Goal: Use online tool/utility: Use online tool/utility

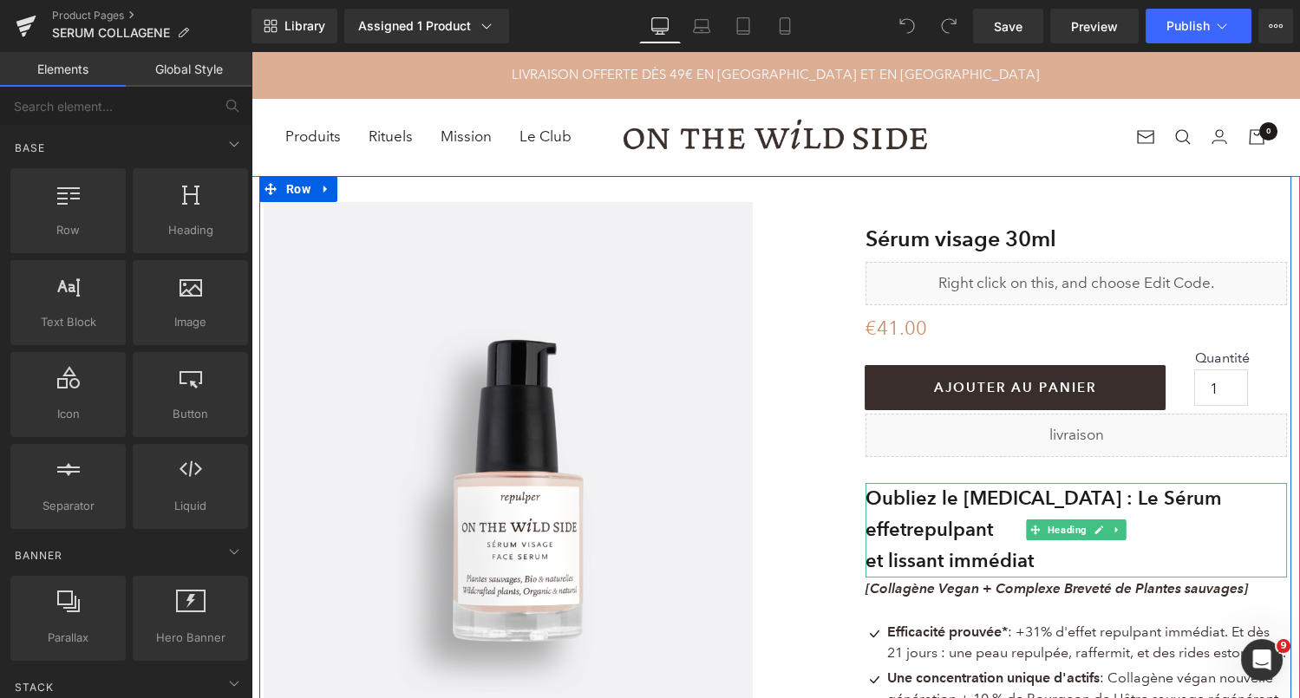
click at [1032, 498] on b "Oubliez le [MEDICAL_DATA] : Le Sérum effet" at bounding box center [1044, 514] width 356 height 55
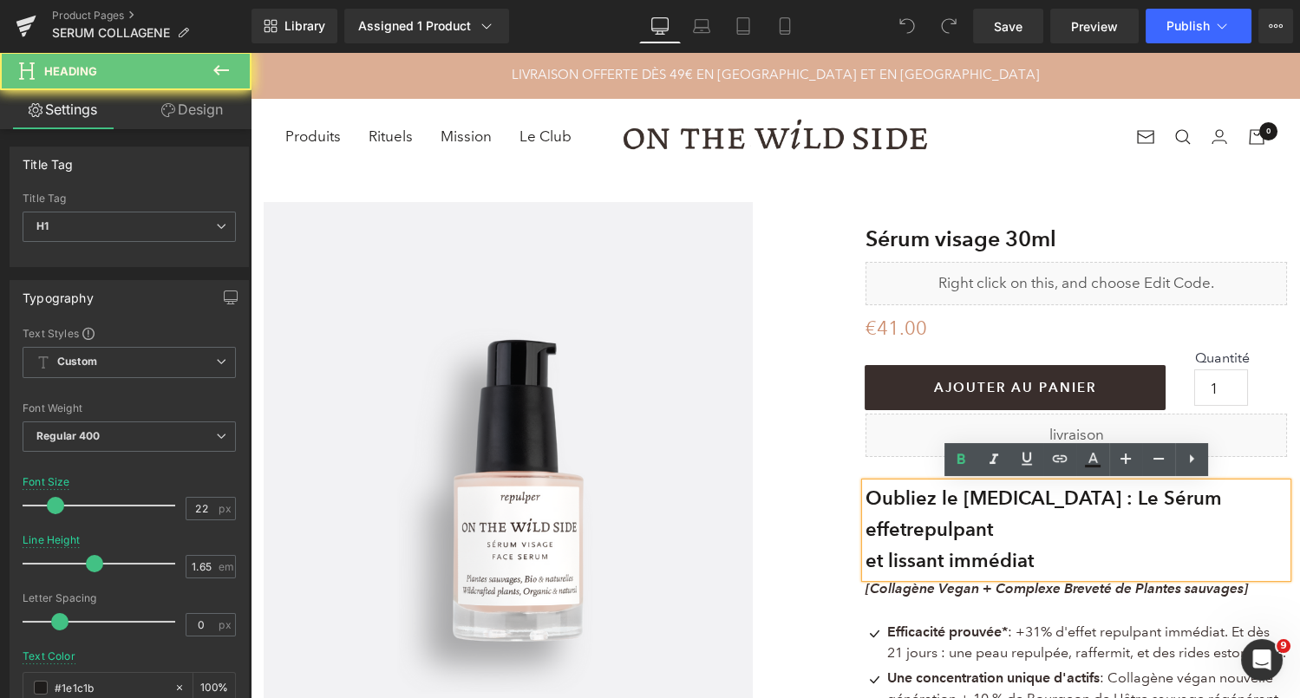
click at [1032, 498] on b "Oubliez le [MEDICAL_DATA] : Le Sérum effet" at bounding box center [1044, 514] width 356 height 55
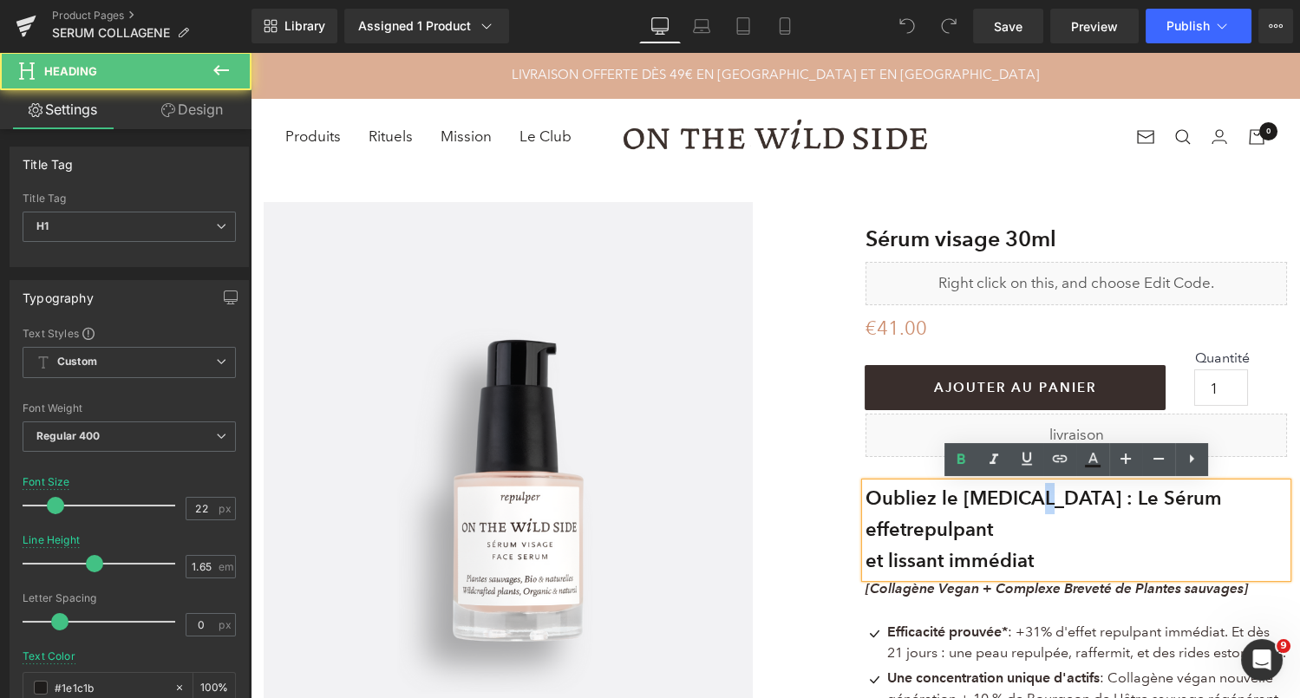
click at [1032, 498] on b "Oubliez le [MEDICAL_DATA] : Le Sérum effet" at bounding box center [1044, 514] width 356 height 55
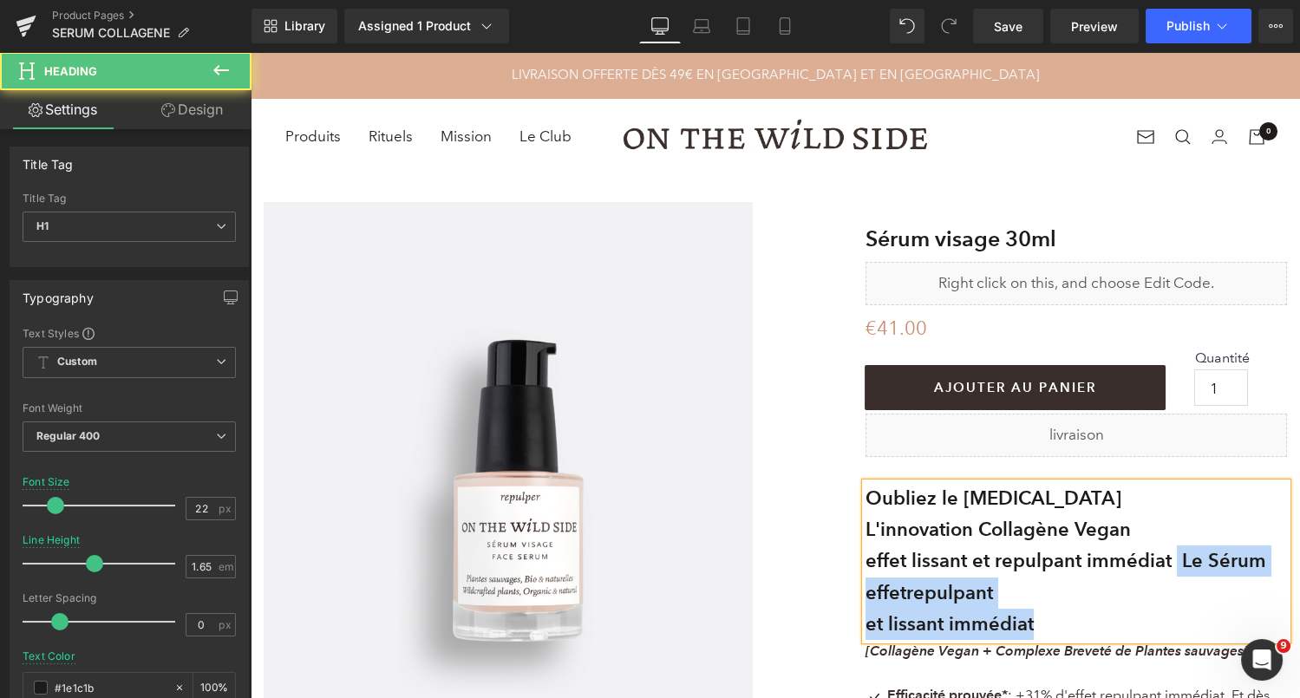
drag, startPoint x: 1067, startPoint y: 622, endPoint x: 1190, endPoint y: 565, distance: 135.4
click at [1190, 565] on div "Oubliez le [MEDICAL_DATA] L'innovation Collagène Vegan effet lissant et repulpa…" at bounding box center [1076, 561] width 421 height 157
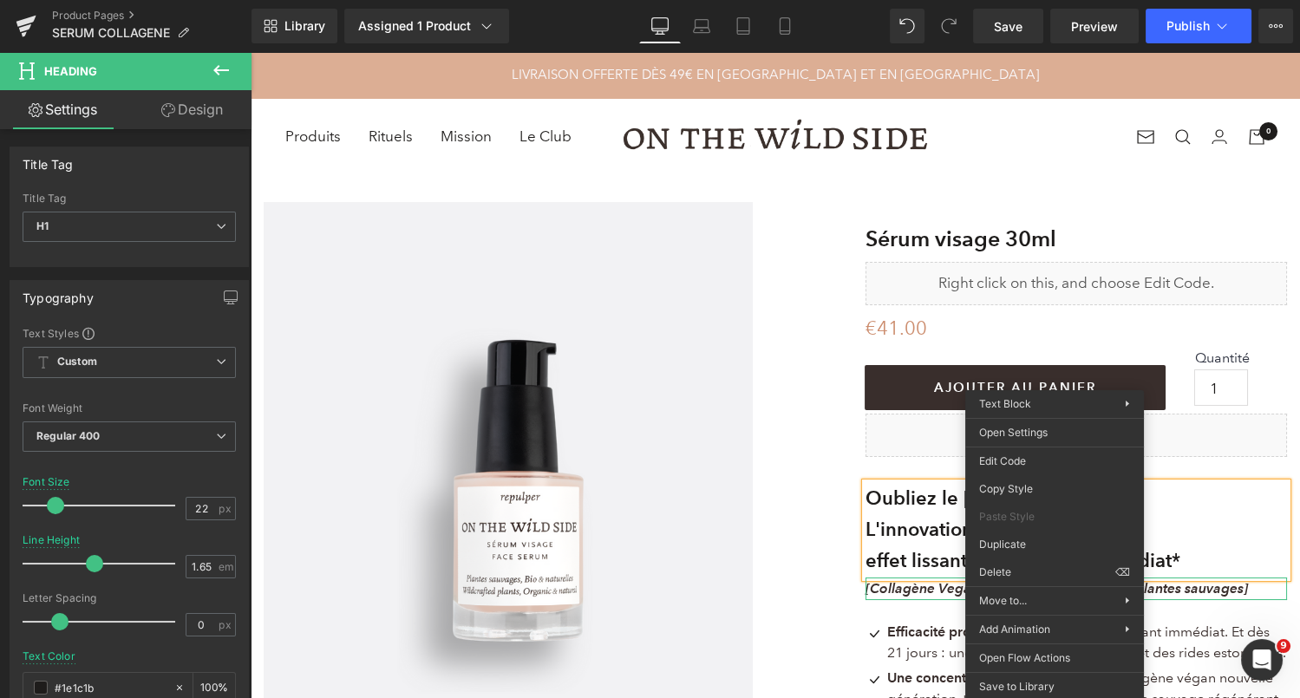
drag, startPoint x: 1292, startPoint y: 634, endPoint x: 1042, endPoint y: 581, distance: 256.2
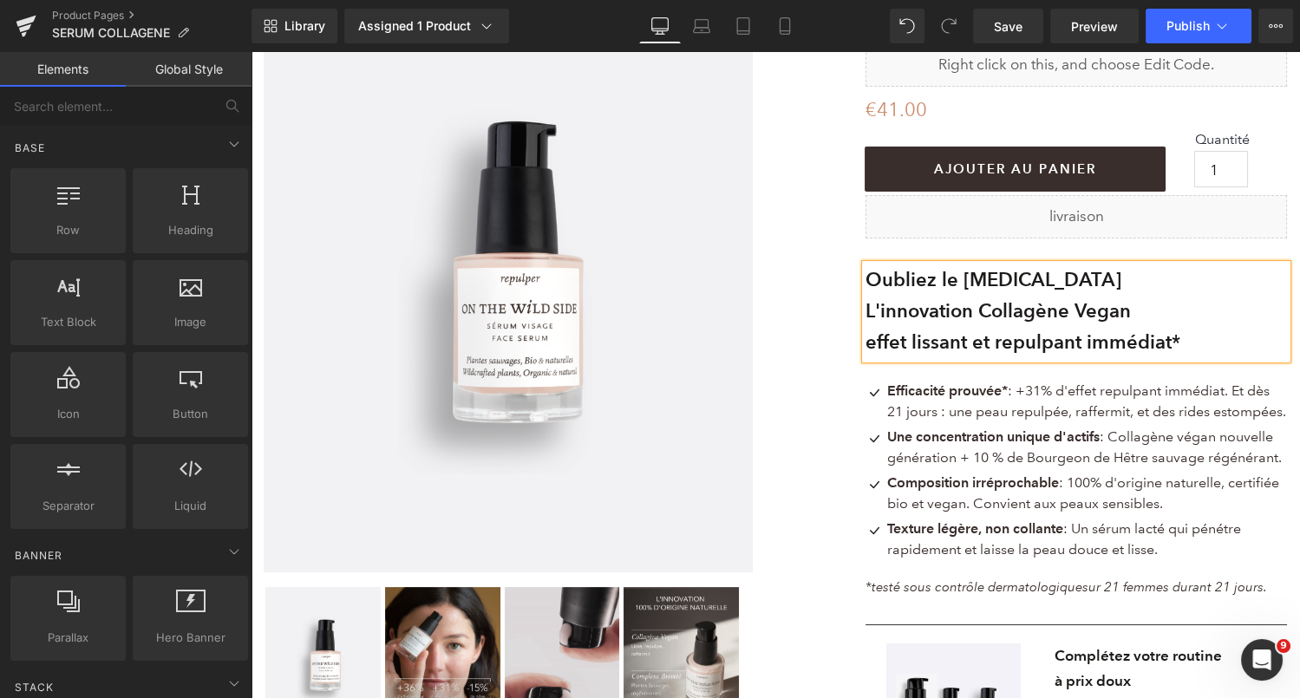
scroll to position [221, 0]
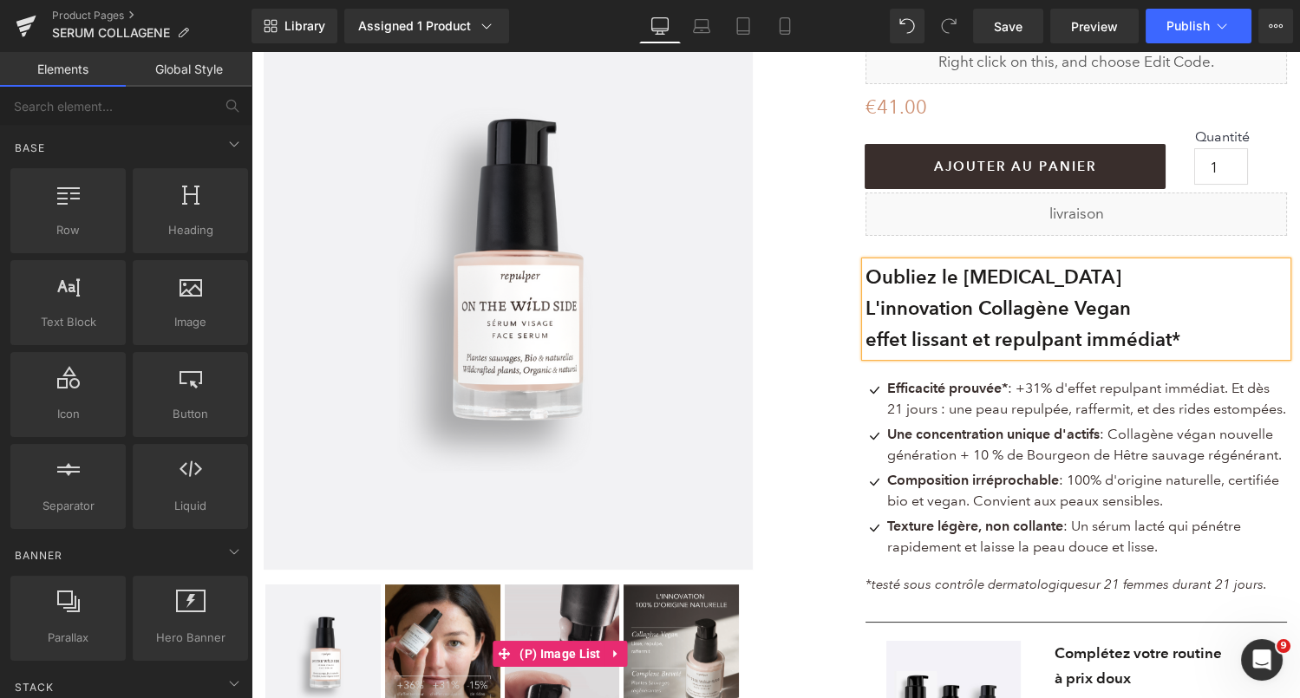
click at [461, 659] on img at bounding box center [442, 654] width 115 height 139
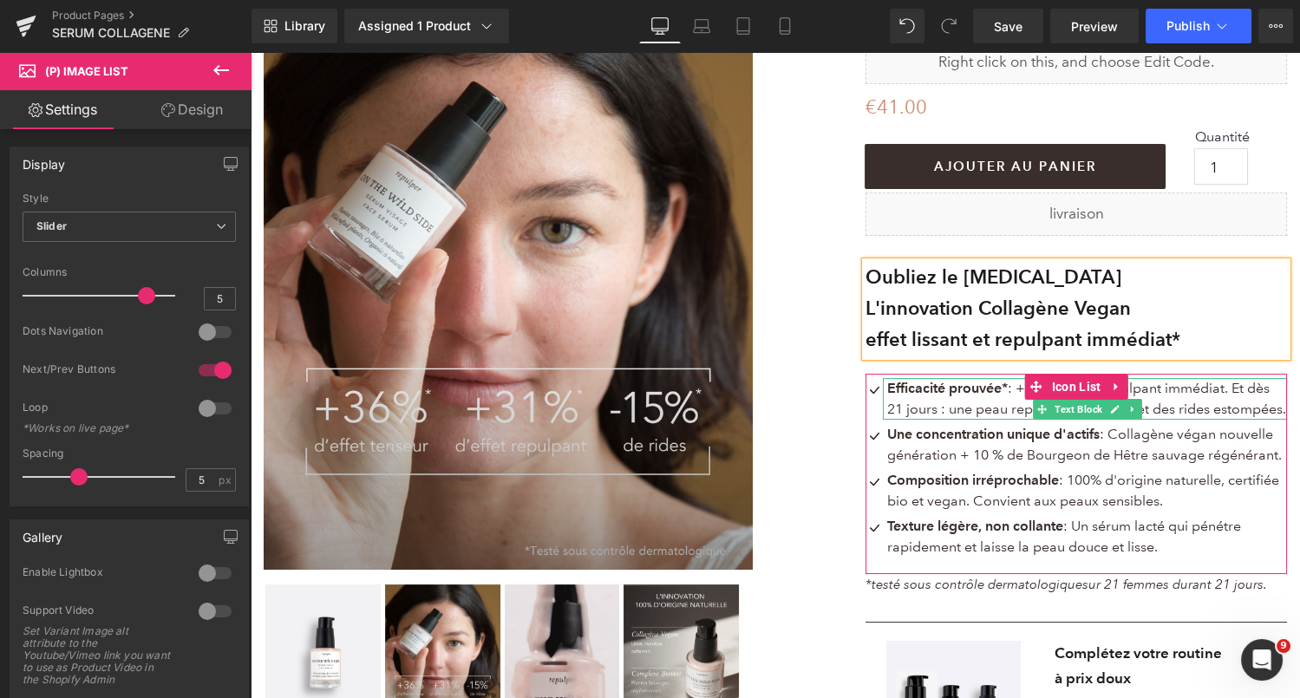
click at [996, 417] on span "Efficacité prouvée* : +31% d'effet repulpant immédiat. Et dès 21 jours : une pe…" at bounding box center [1086, 398] width 399 height 37
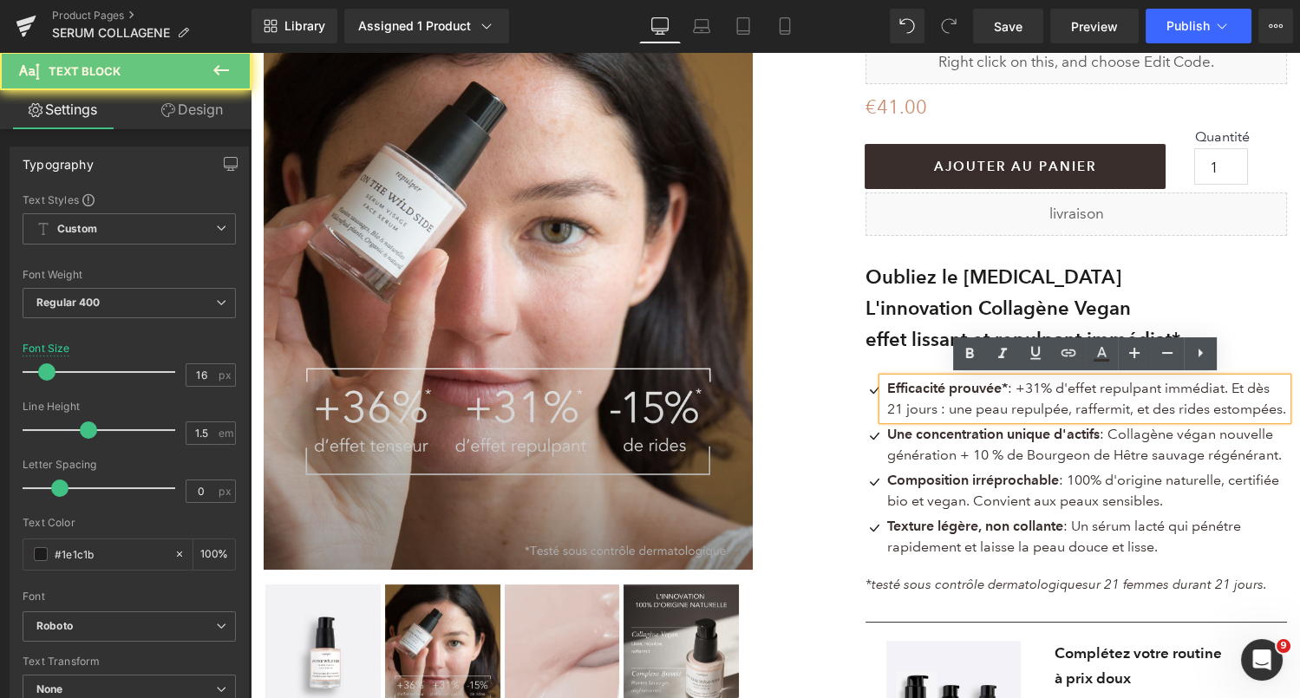
click at [996, 417] on span "Efficacité prouvée* : +31% d'effet repulpant immédiat. Et dès 21 jours : une pe…" at bounding box center [1086, 398] width 399 height 37
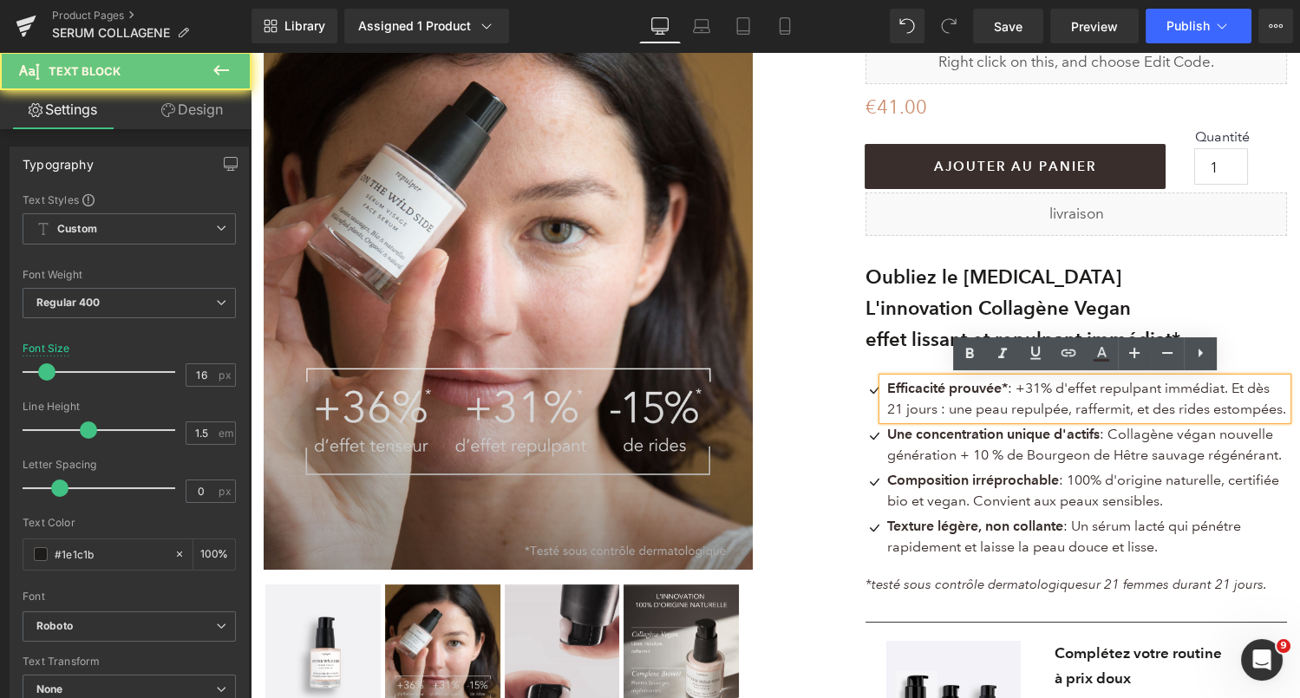
click at [984, 420] on p "Efficacité prouvée* : +31% d'effet repulpant immédiat. Et dès 21 jours : une pe…" at bounding box center [1087, 399] width 400 height 42
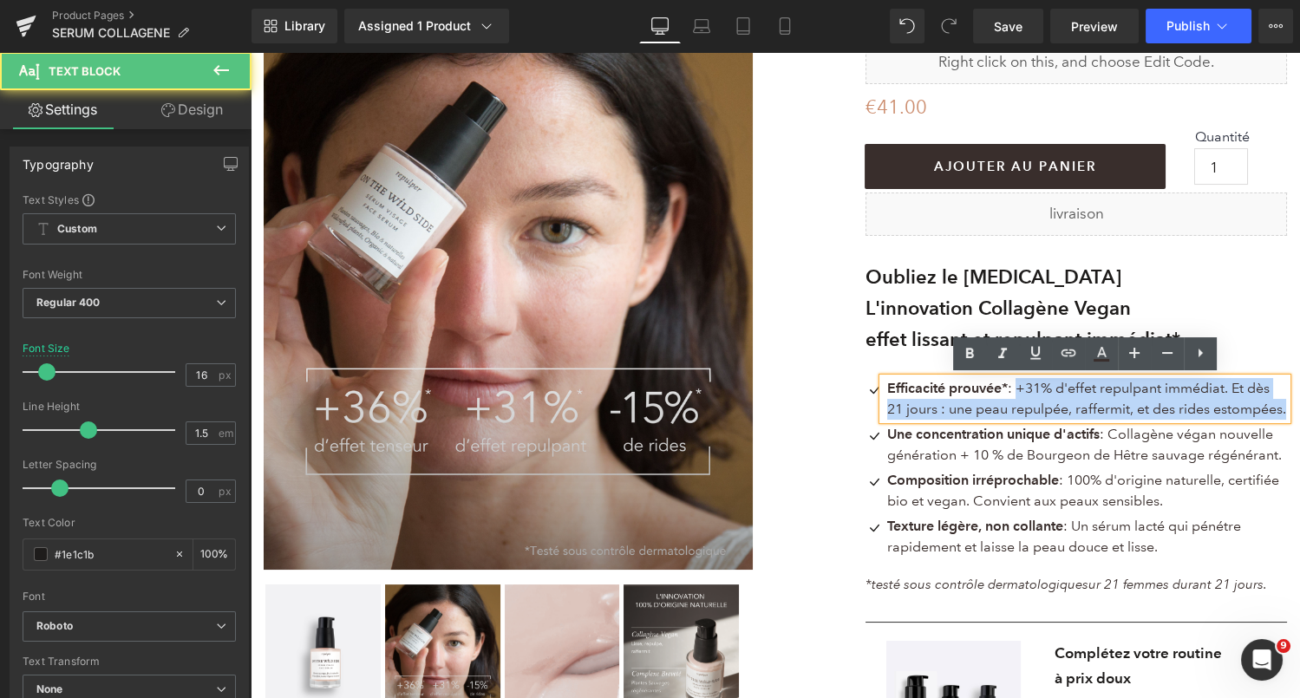
drag, startPoint x: 990, startPoint y: 429, endPoint x: 1020, endPoint y: 390, distance: 48.9
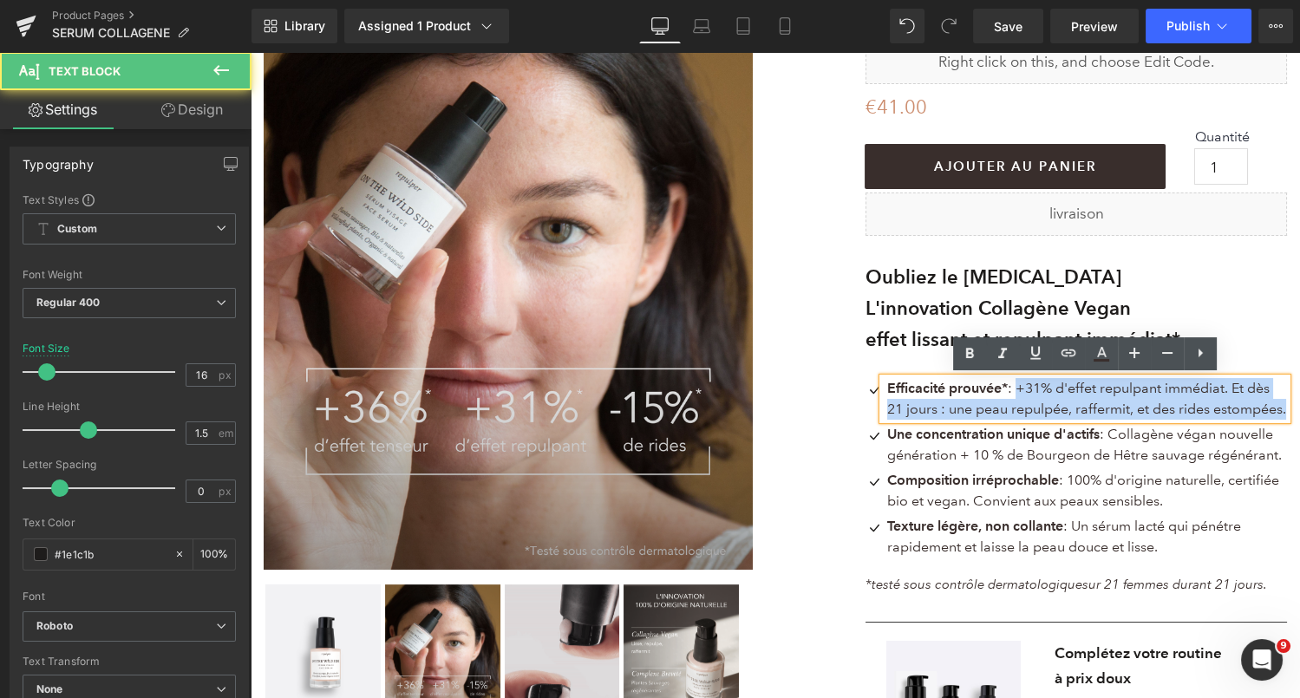
click at [1021, 389] on p "Efficacité prouvée* : +31% d'effet repulpant immédiat. Et dès 21 jours : une pe…" at bounding box center [1087, 399] width 400 height 42
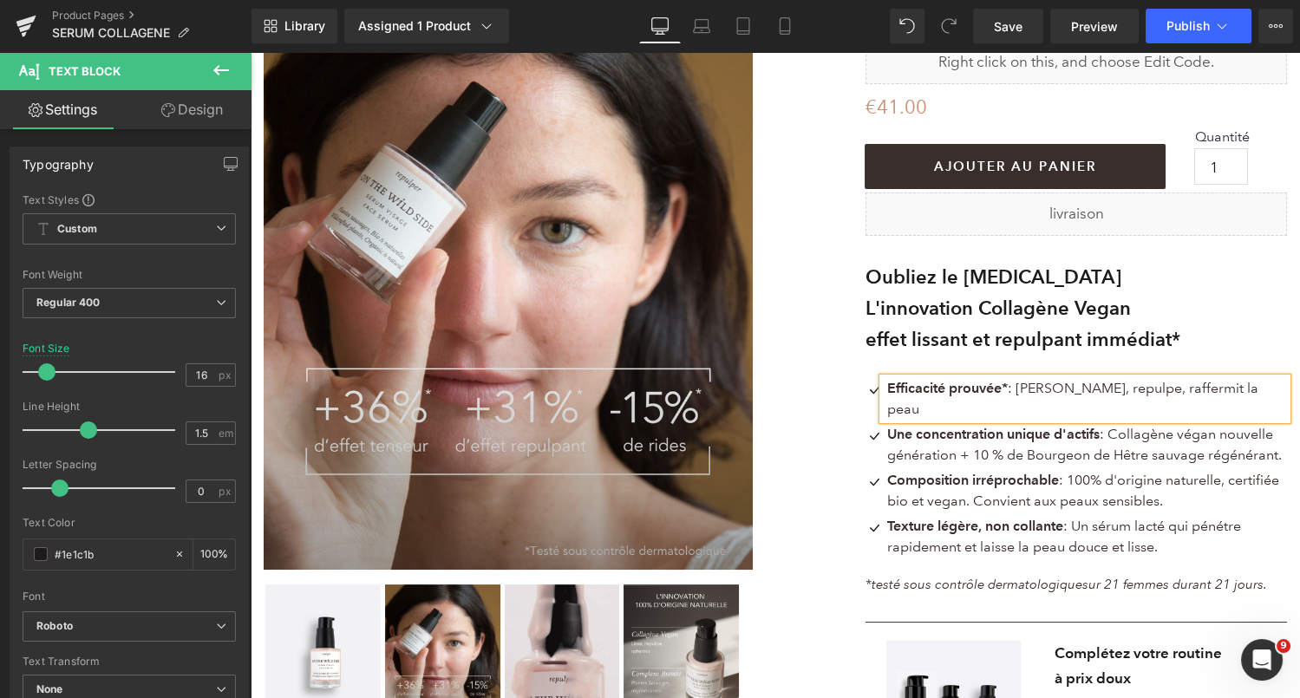
click at [1003, 386] on strong "Efficacité prouvée*" at bounding box center [947, 388] width 121 height 16
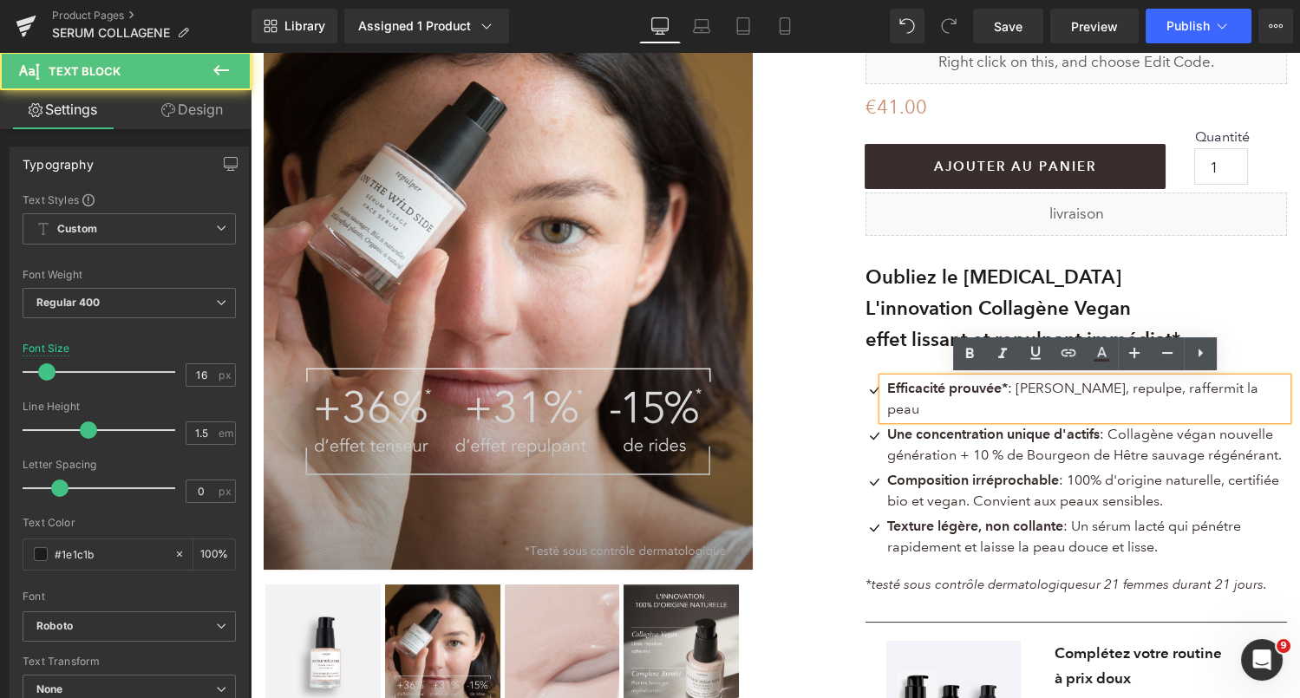
click at [1229, 386] on p "Efficacité prouvée* : [PERSON_NAME], repulpe, raffermit la peau" at bounding box center [1087, 399] width 400 height 42
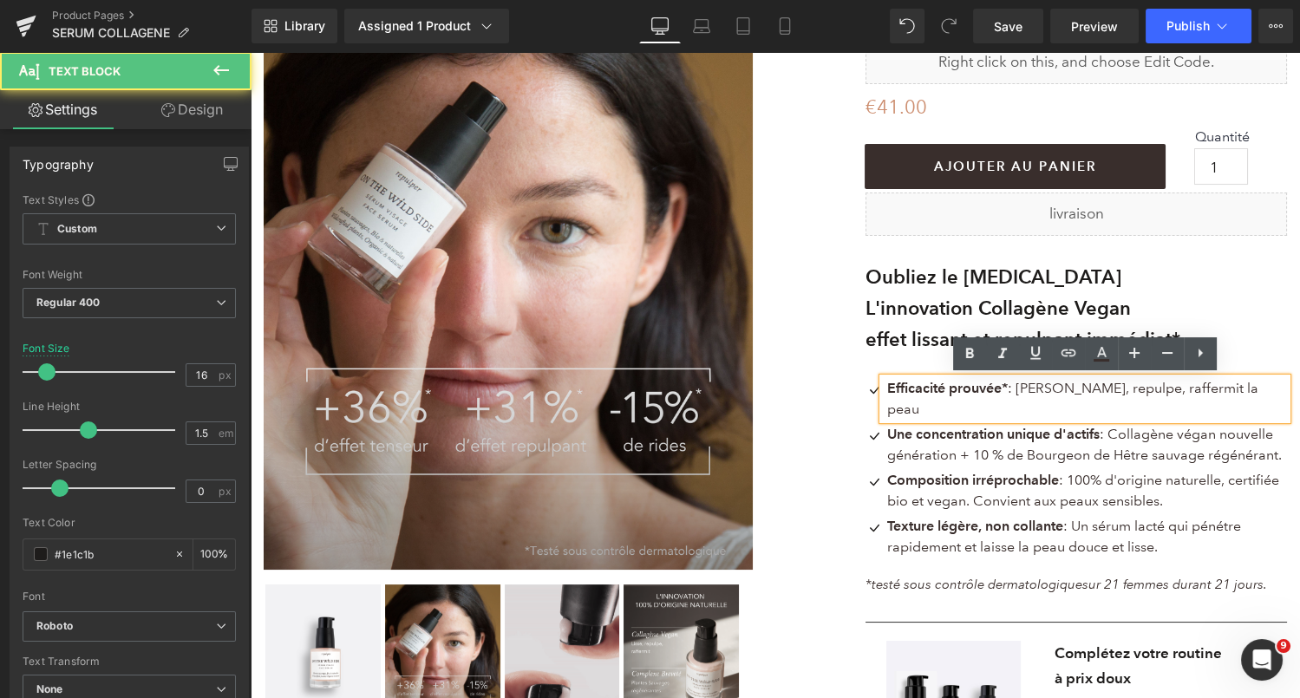
click at [1109, 392] on span "Efficacité prouvée* : [PERSON_NAME], repulpe, raffermit la peau" at bounding box center [1072, 398] width 371 height 37
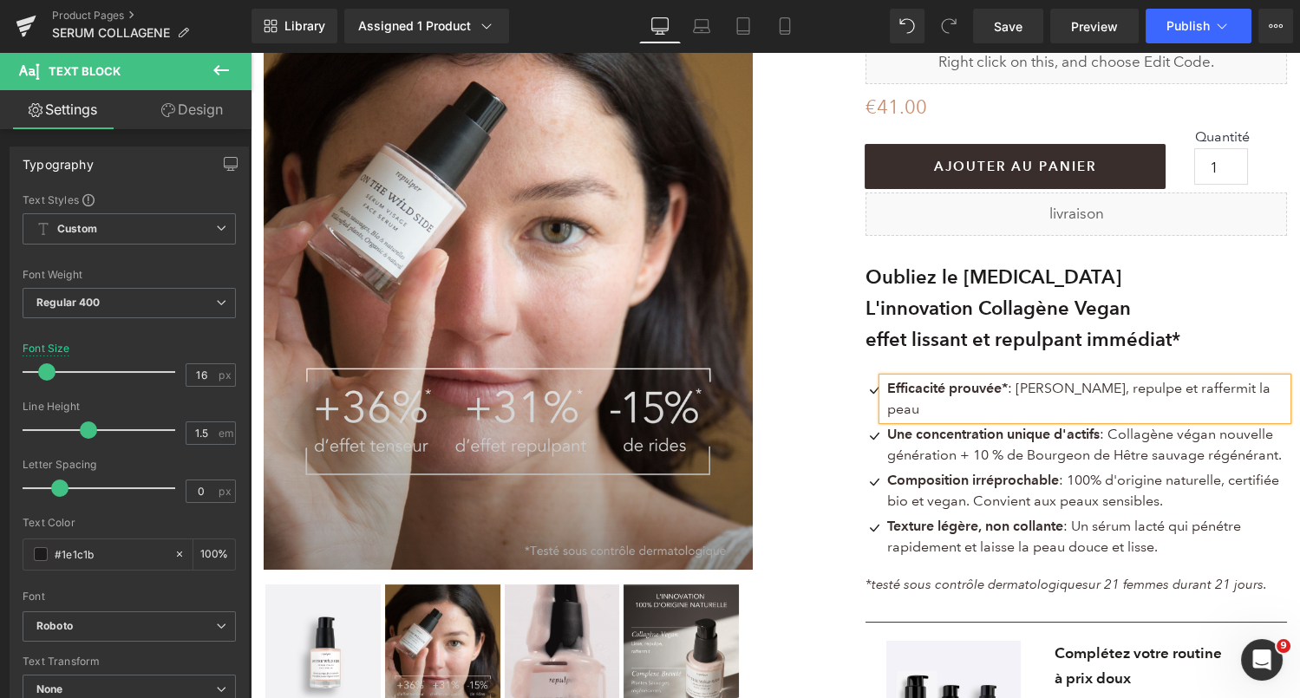
click at [1229, 380] on span "Efficacité prouvée* : [PERSON_NAME], repulpe et raffermit la peau" at bounding box center [1078, 398] width 383 height 37
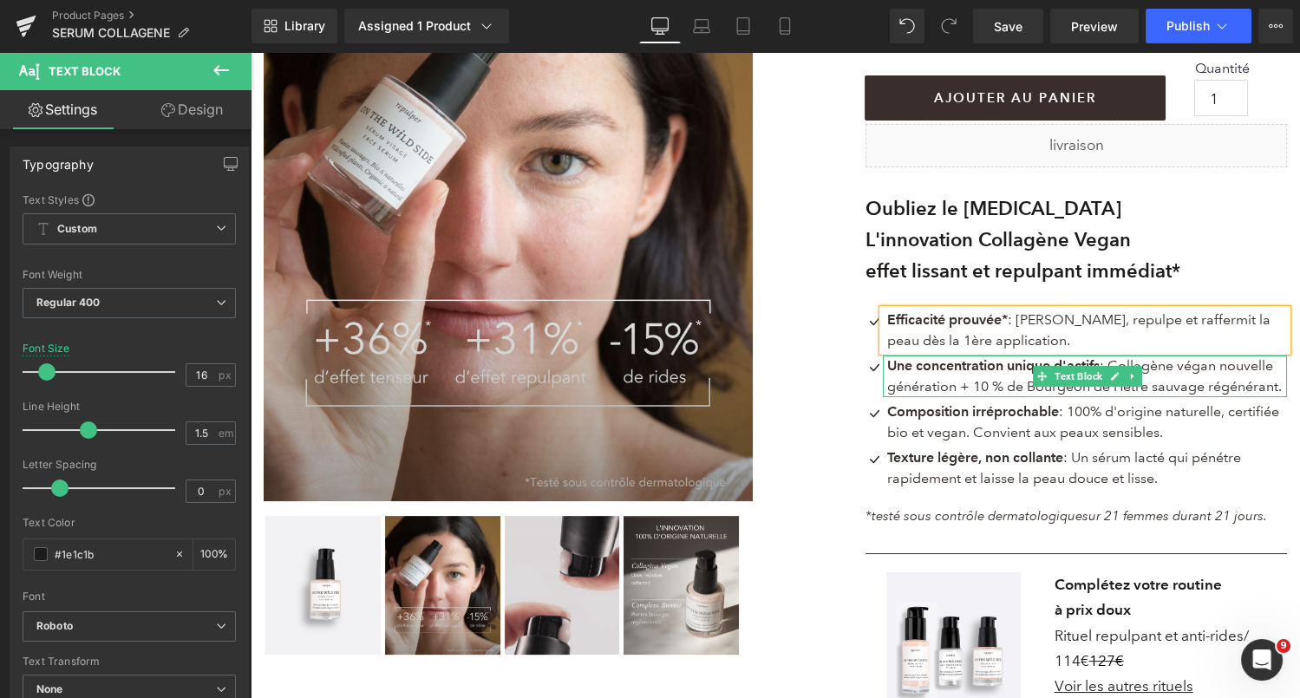
scroll to position [291, 0]
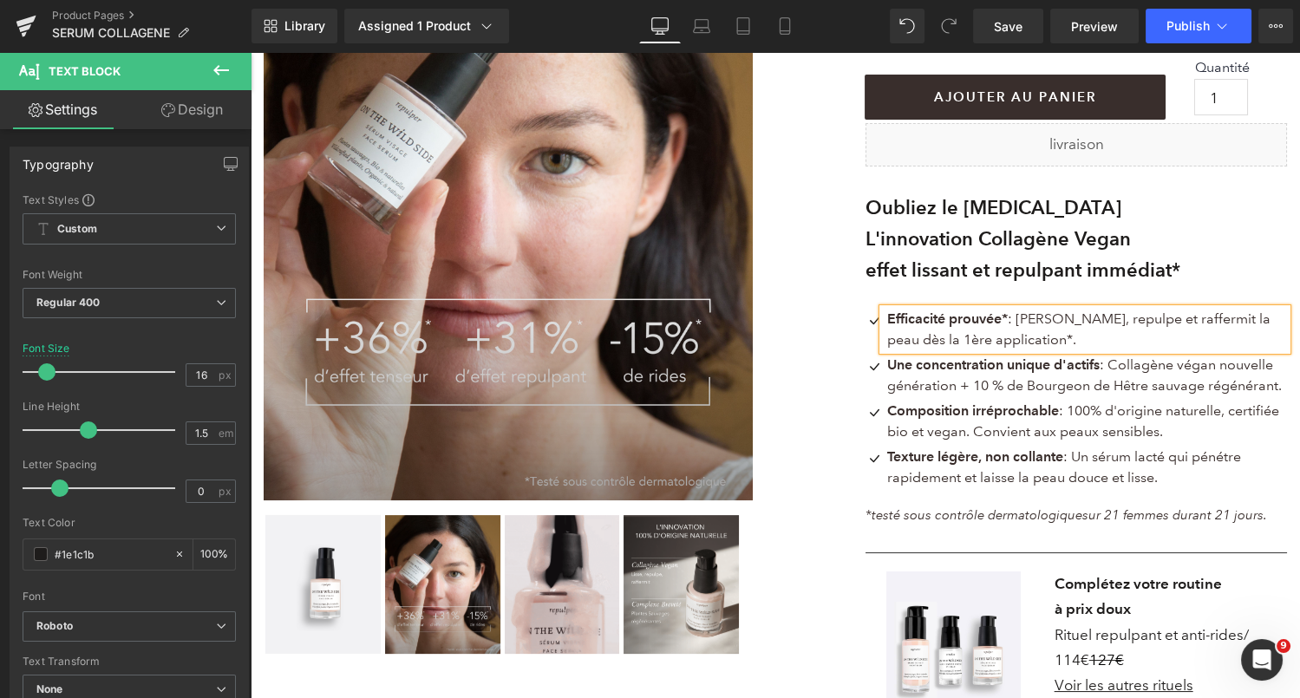
click at [1008, 322] on strong "Efficacité prouvée*" at bounding box center [947, 318] width 121 height 16
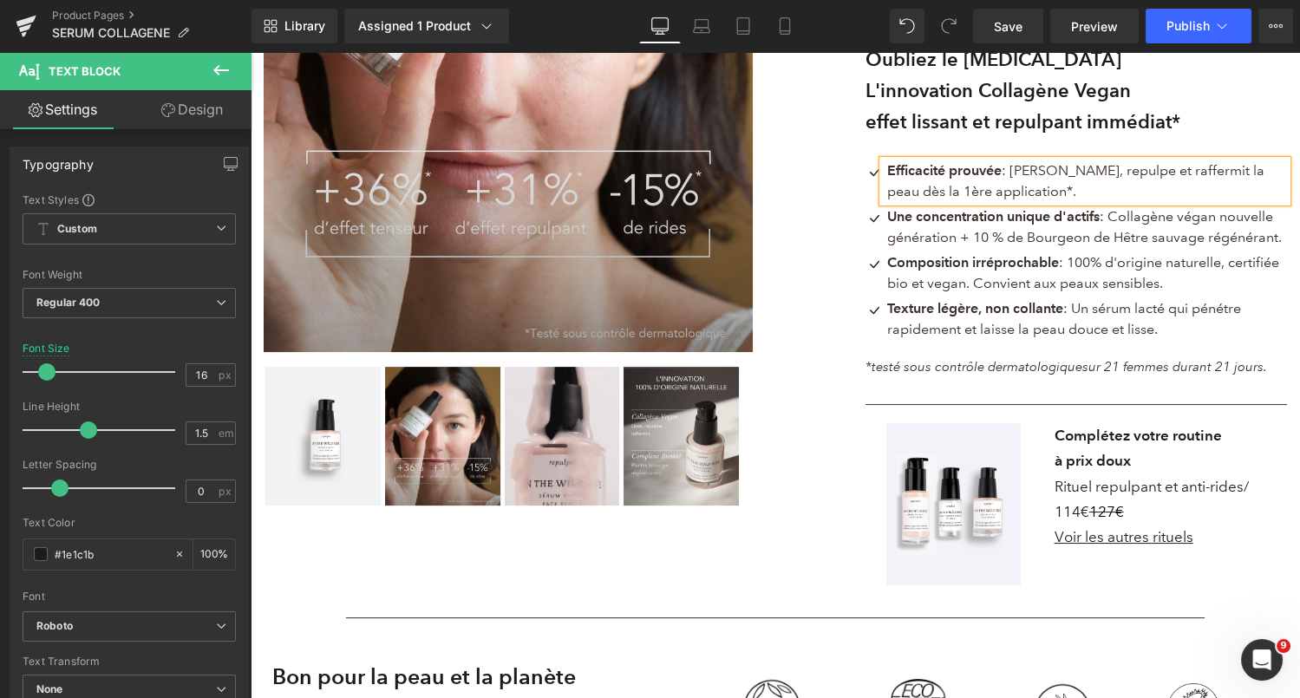
scroll to position [434, 0]
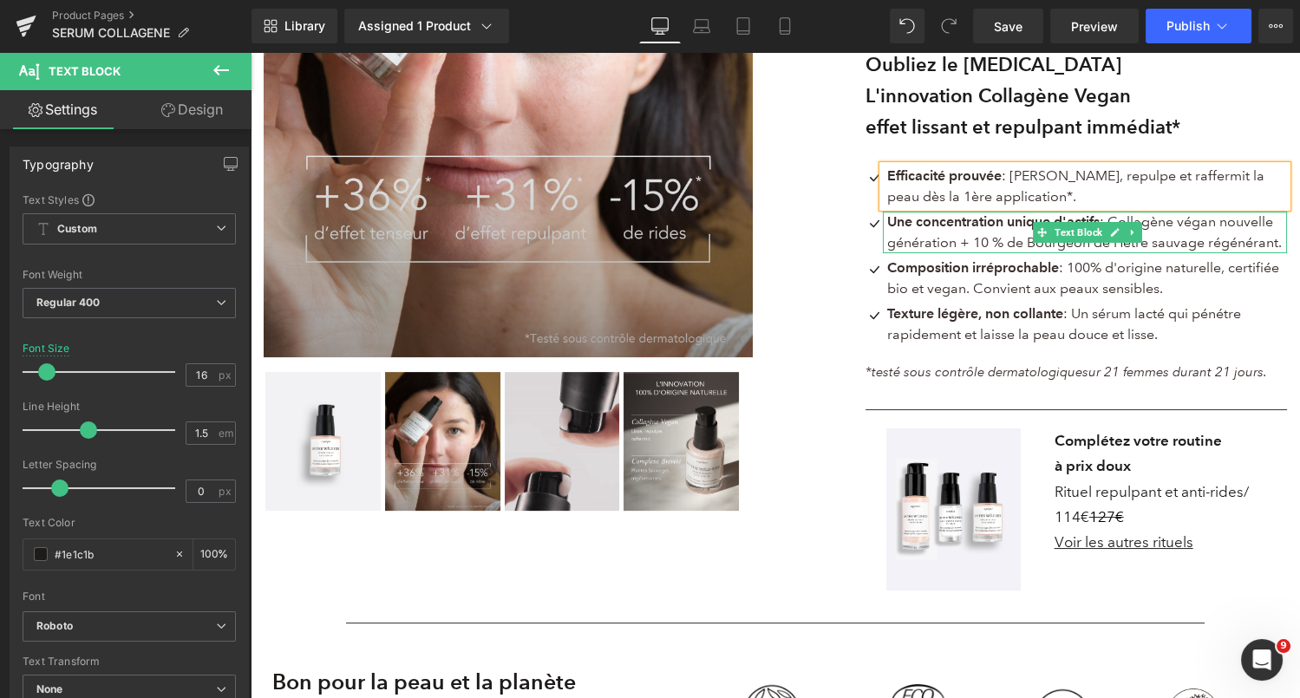
click at [1079, 245] on span "Une concentration unique d'actifs : Collagène végan nouvelle génération + 10 % …" at bounding box center [1084, 231] width 395 height 37
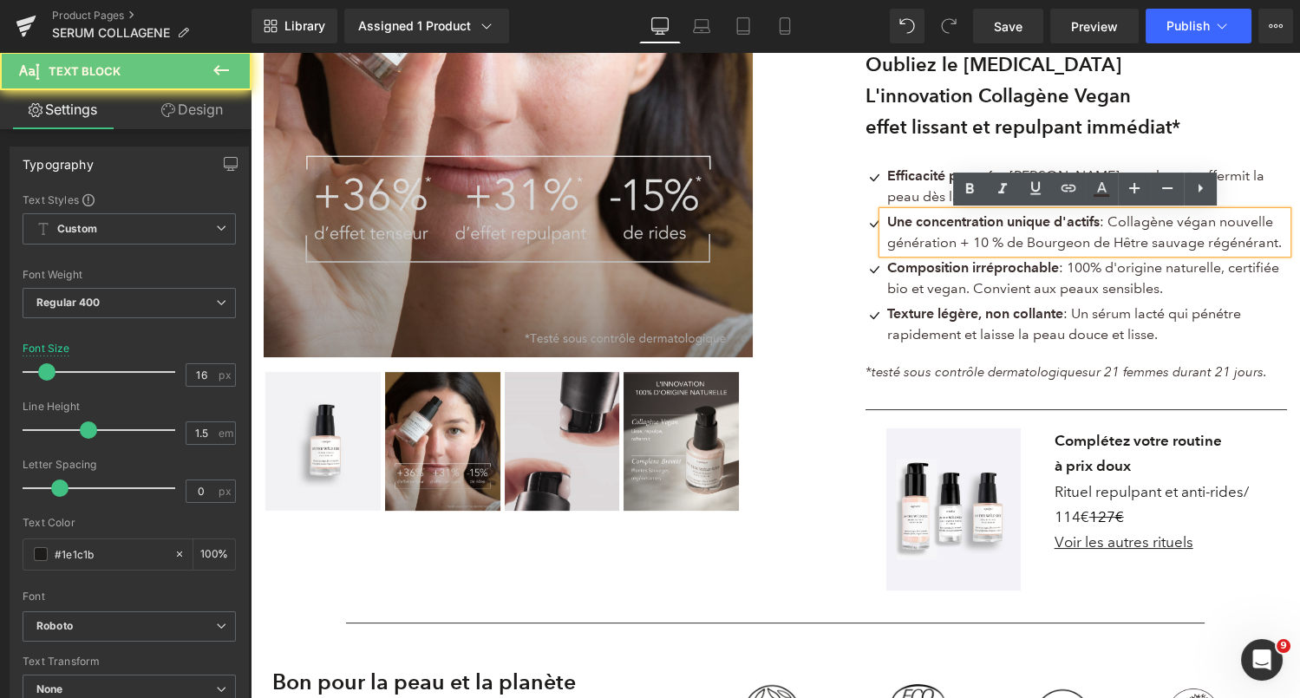
click at [1020, 248] on span "Une concentration unique d'actifs : Collagène végan nouvelle génération + 10 % …" at bounding box center [1084, 231] width 395 height 37
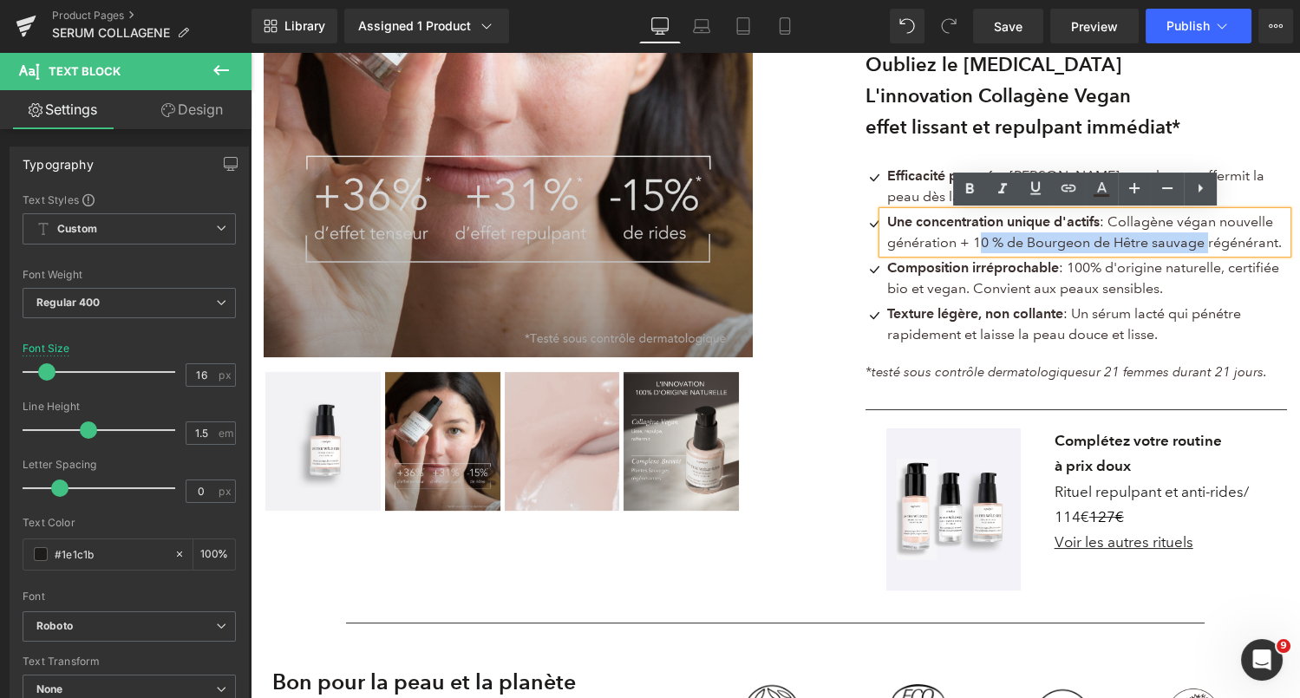
drag, startPoint x: 1204, startPoint y: 242, endPoint x: 973, endPoint y: 247, distance: 230.7
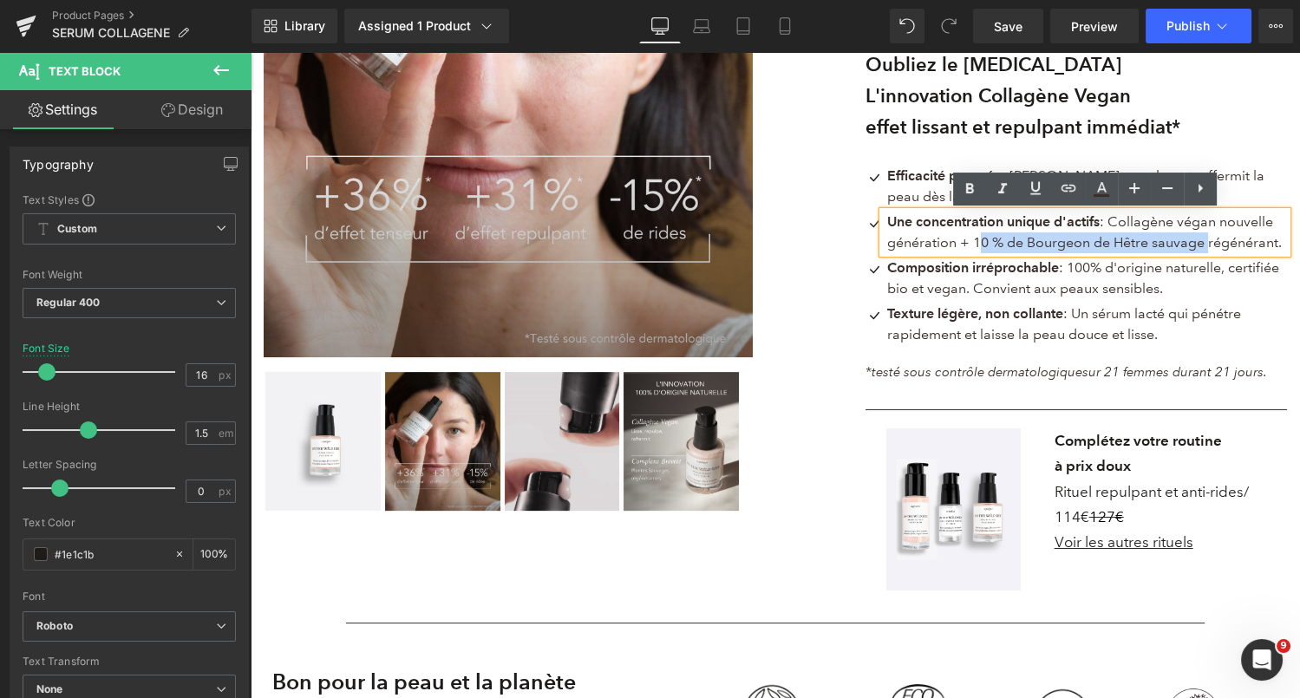
click at [973, 247] on span "Une concentration unique d'actifs : Collagène végan nouvelle génération + 10 % …" at bounding box center [1084, 231] width 395 height 37
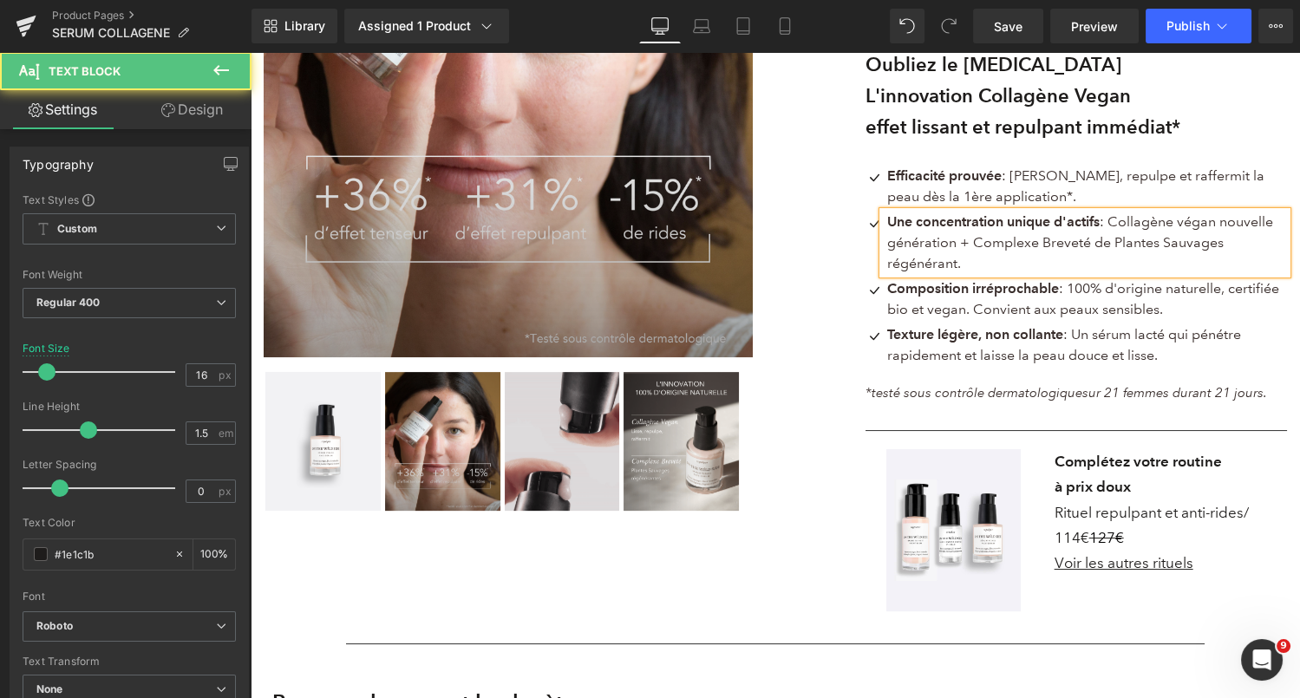
click at [1185, 220] on span "Une concentration unique d'actifs : Collagène végan nouvelle génération + Compl…" at bounding box center [1080, 242] width 386 height 58
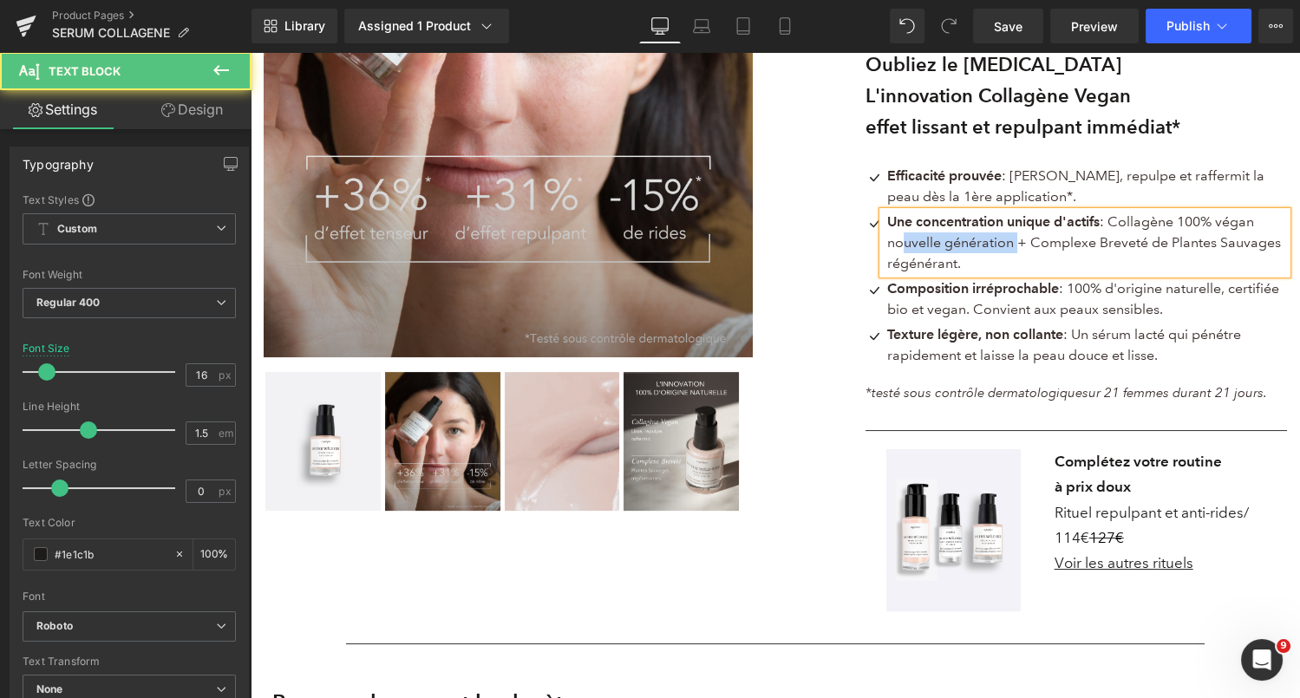
drag, startPoint x: 1012, startPoint y: 245, endPoint x: 894, endPoint y: 245, distance: 117.9
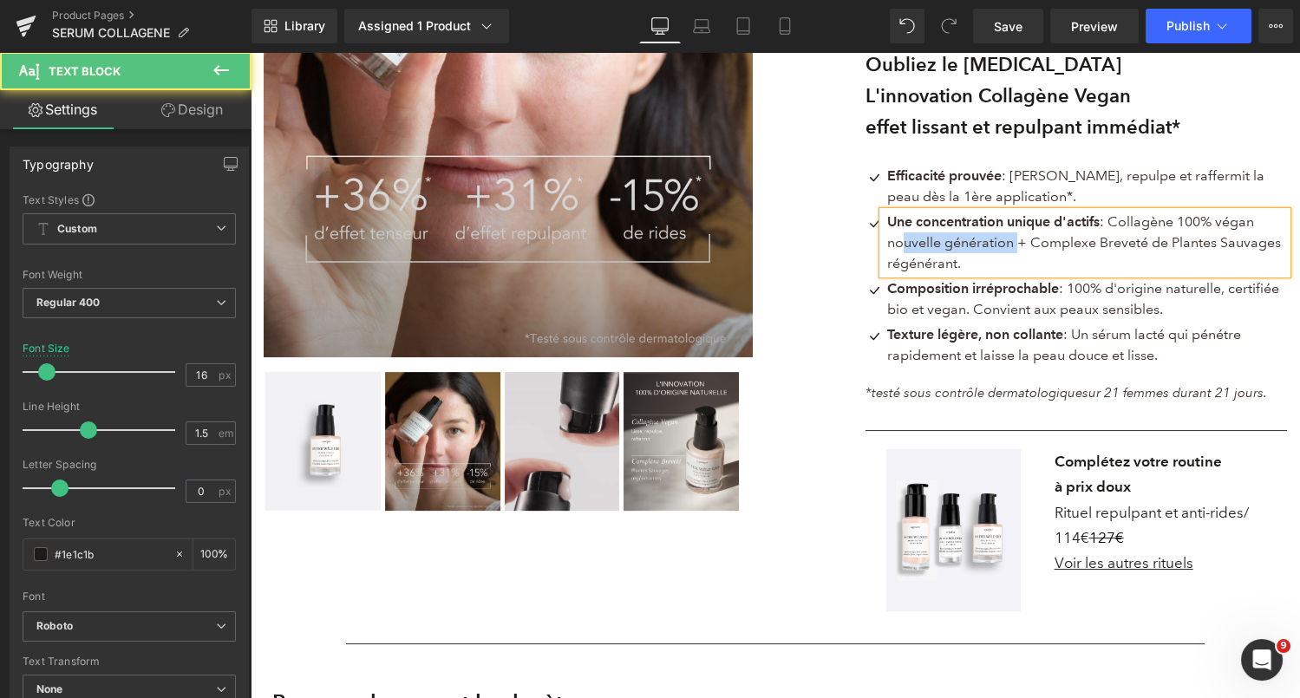
click at [894, 245] on span "Une concentration unique d'actifs : Collagène 100% végan nouvelle génération + …" at bounding box center [1084, 242] width 394 height 58
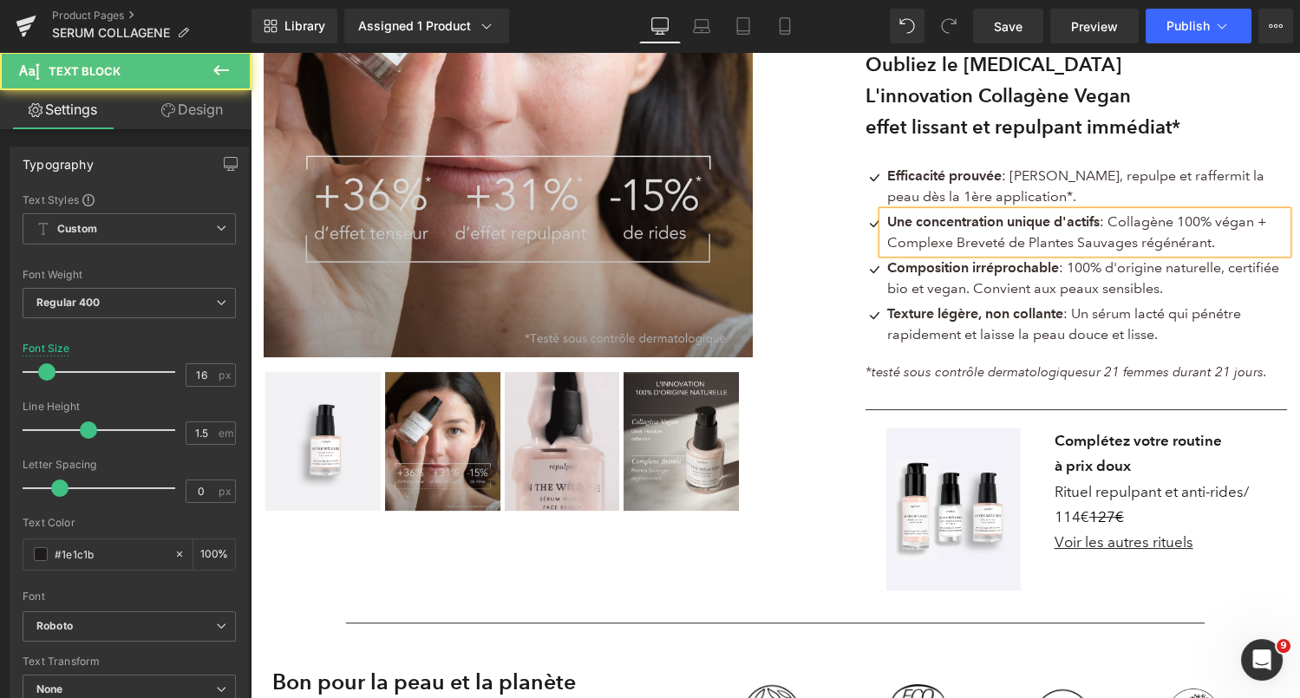
drag, startPoint x: 1225, startPoint y: 242, endPoint x: 1147, endPoint y: 242, distance: 77.2
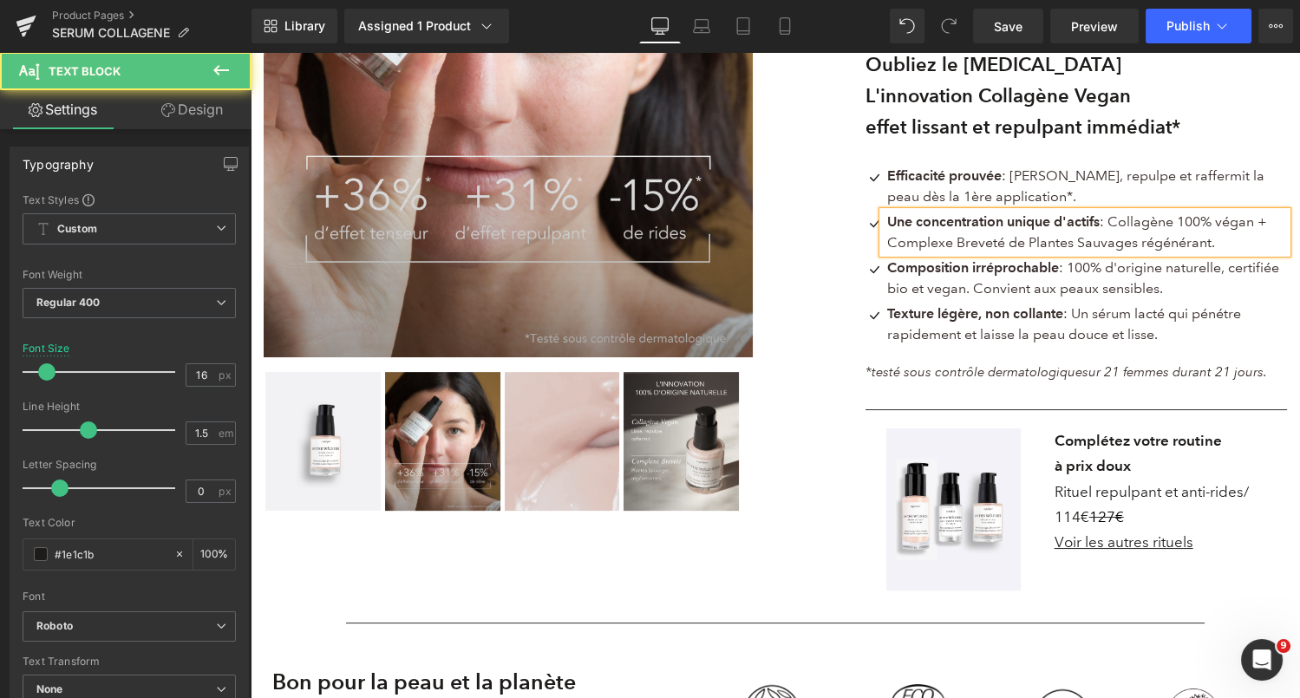
click at [1147, 242] on p "Une concentration unique d'actifs : Collagène 100% végan + Complexe Breveté de …" at bounding box center [1087, 233] width 400 height 42
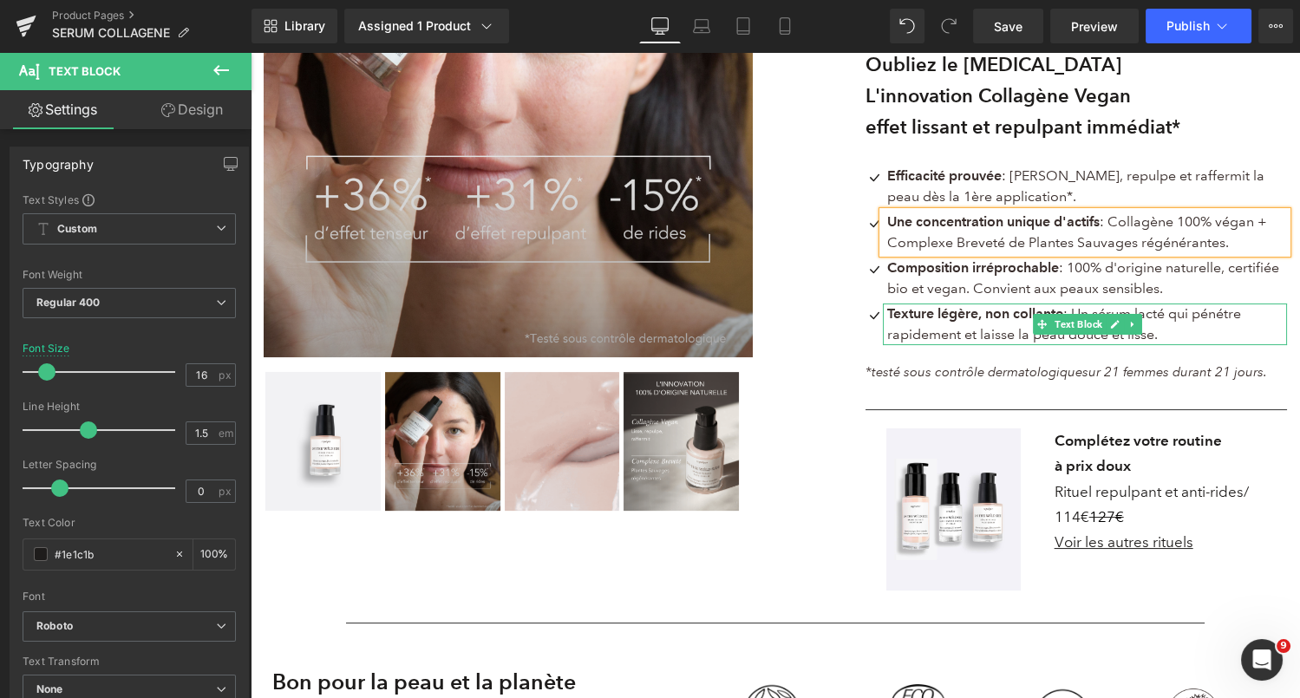
click at [971, 339] on span ": Un sérum lacté qui pénétre rapidement et laisse la peau douce et lisse." at bounding box center [1064, 323] width 354 height 37
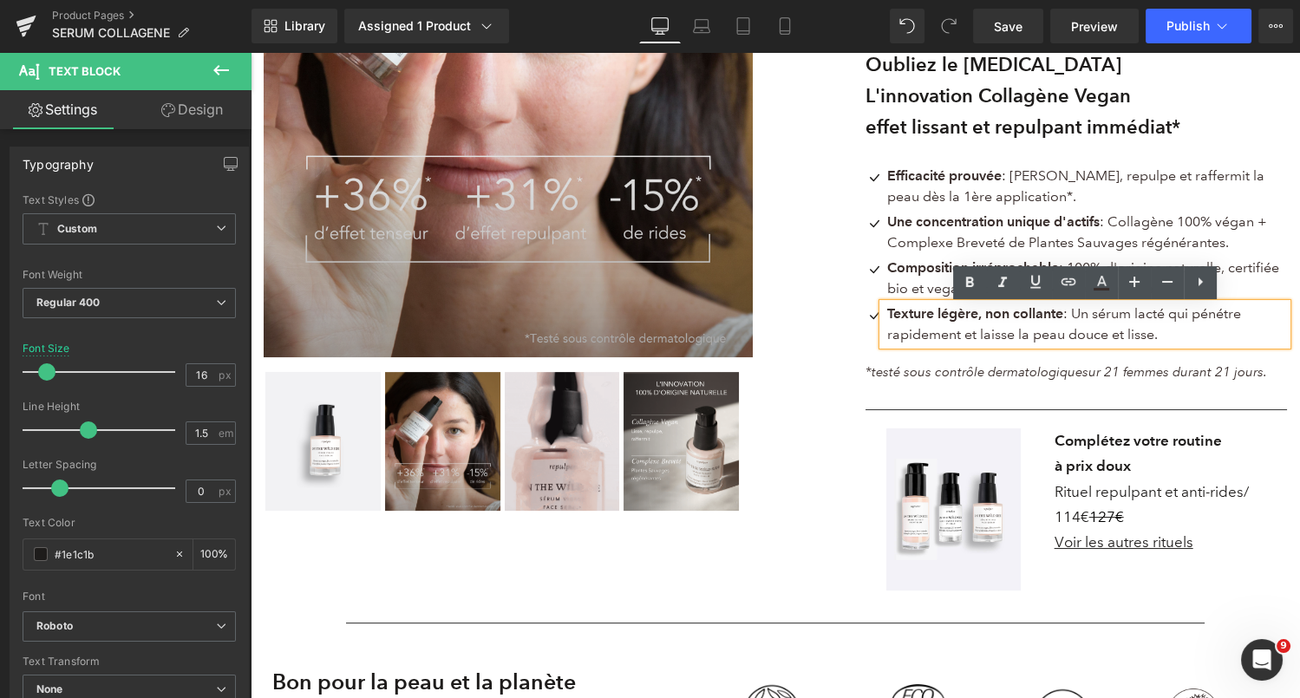
click at [961, 337] on span ": Un sérum lacté qui pénétre rapidement et laisse la peau douce et lisse." at bounding box center [1064, 323] width 354 height 37
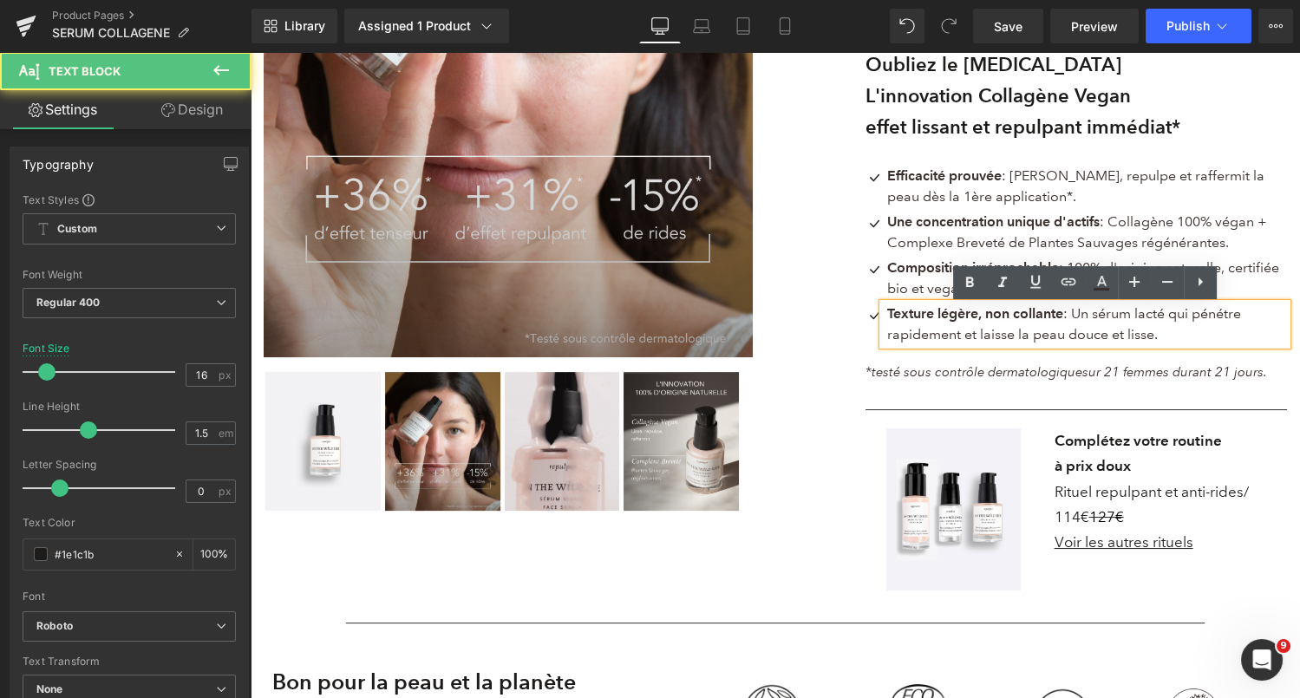
click at [1175, 343] on p "Texture légère, non collante : Un sérum lacté qui pénétre rapidement et laisse …" at bounding box center [1087, 325] width 400 height 42
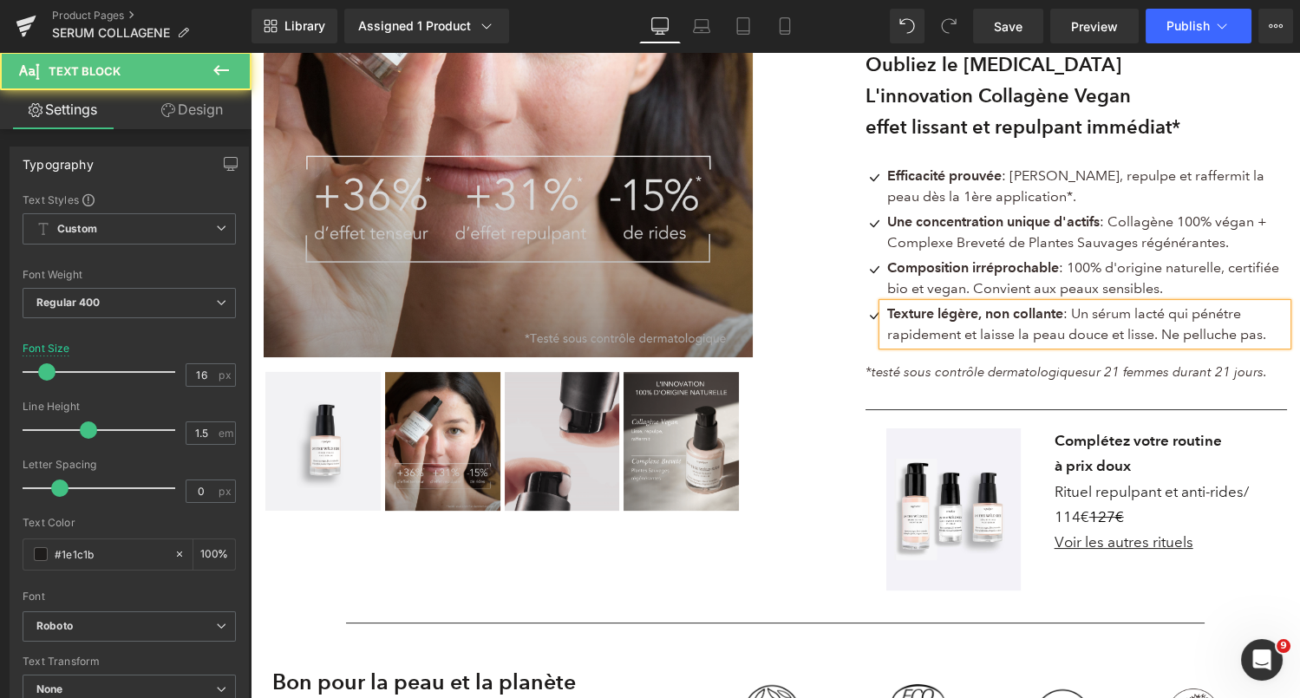
click at [1205, 336] on span ": Un sérum lacté qui pénétre rapidement et laisse la peau douce et lisse. Ne pe…" at bounding box center [1076, 323] width 379 height 37
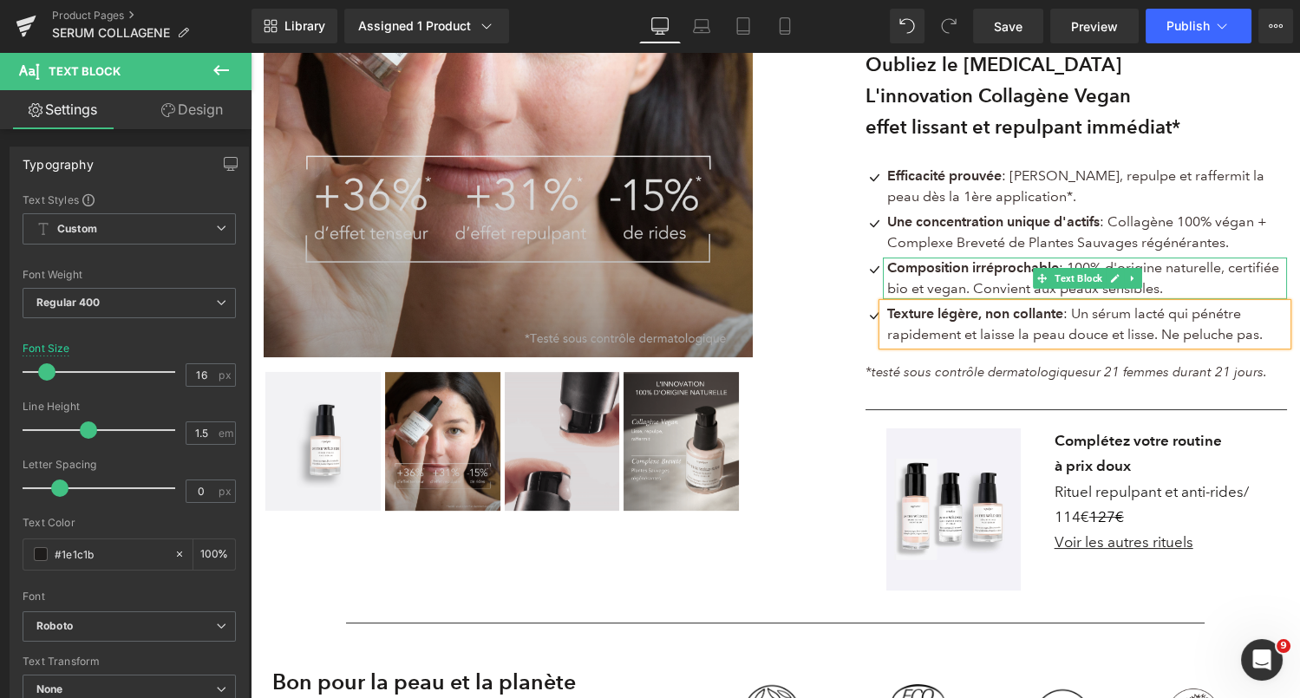
scroll to position [594, 0]
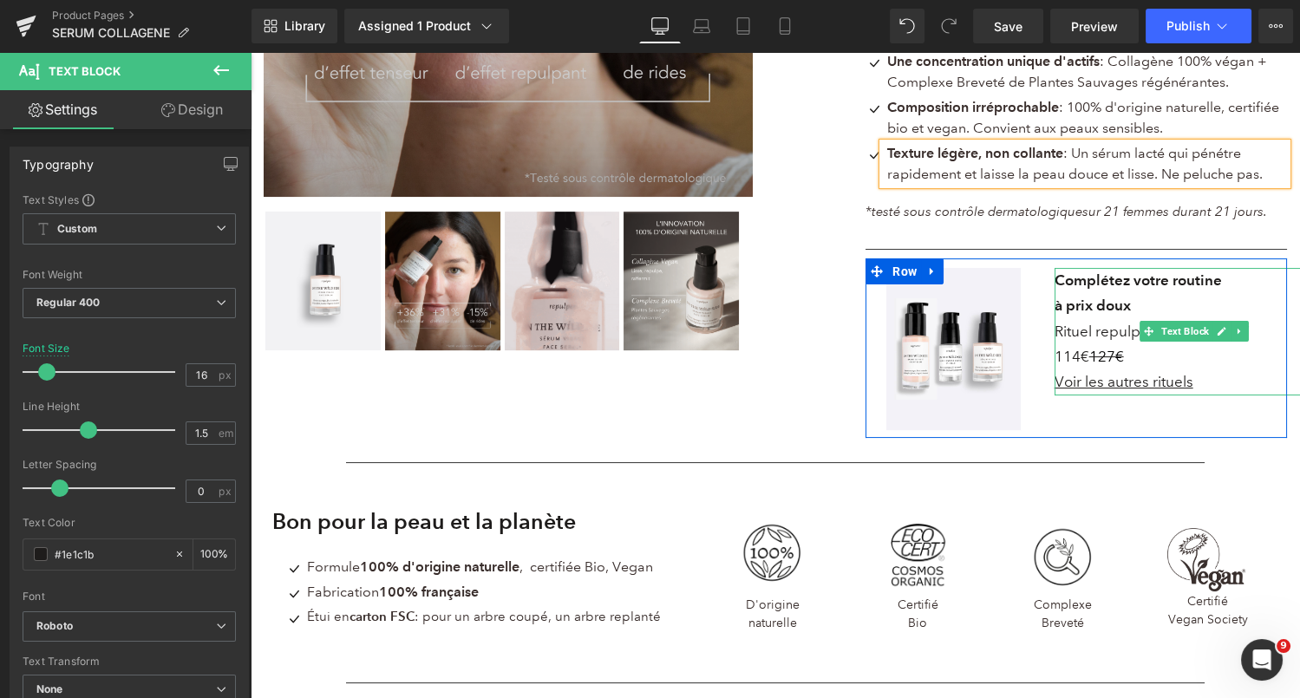
click at [1255, 340] on p "Rituel repulpant et anti-rides /" at bounding box center [1195, 331] width 280 height 25
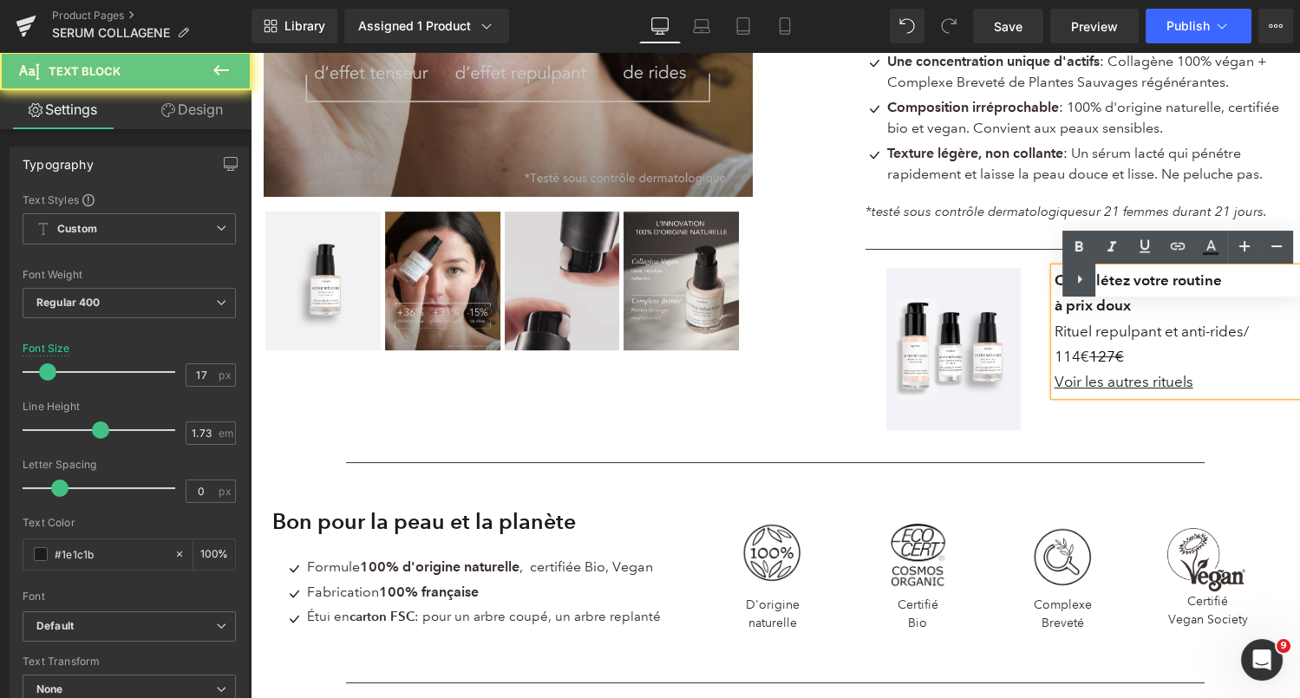
click at [1249, 336] on font "/" at bounding box center [1246, 332] width 5 height 18
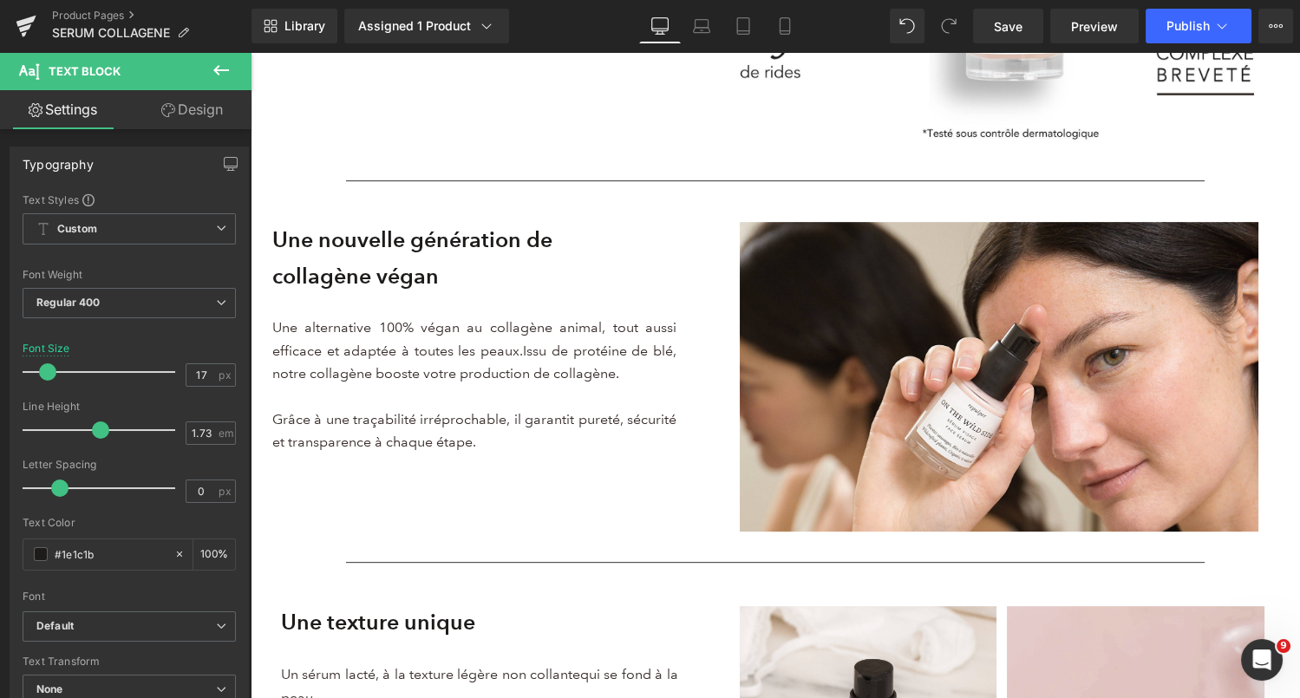
scroll to position [1511, 0]
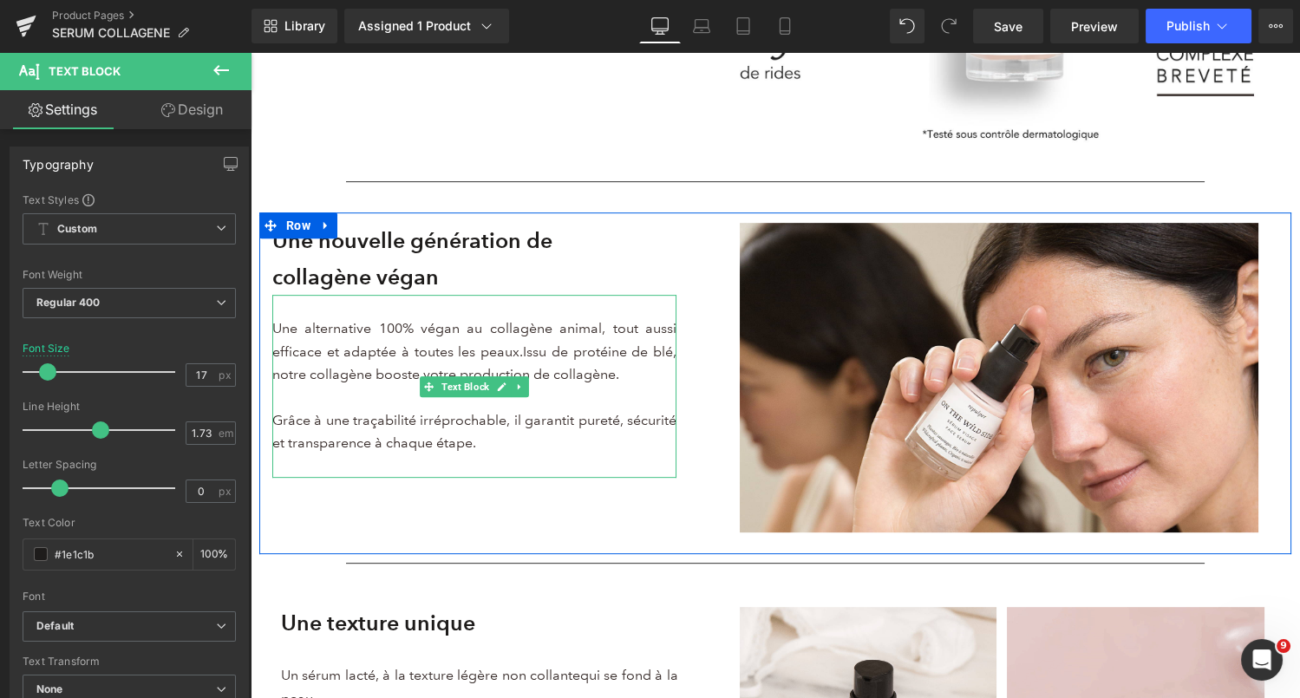
click at [377, 375] on span "Issu de protéine de blé, notre collagène booste votre production de collagène." at bounding box center [474, 362] width 404 height 39
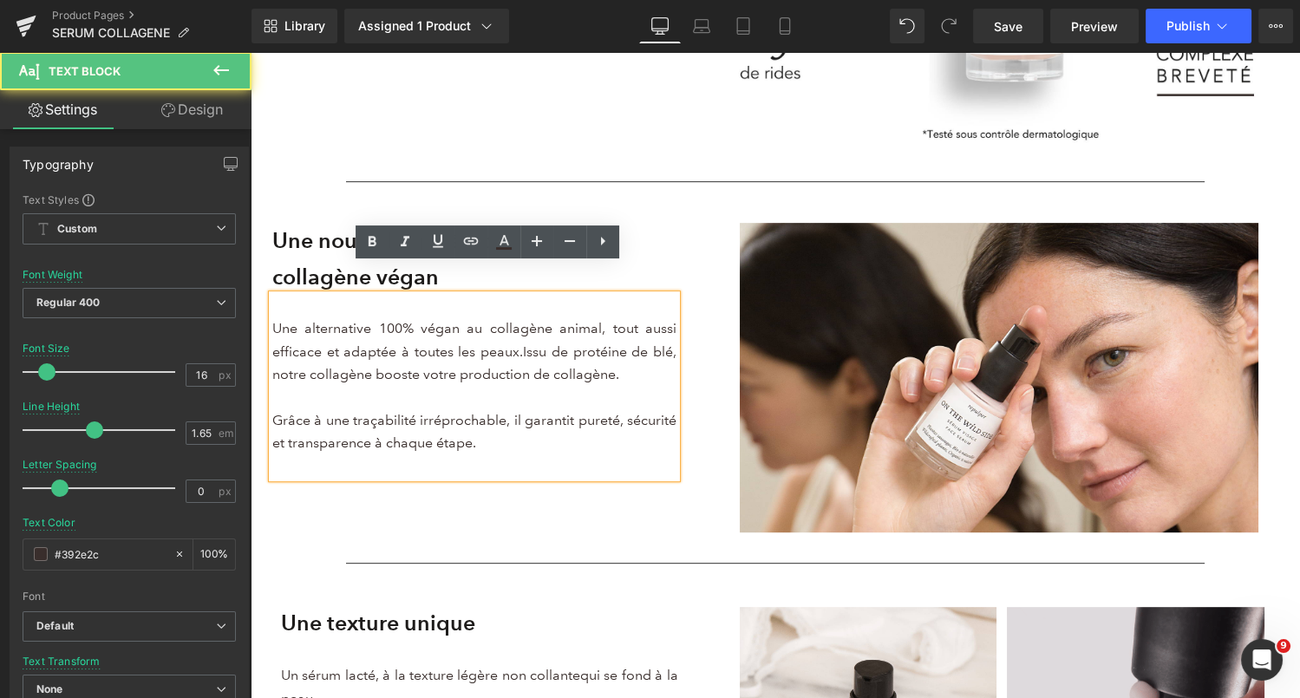
click at [626, 377] on p "Une alternative 100% végan au collagène animal, tout aussi efficace et adaptée …" at bounding box center [474, 351] width 404 height 69
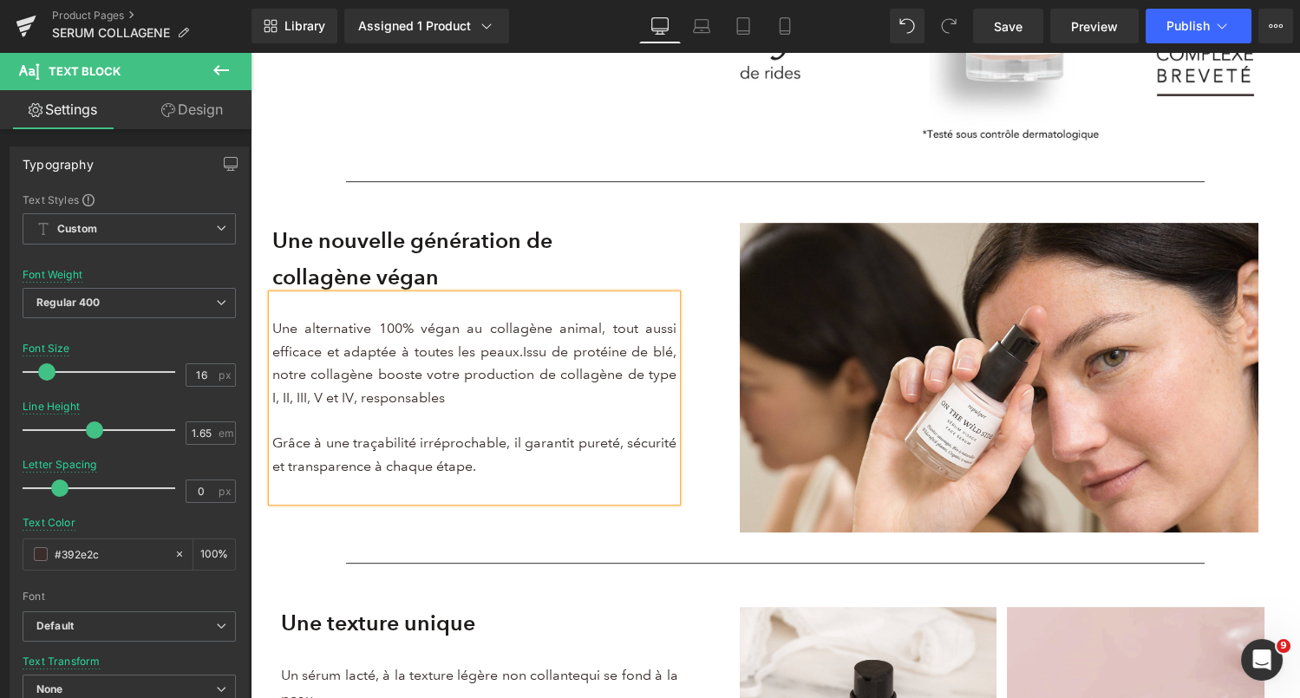
click at [621, 380] on span "Issu de protéine de blé, notre collagène booste votre production de collagène d…" at bounding box center [474, 374] width 404 height 62
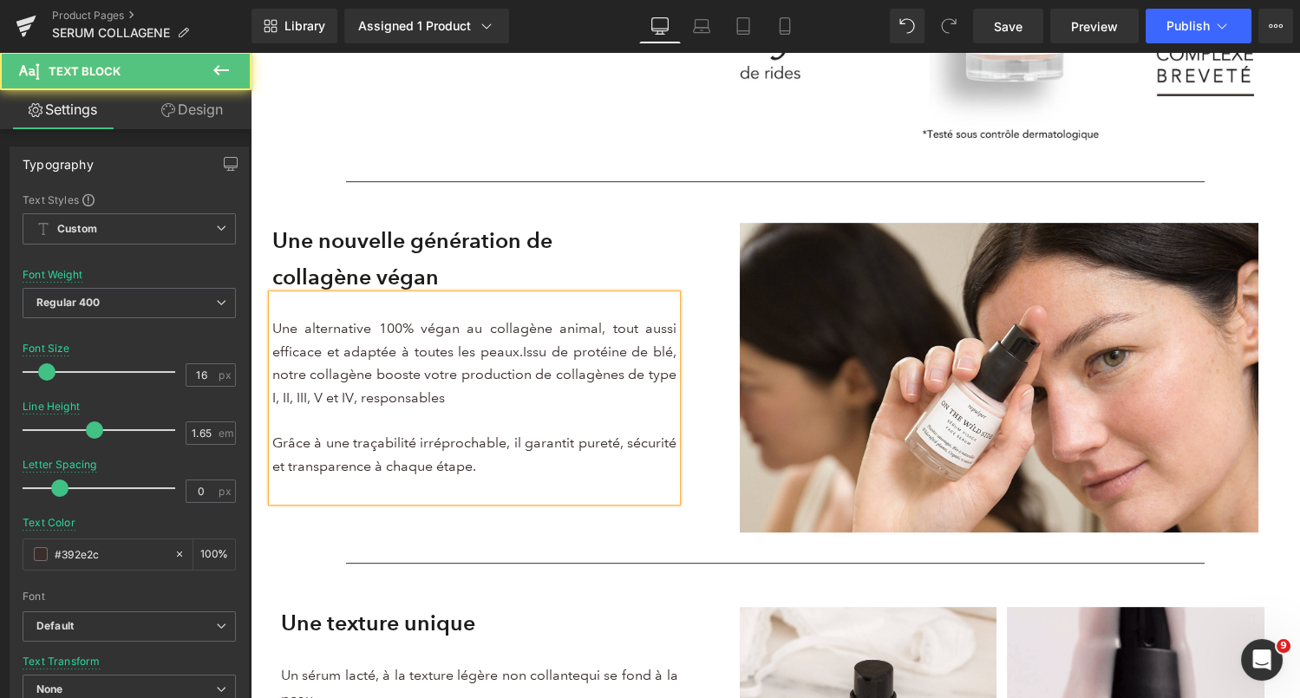
click at [454, 404] on p "Une alternative 100% végan au collagène animal, tout aussi efficace et adaptée …" at bounding box center [474, 363] width 404 height 92
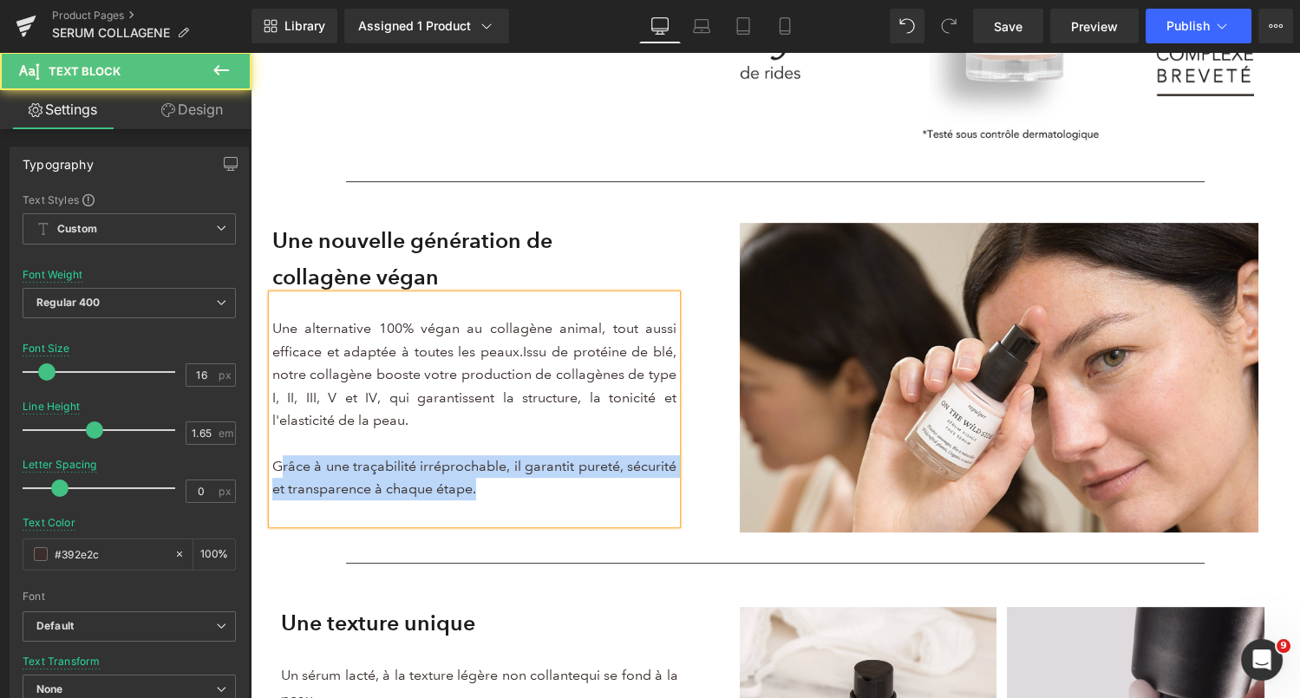
drag, startPoint x: 423, startPoint y: 487, endPoint x: 278, endPoint y: 461, distance: 147.3
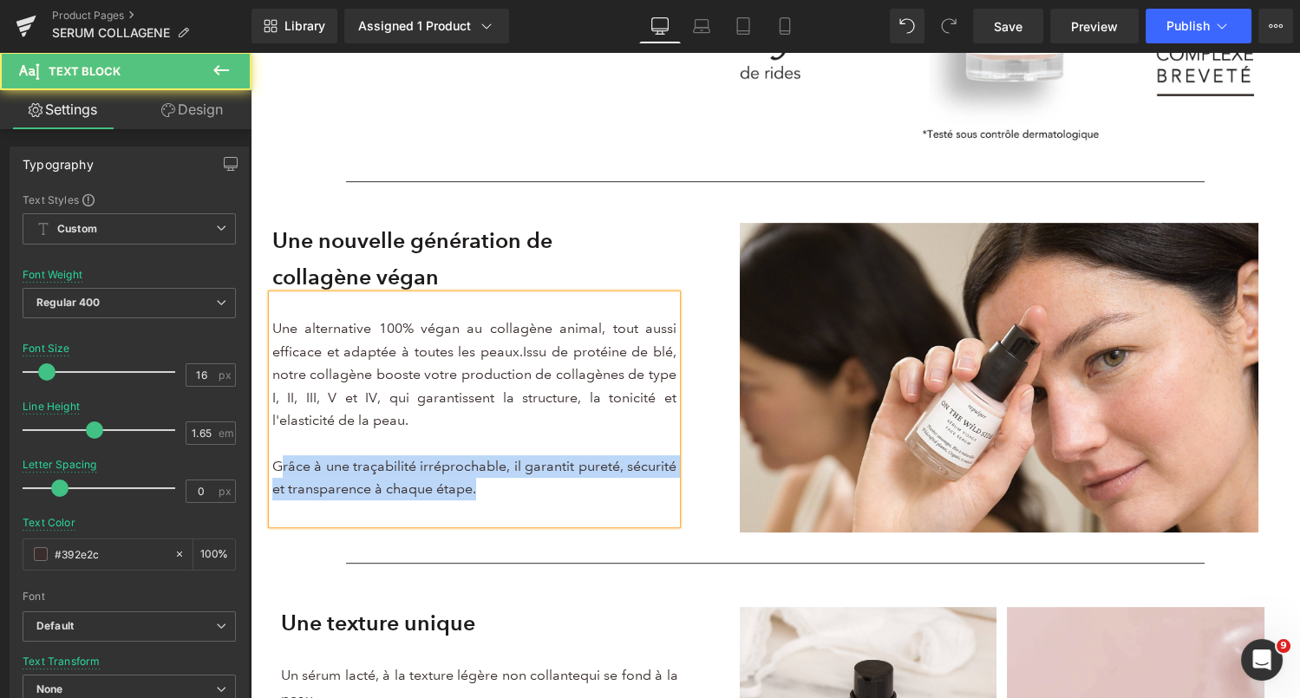
click at [278, 461] on p "Grâce à une traçabilité irréprochable, il garantit pureté, sécurité et transpar…" at bounding box center [474, 478] width 404 height 46
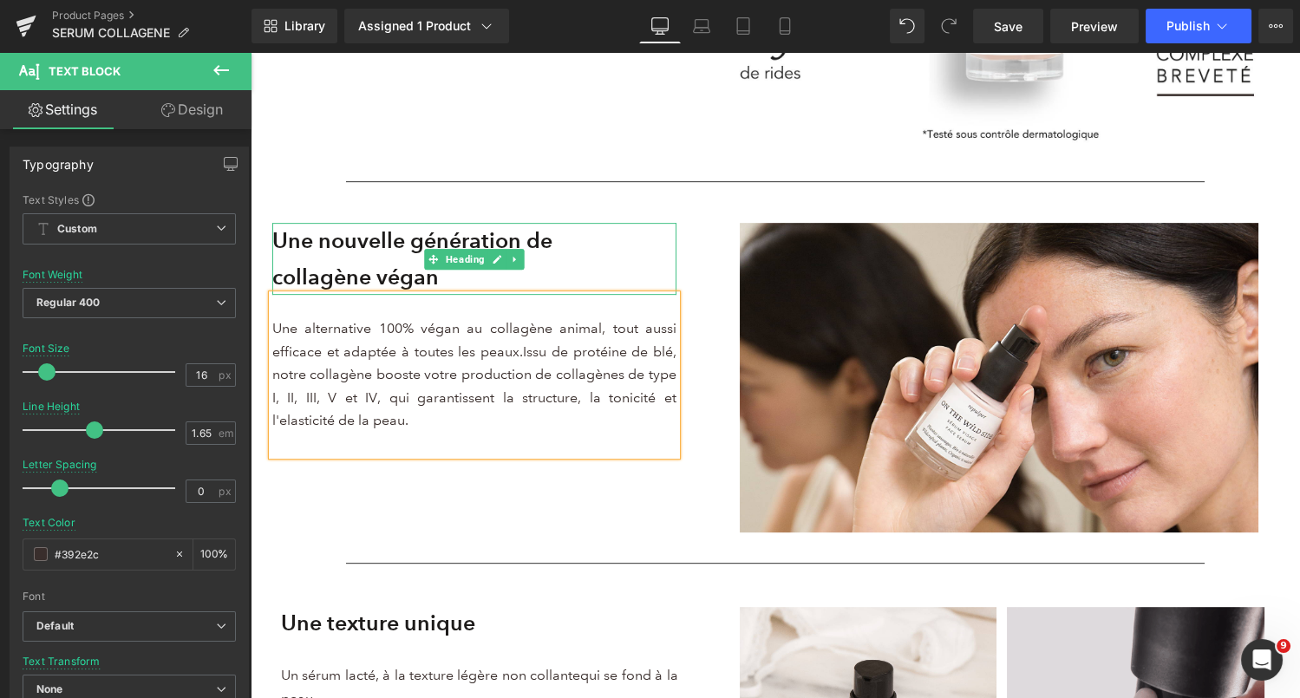
click at [317, 239] on strong "Une nouvelle génération de" at bounding box center [412, 240] width 280 height 27
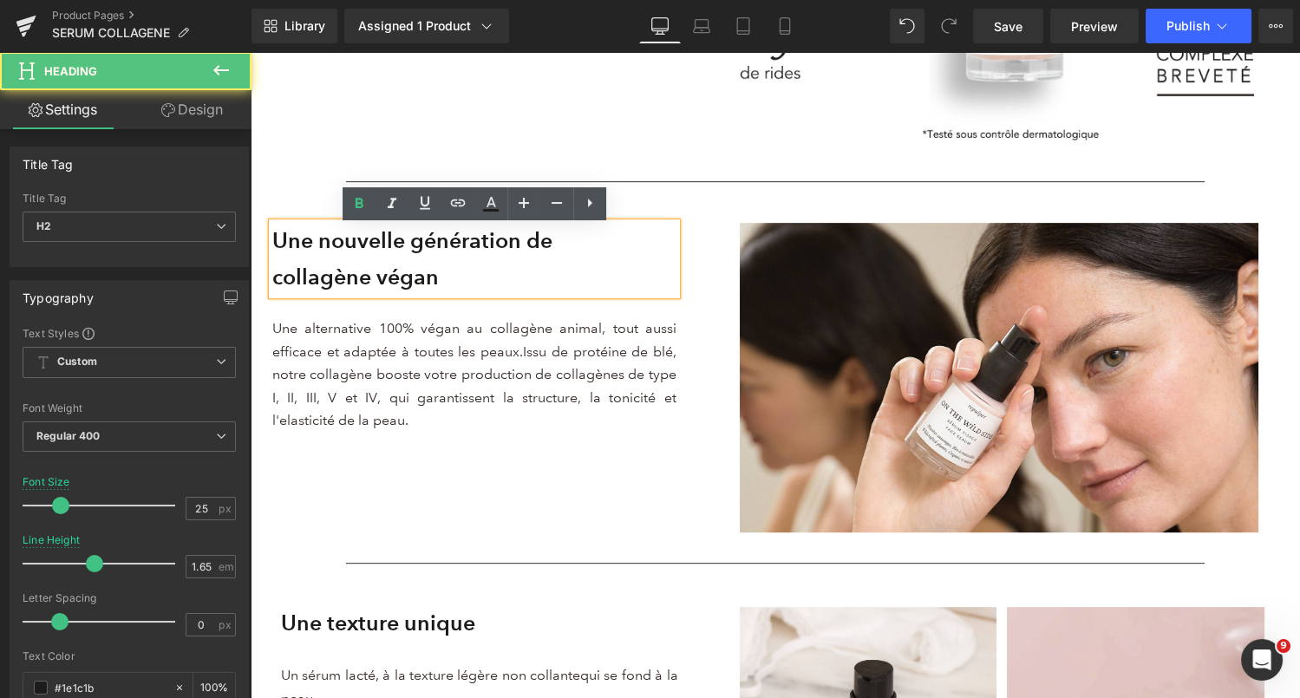
click at [281, 244] on strong "Une nouvelle génération de" at bounding box center [412, 240] width 280 height 27
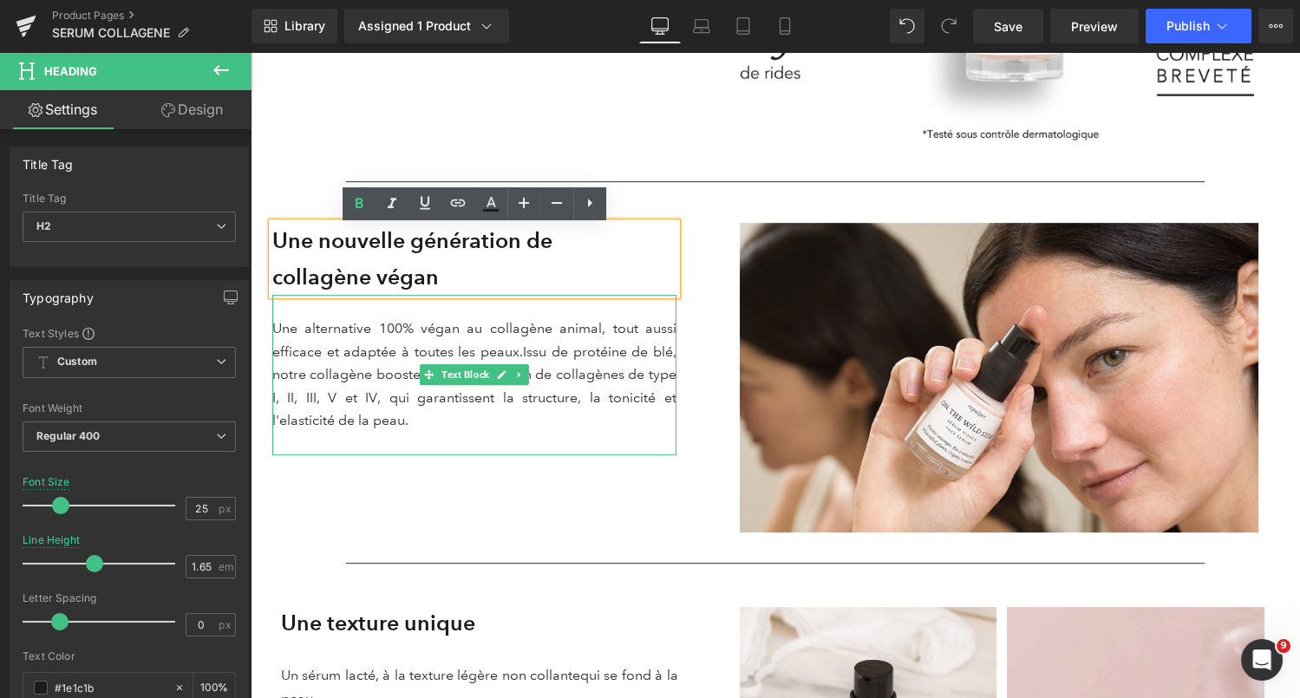
click at [460, 351] on p "Une alternative 100% végan au collagène animal, tout aussi efficace et adaptée …" at bounding box center [474, 374] width 404 height 114
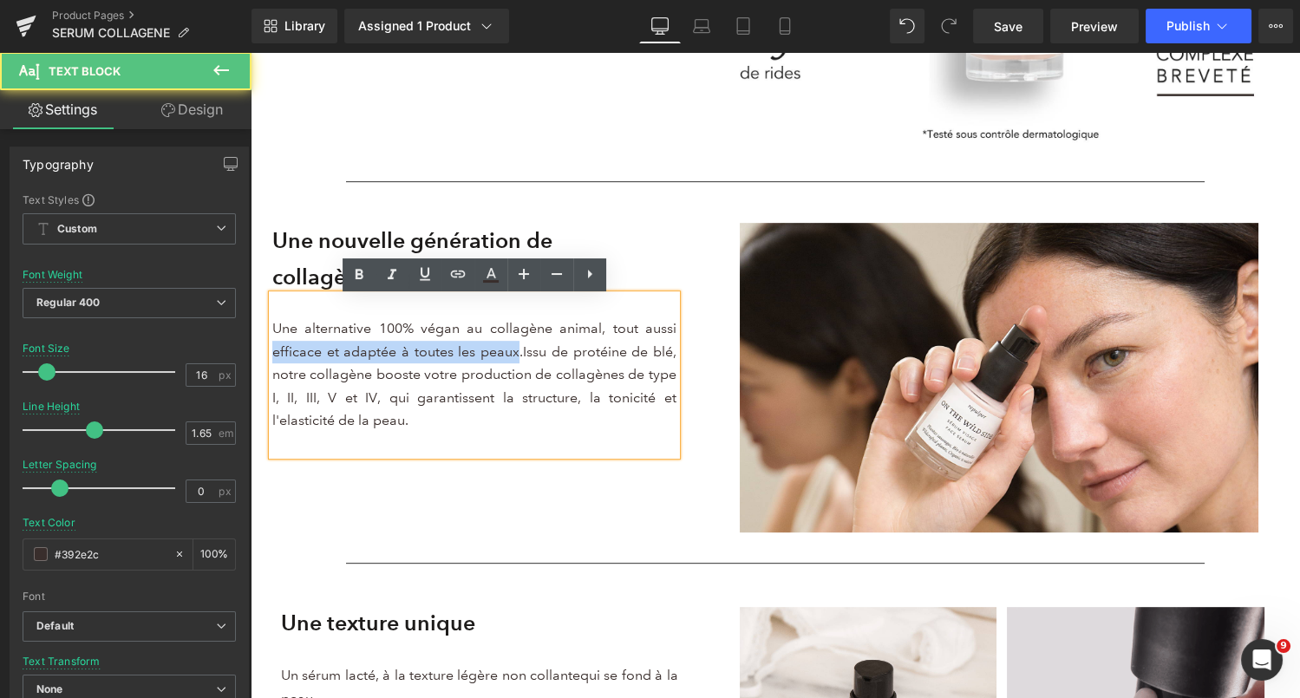
drag, startPoint x: 515, startPoint y: 359, endPoint x: 259, endPoint y: 344, distance: 256.3
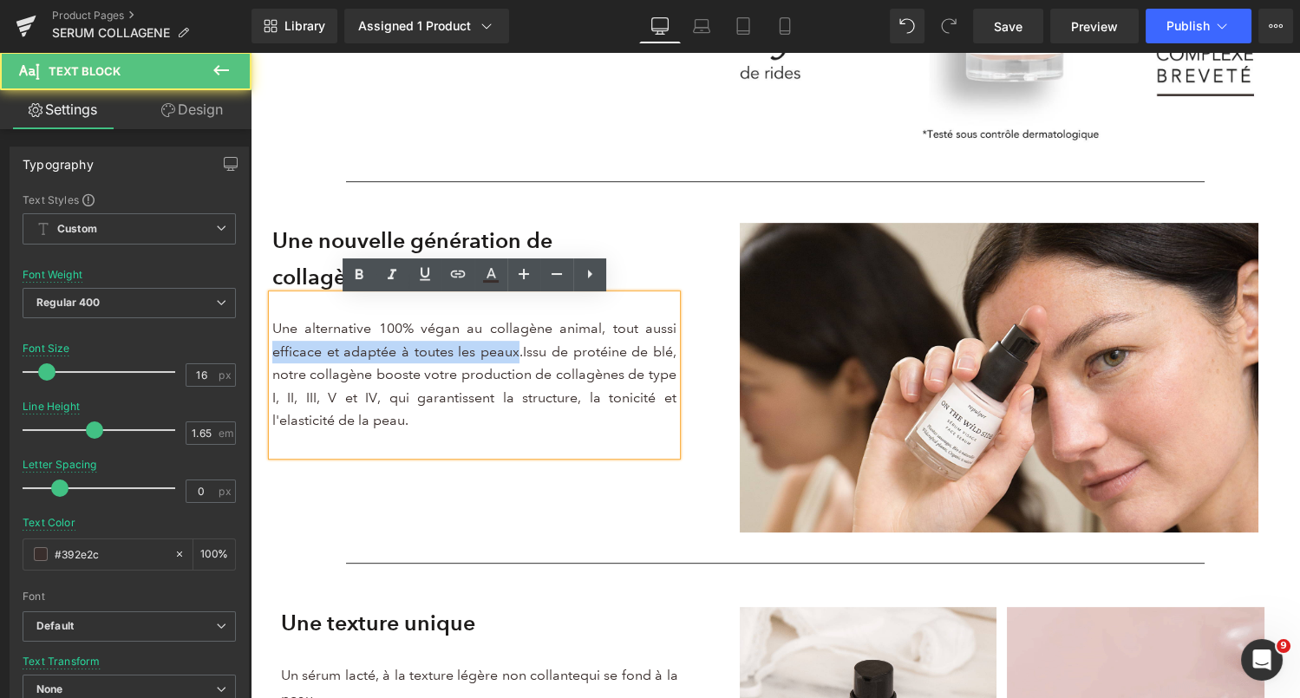
click at [259, 344] on div "Une nouvelle génération de collagène végan Heading Une alternative 100% végan a…" at bounding box center [474, 339] width 430 height 232
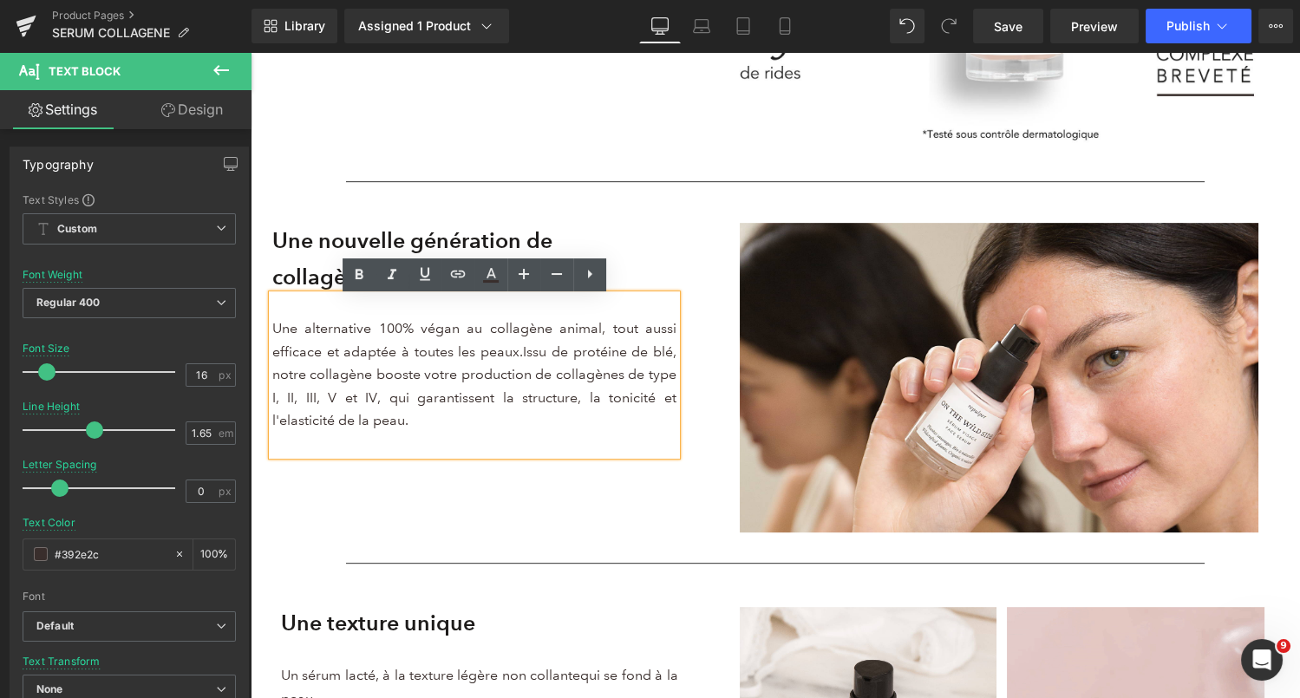
click at [378, 404] on span "Issu de protéine de blé, notre collagène booste votre production de collagènes …" at bounding box center [474, 385] width 404 height 85
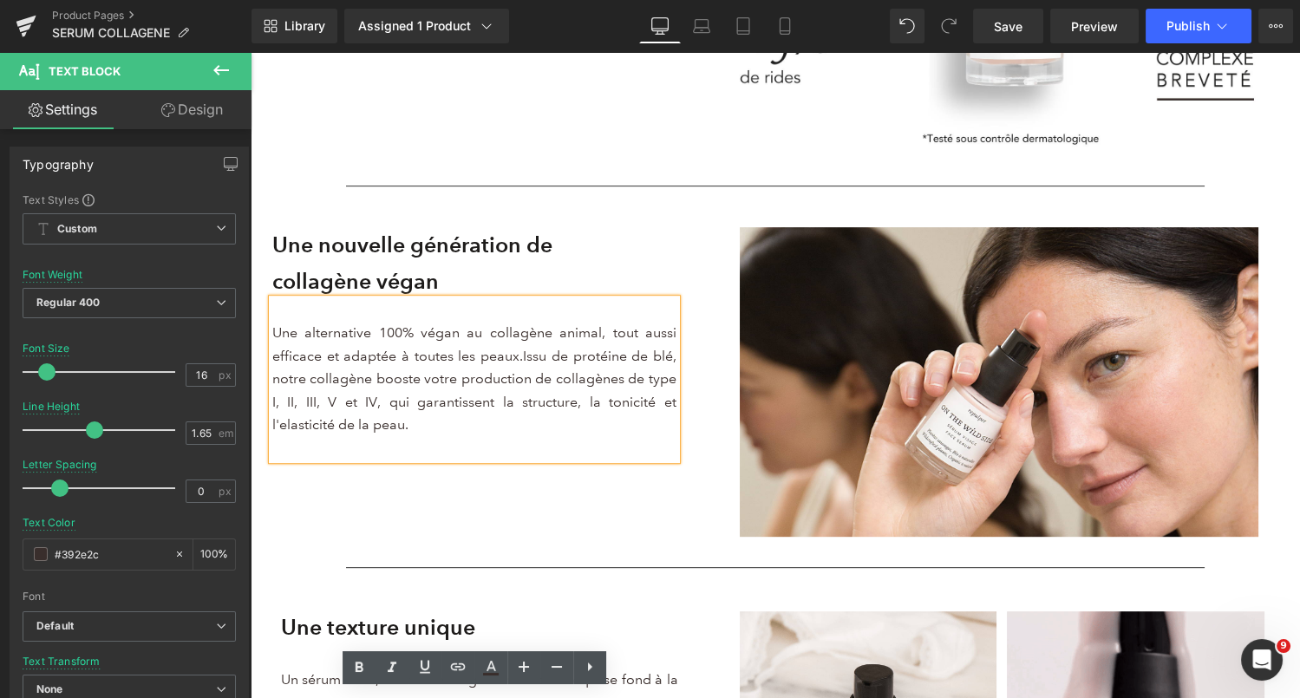
scroll to position [1649, 0]
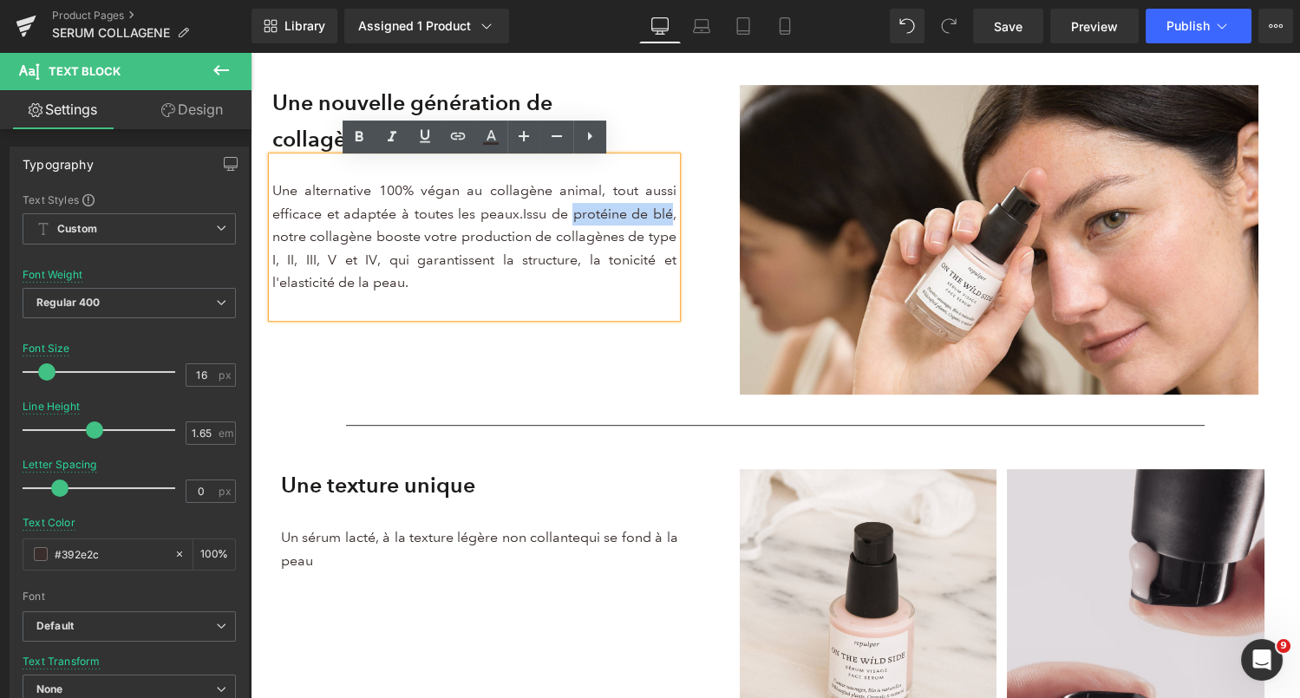
drag, startPoint x: 670, startPoint y: 218, endPoint x: 576, endPoint y: 215, distance: 93.7
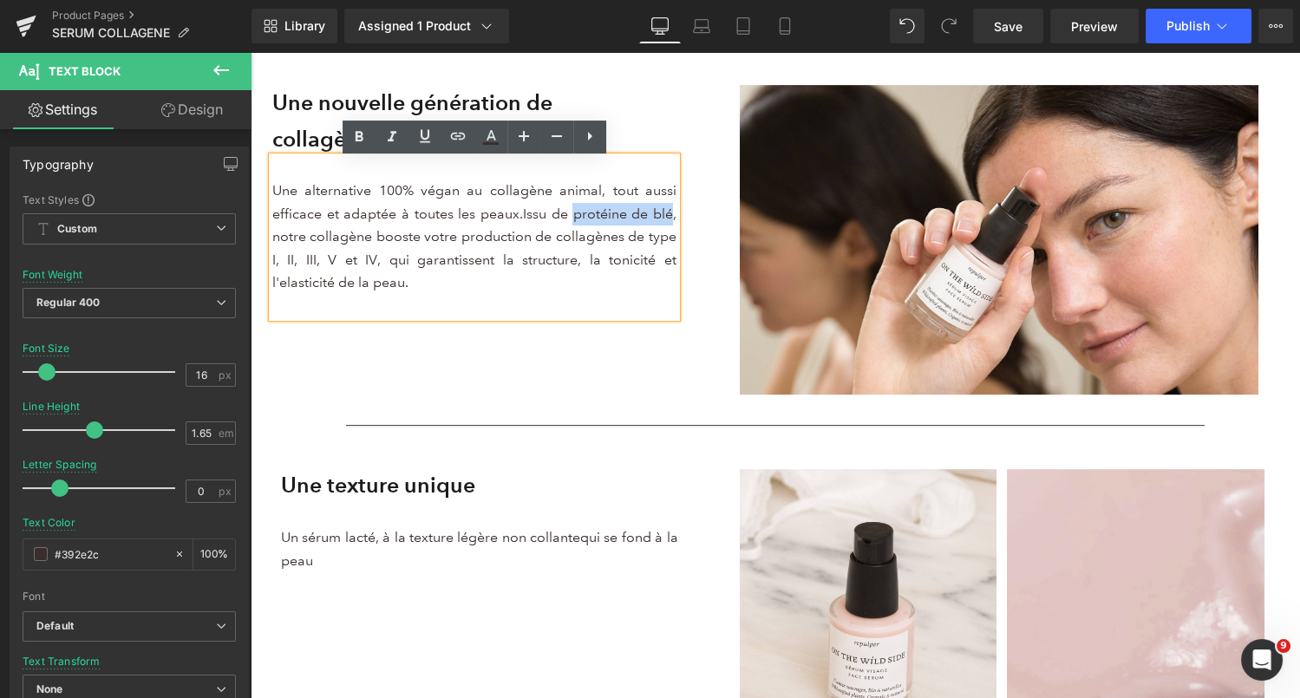
click at [576, 215] on span "Issu de protéine de blé, notre collagène booste votre production de collagènes …" at bounding box center [474, 248] width 404 height 85
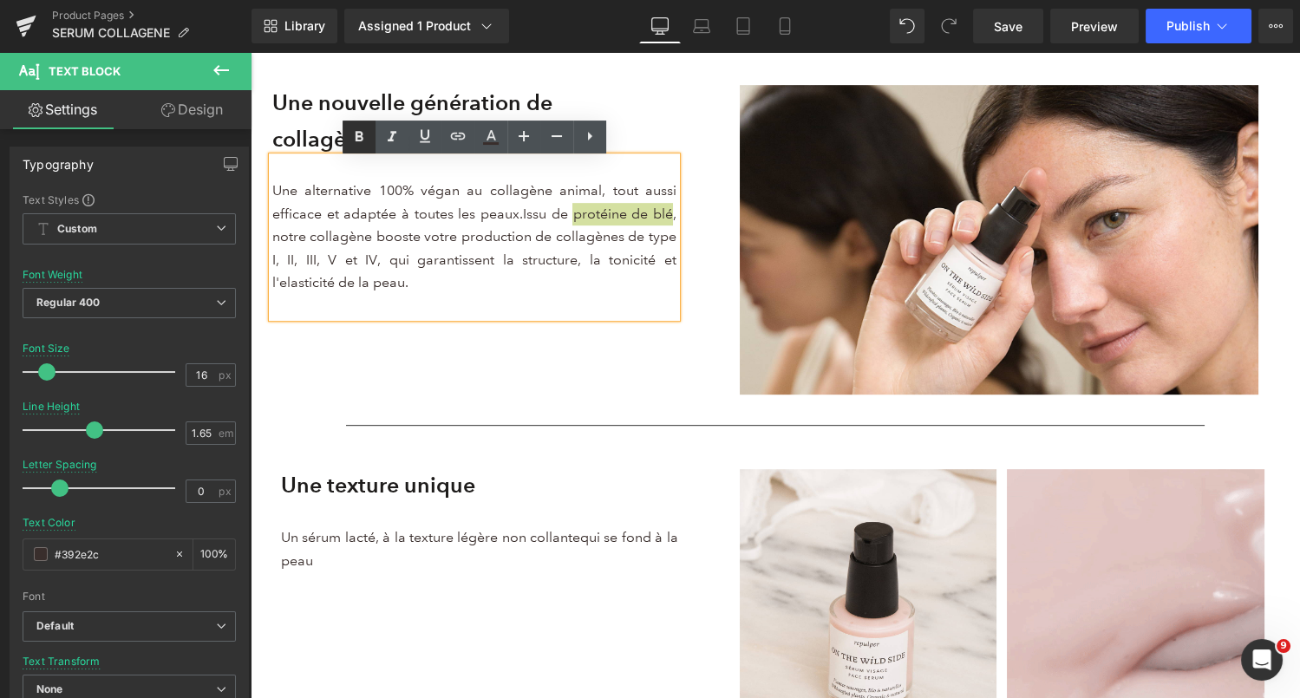
click at [351, 139] on icon at bounding box center [359, 137] width 21 height 21
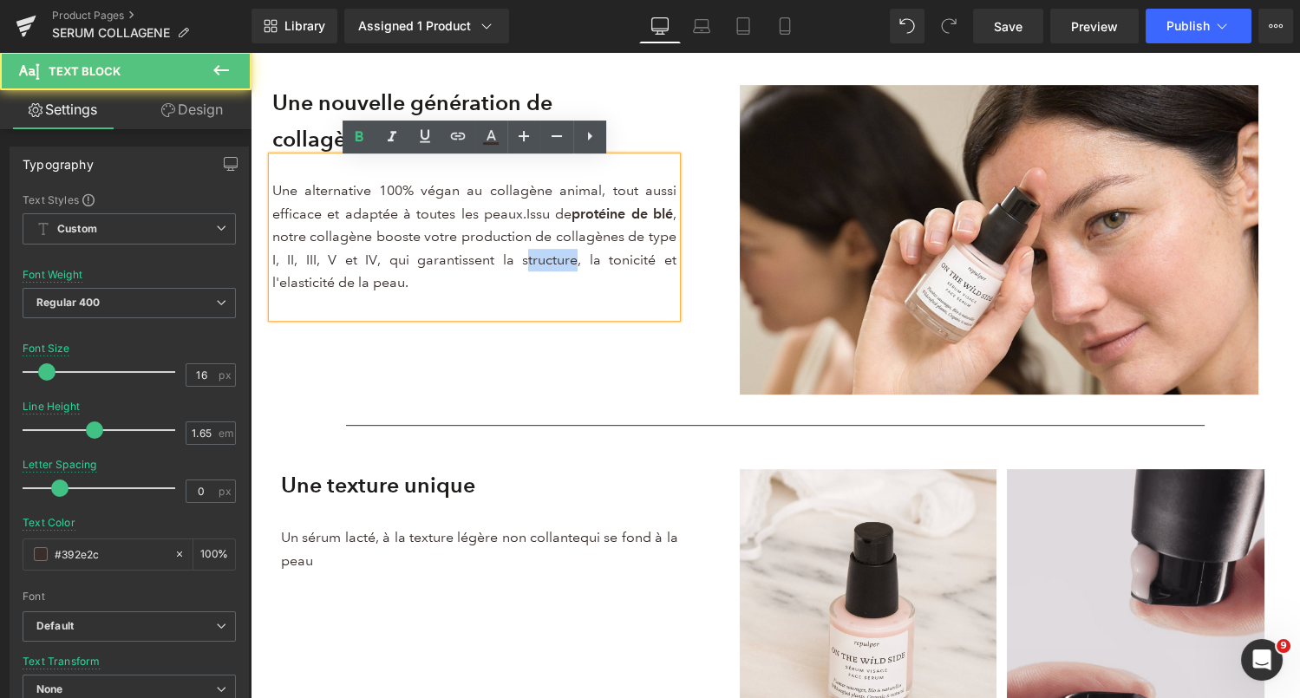
drag, startPoint x: 577, startPoint y: 261, endPoint x: 527, endPoint y: 262, distance: 49.4
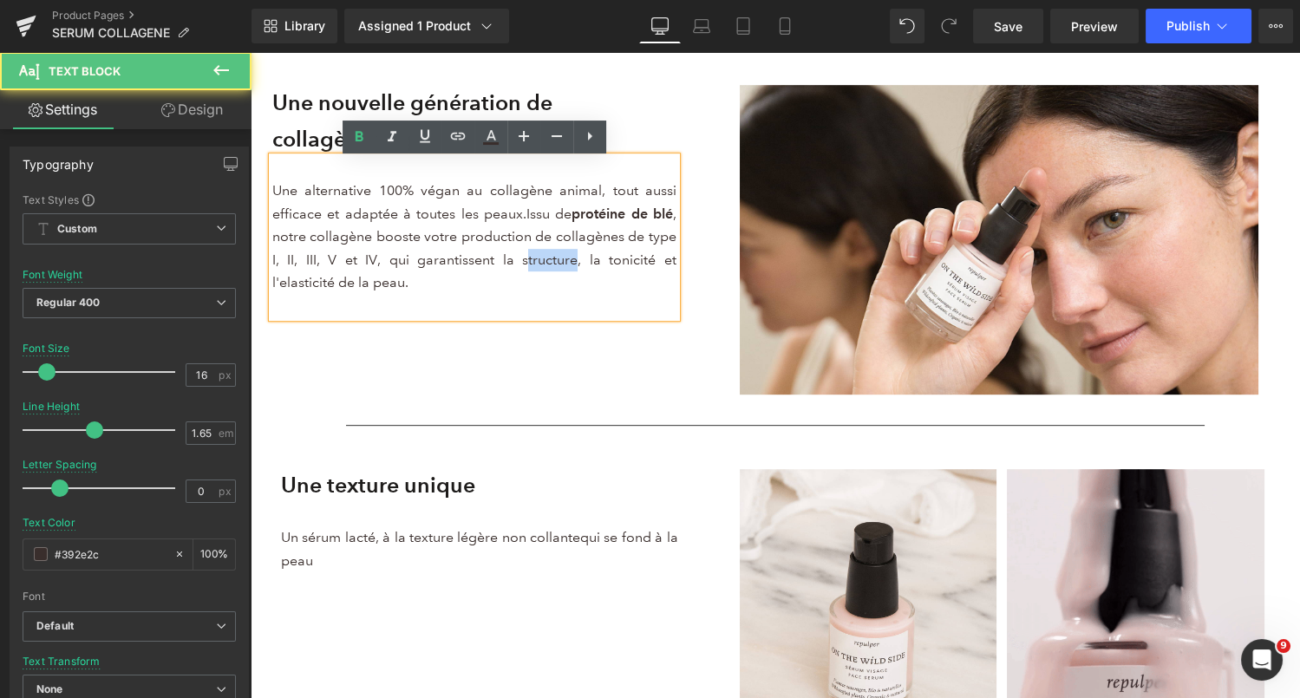
click at [527, 262] on span "Issu de protéine de blé , notre collagène booste votre production de collagènes…" at bounding box center [474, 248] width 404 height 85
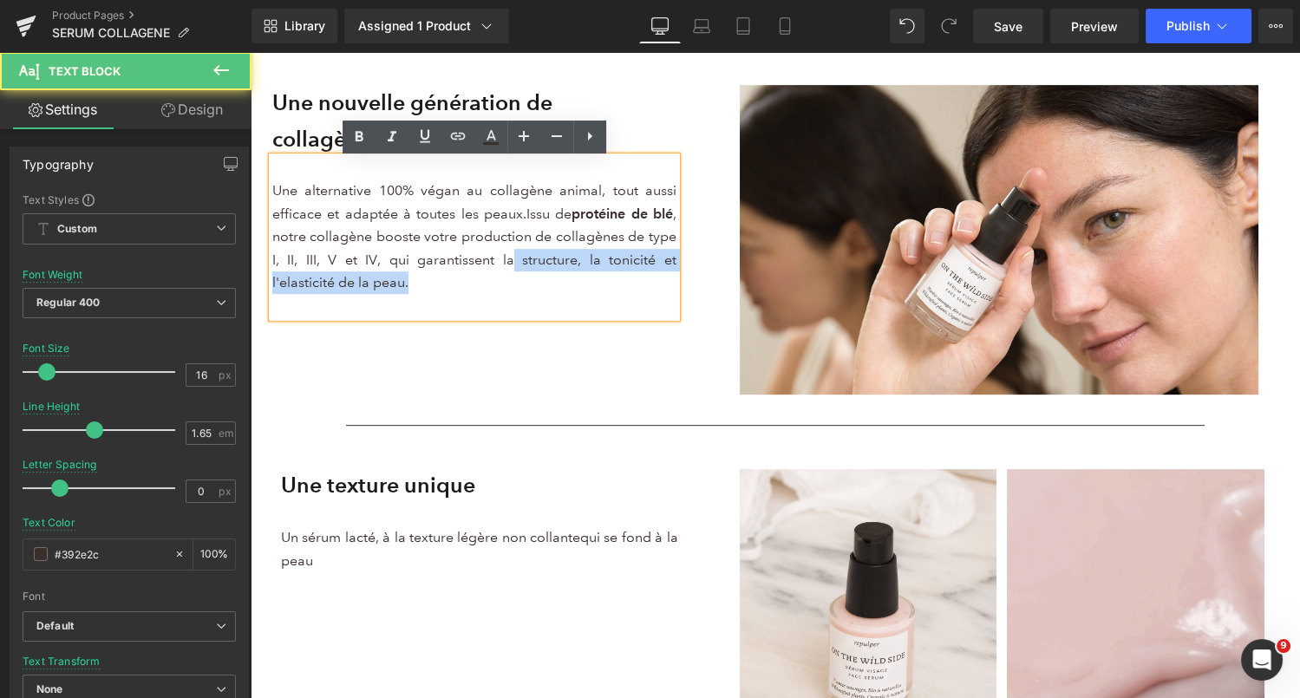
drag, startPoint x: 494, startPoint y: 292, endPoint x: 517, endPoint y: 267, distance: 33.8
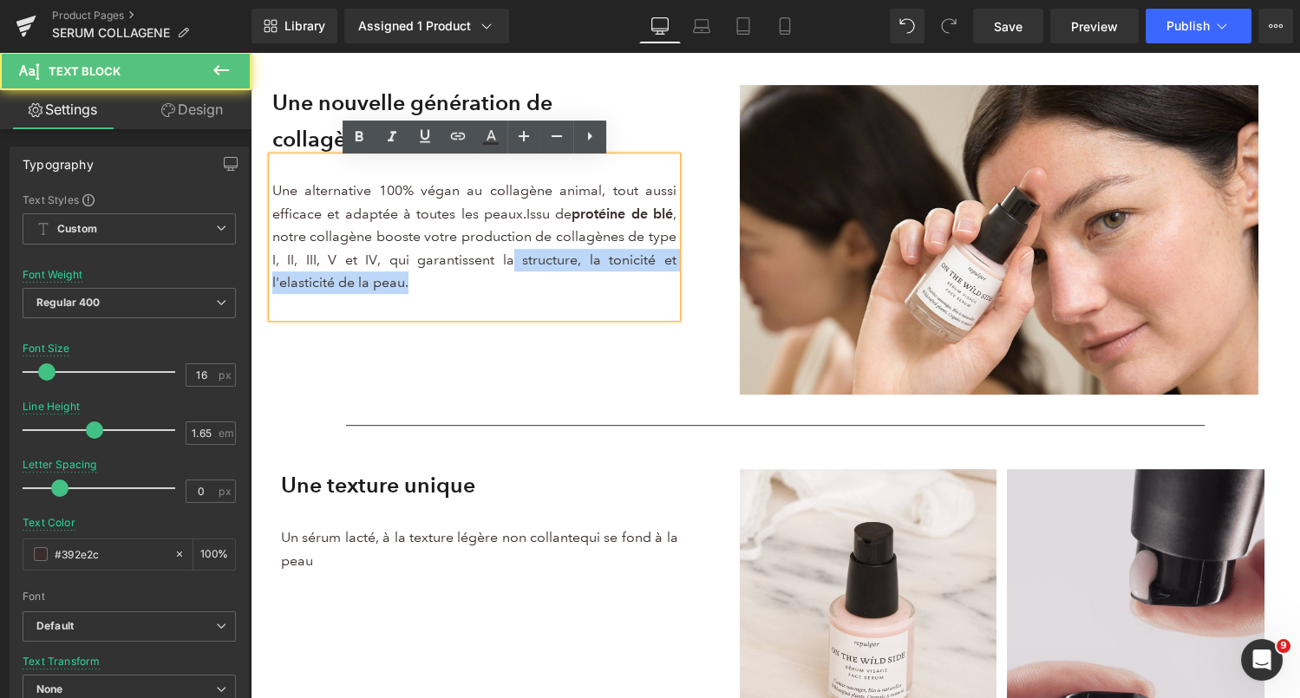
click at [516, 267] on p "Une alternative 100% végan au collagène animal, tout aussi efficace et adaptée …" at bounding box center [474, 237] width 404 height 114
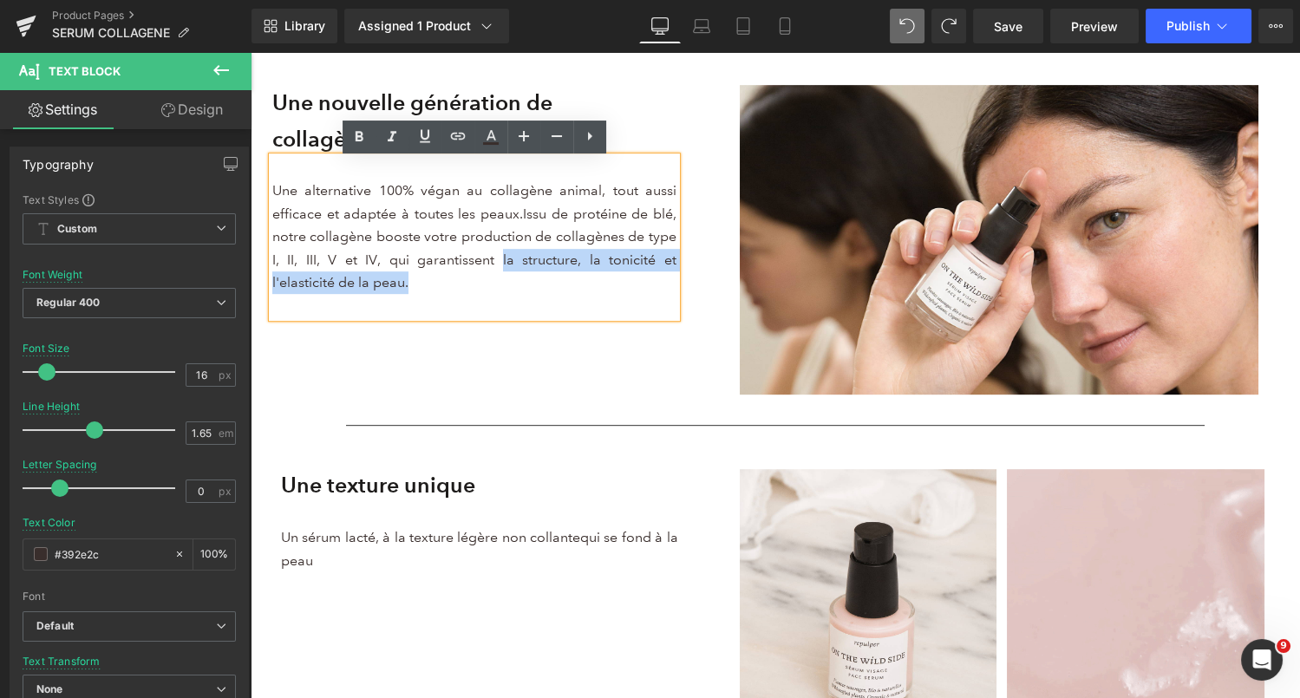
drag, startPoint x: 453, startPoint y: 296, endPoint x: 500, endPoint y: 263, distance: 58.0
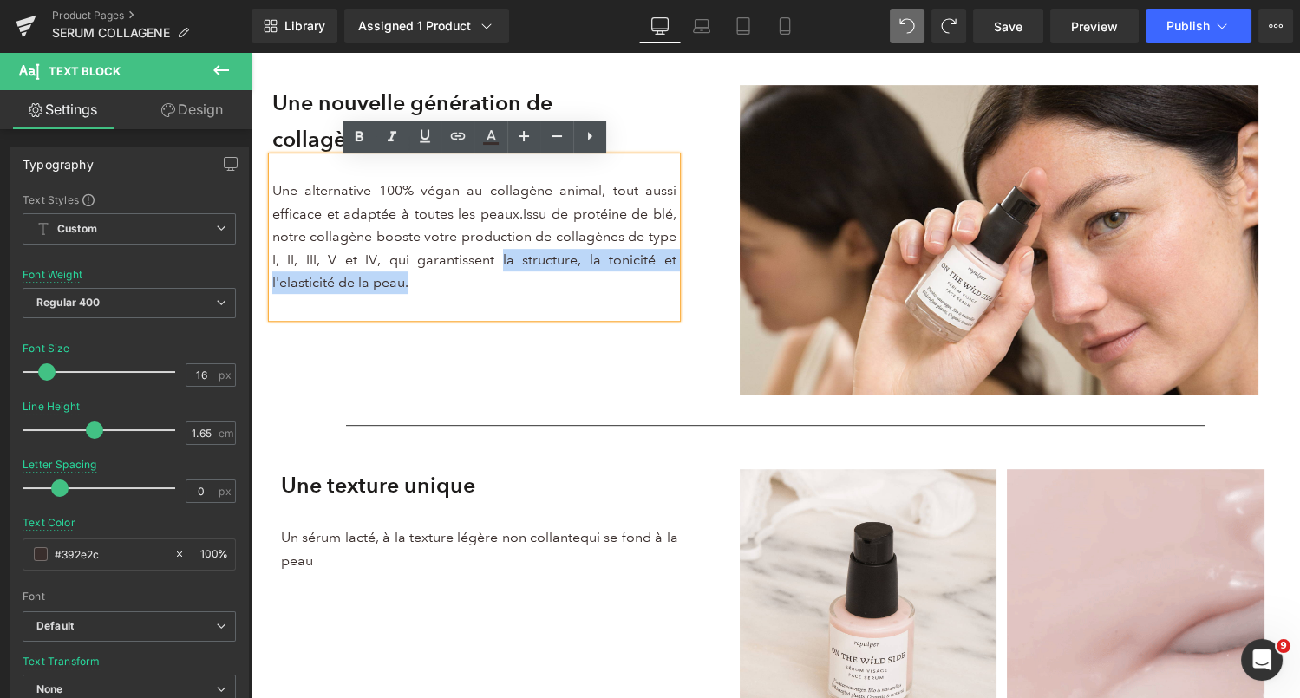
click at [500, 263] on p "Une alternative 100% végan au collagène animal, tout aussi efficace et adaptée …" at bounding box center [474, 237] width 404 height 114
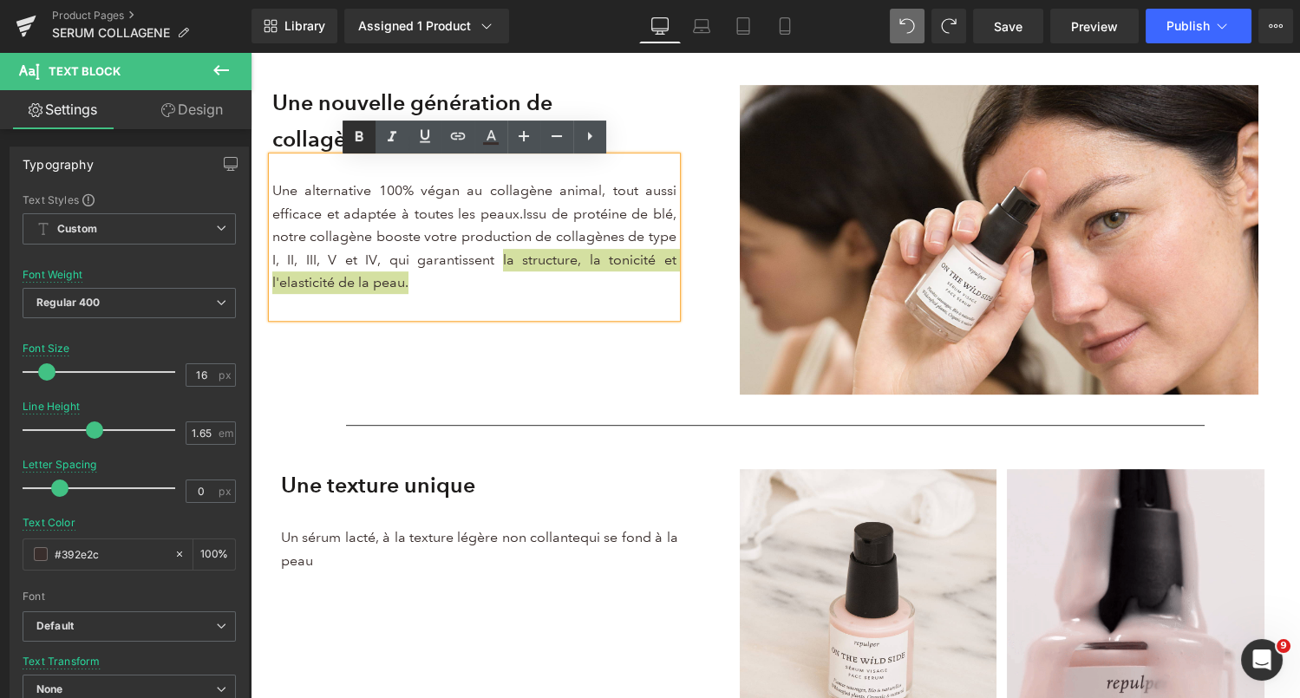
click at [359, 140] on icon at bounding box center [360, 137] width 8 height 10
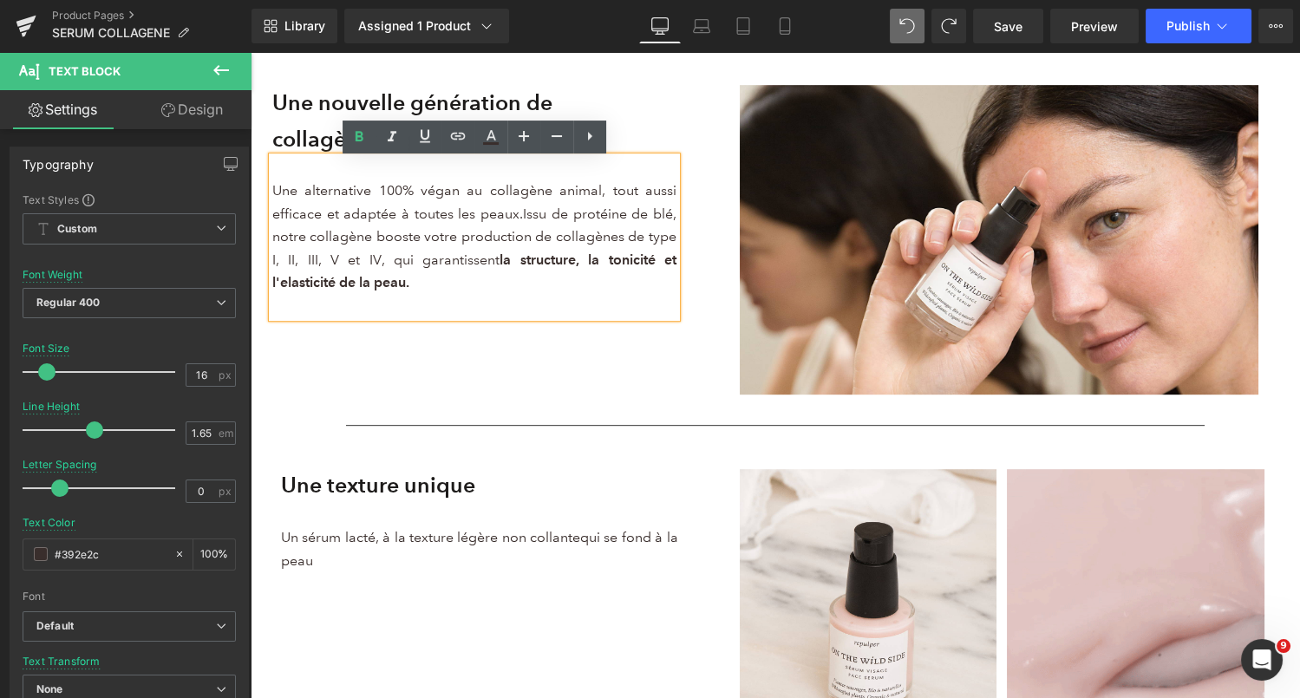
click at [418, 377] on div "Une nouvelle génération de collagène végan Heading Une alternative 100% végan a…" at bounding box center [775, 246] width 1032 height 342
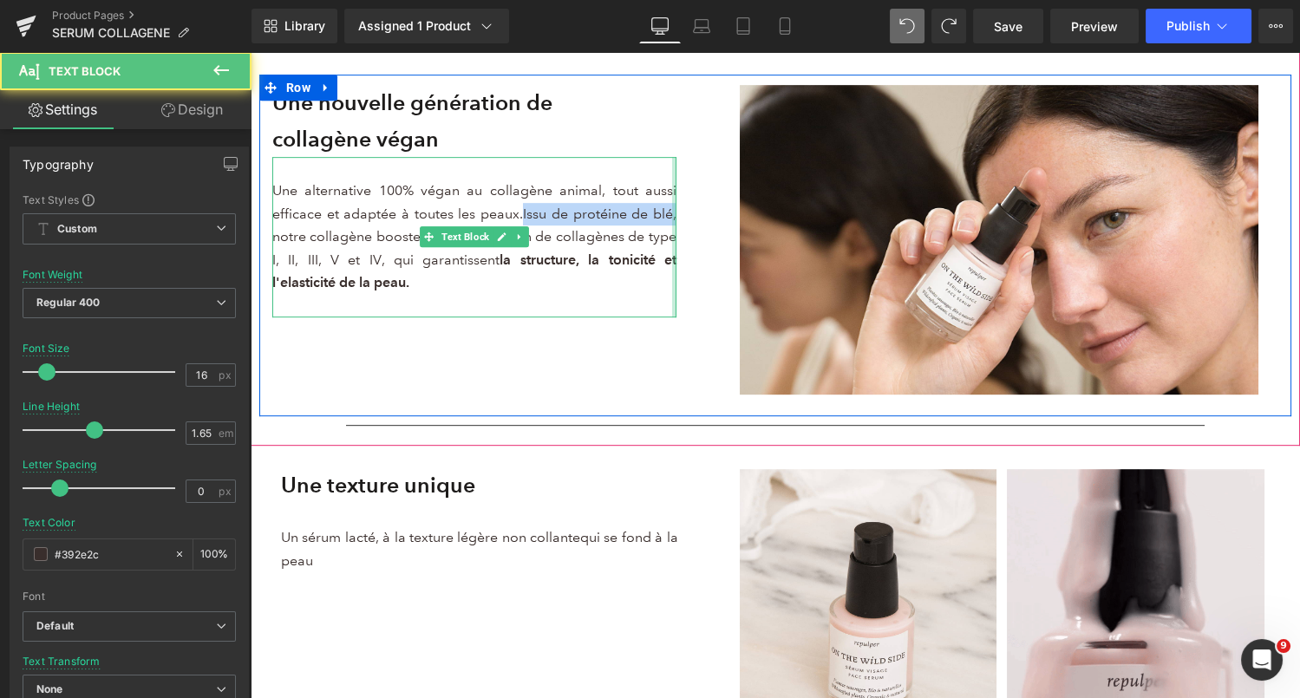
drag, startPoint x: 556, startPoint y: 217, endPoint x: 676, endPoint y: 220, distance: 119.7
click at [676, 220] on div "Une alternative 100% végan au collagène animal, tout aussi efficace et adaptée …" at bounding box center [474, 237] width 404 height 160
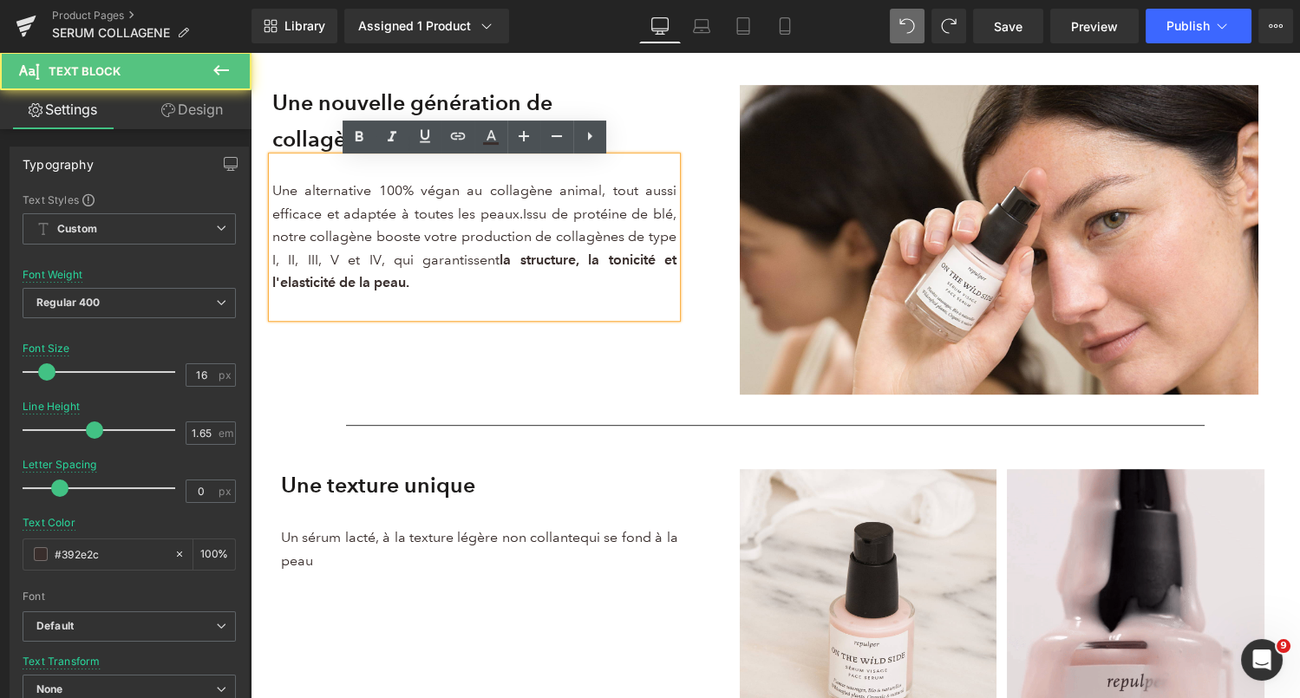
click at [603, 298] on p at bounding box center [474, 305] width 404 height 23
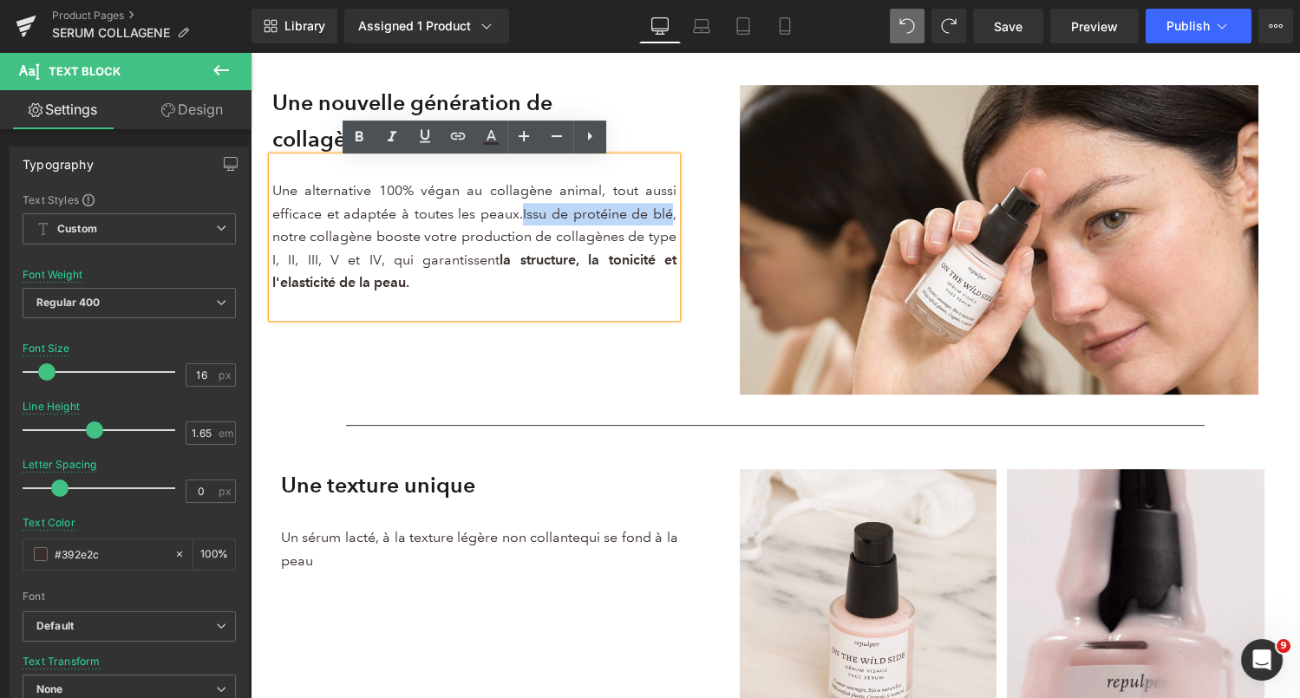
drag, startPoint x: 673, startPoint y: 213, endPoint x: 523, endPoint y: 209, distance: 150.1
click at [523, 209] on span "Issu de protéine de blé, notre collagène booste votre production de collagènes …" at bounding box center [474, 248] width 404 height 85
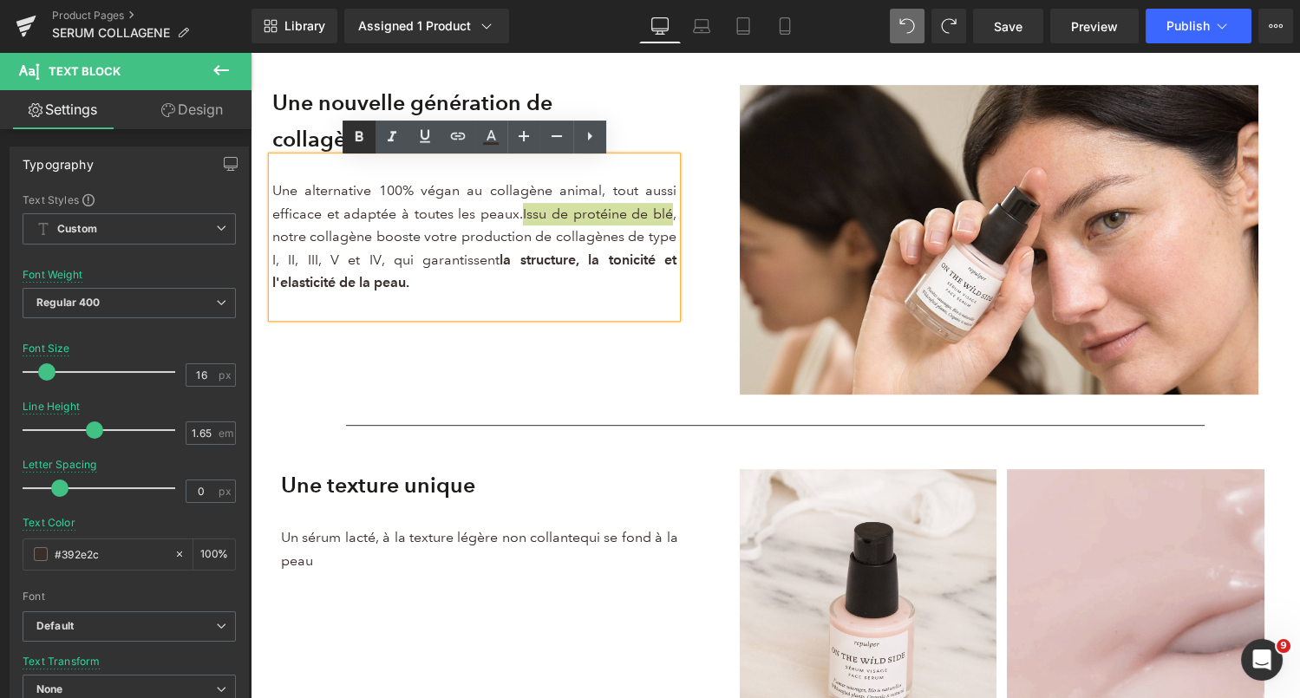
click at [364, 134] on icon at bounding box center [359, 137] width 21 height 21
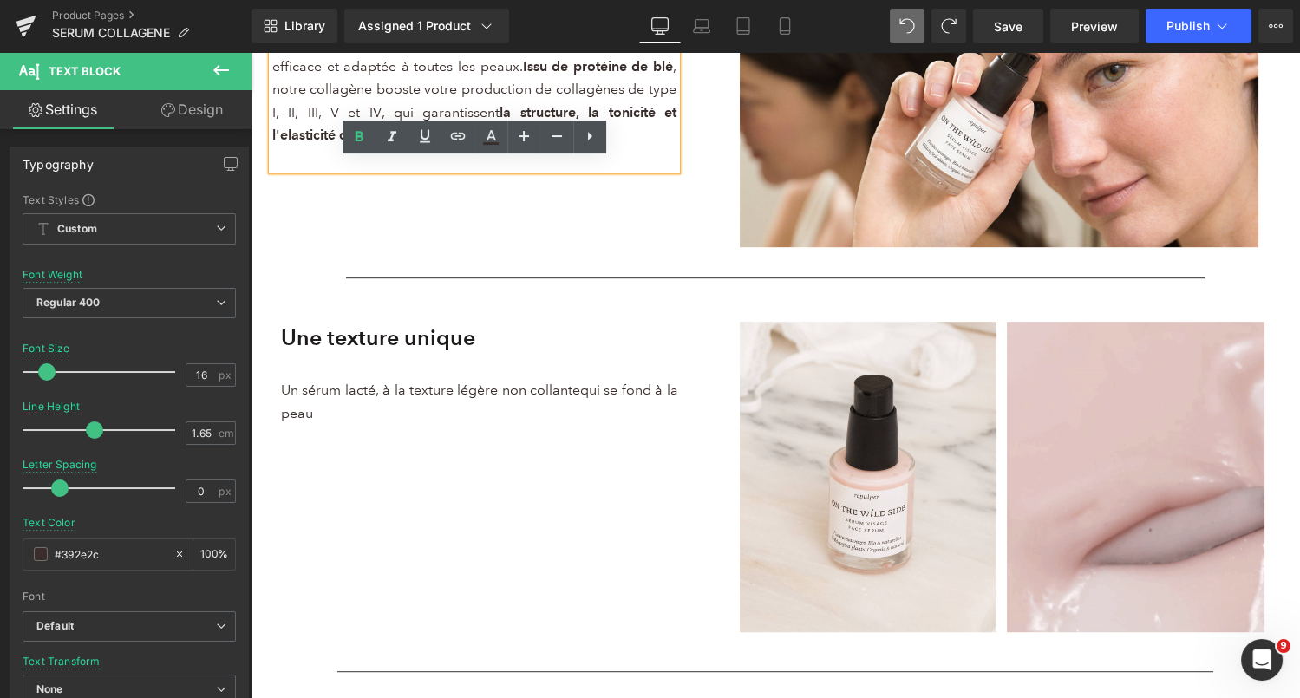
scroll to position [1836, 0]
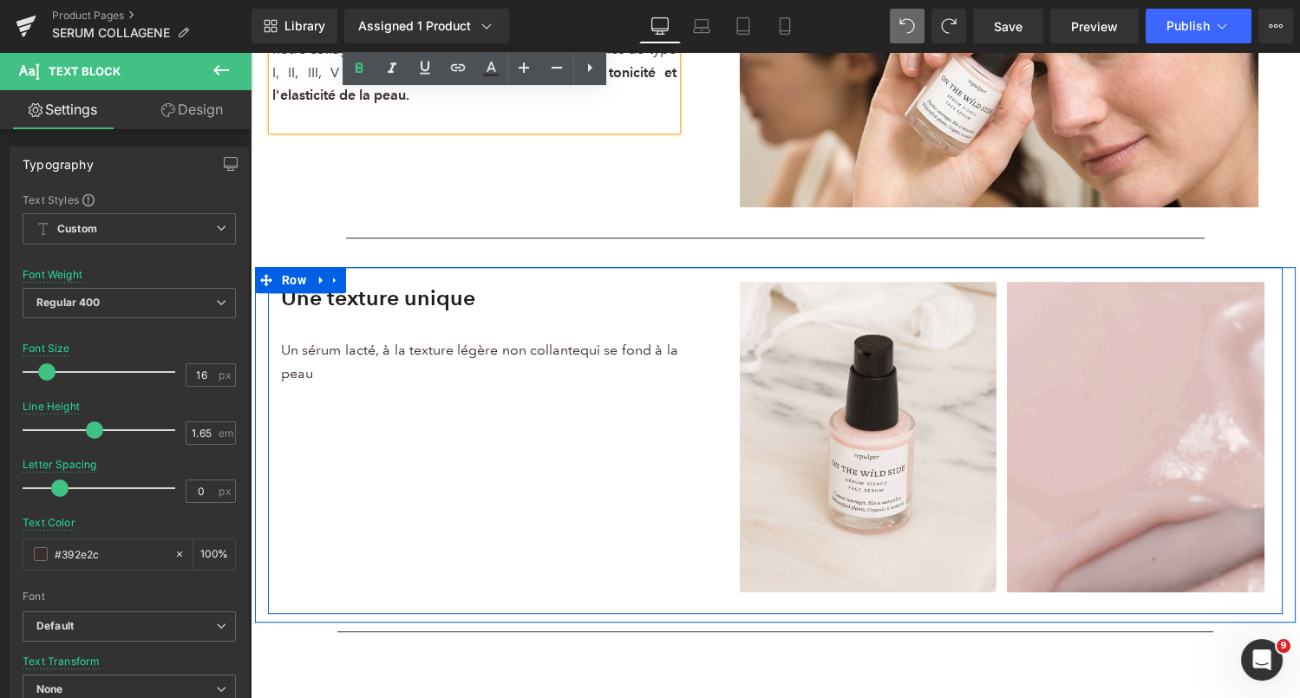
click at [333, 376] on p "Un sérum lacté, à la texture légère non collante qui se fond à la peau" at bounding box center [479, 362] width 397 height 46
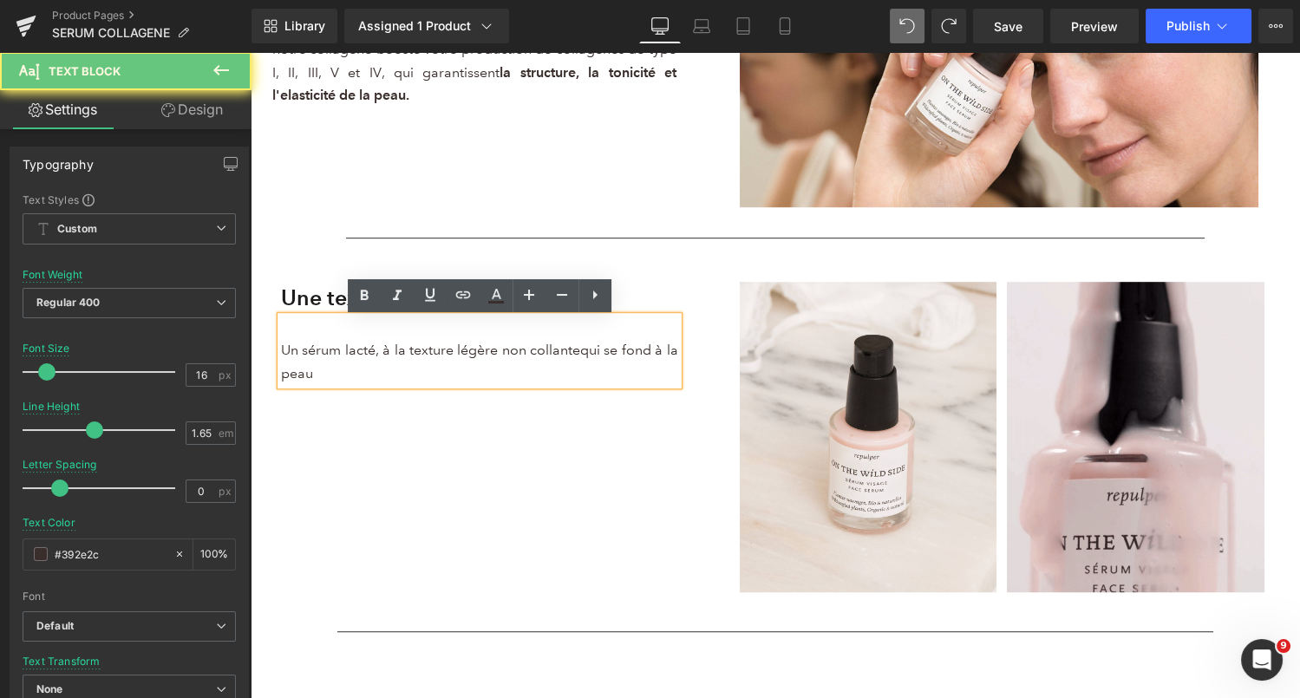
click at [333, 376] on p "Un sérum lacté, à la texture légère non collante qui se fond à la peau" at bounding box center [479, 362] width 397 height 46
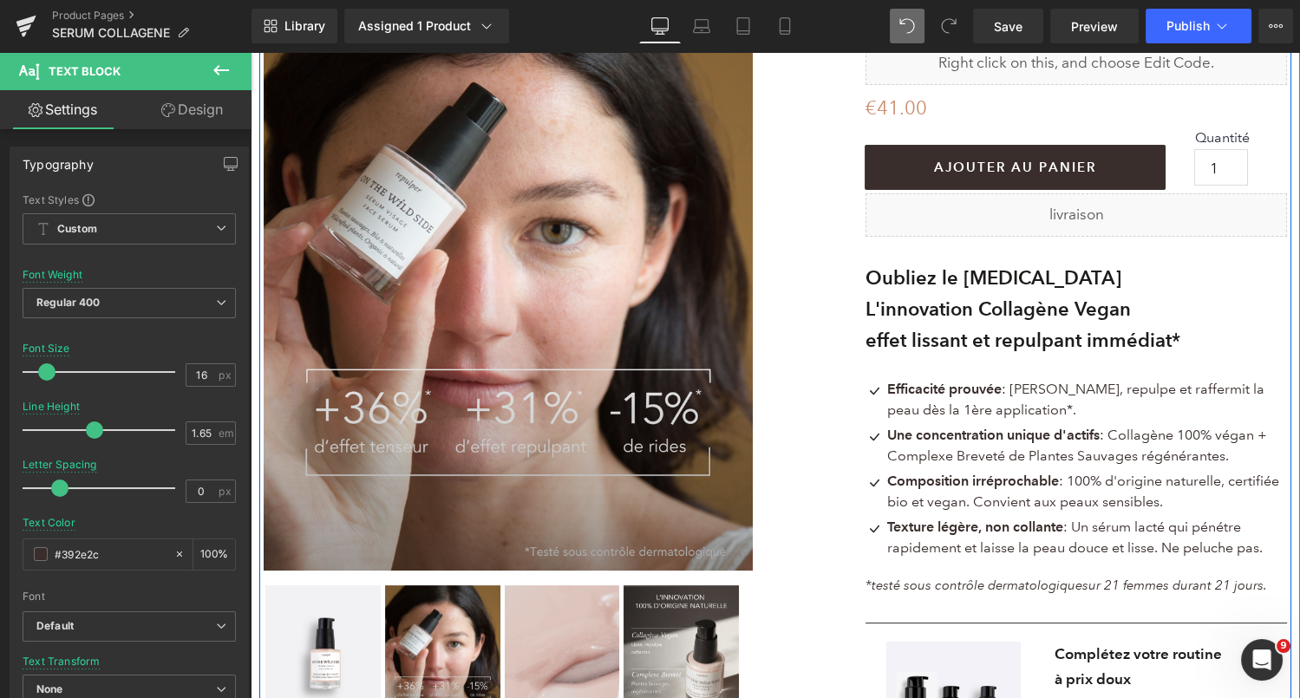
scroll to position [118, 0]
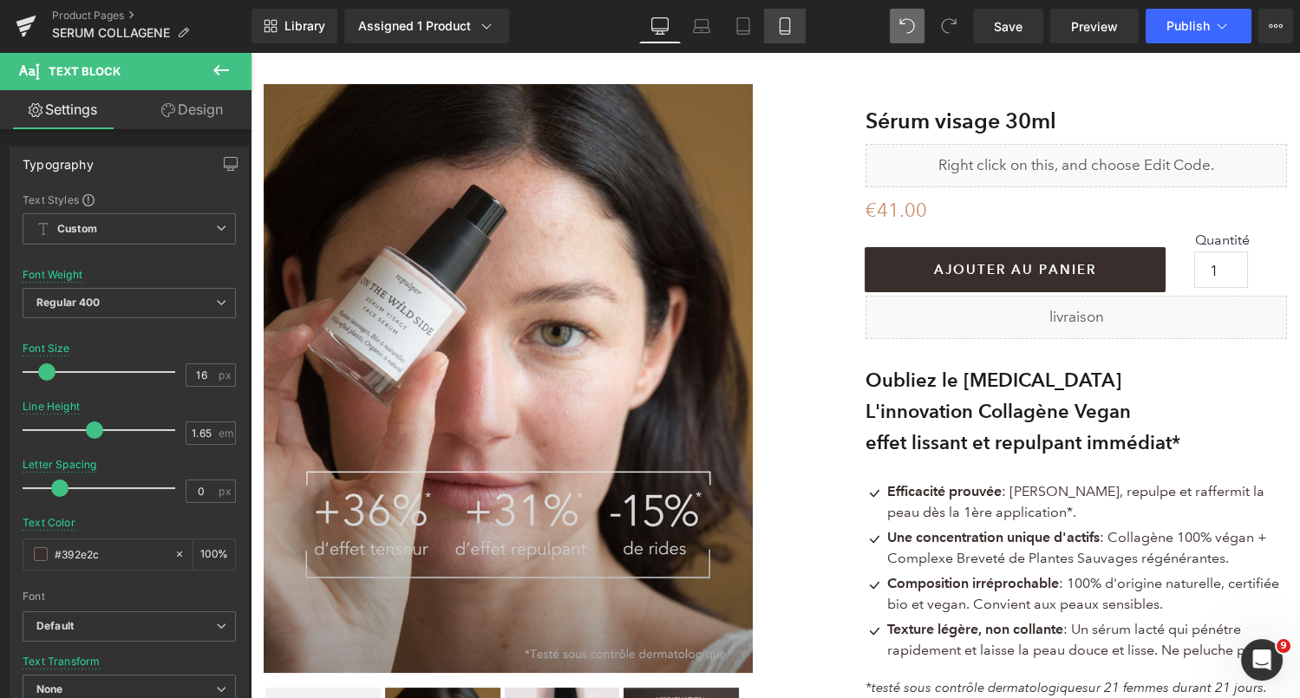
click at [781, 27] on icon at bounding box center [784, 25] width 17 height 17
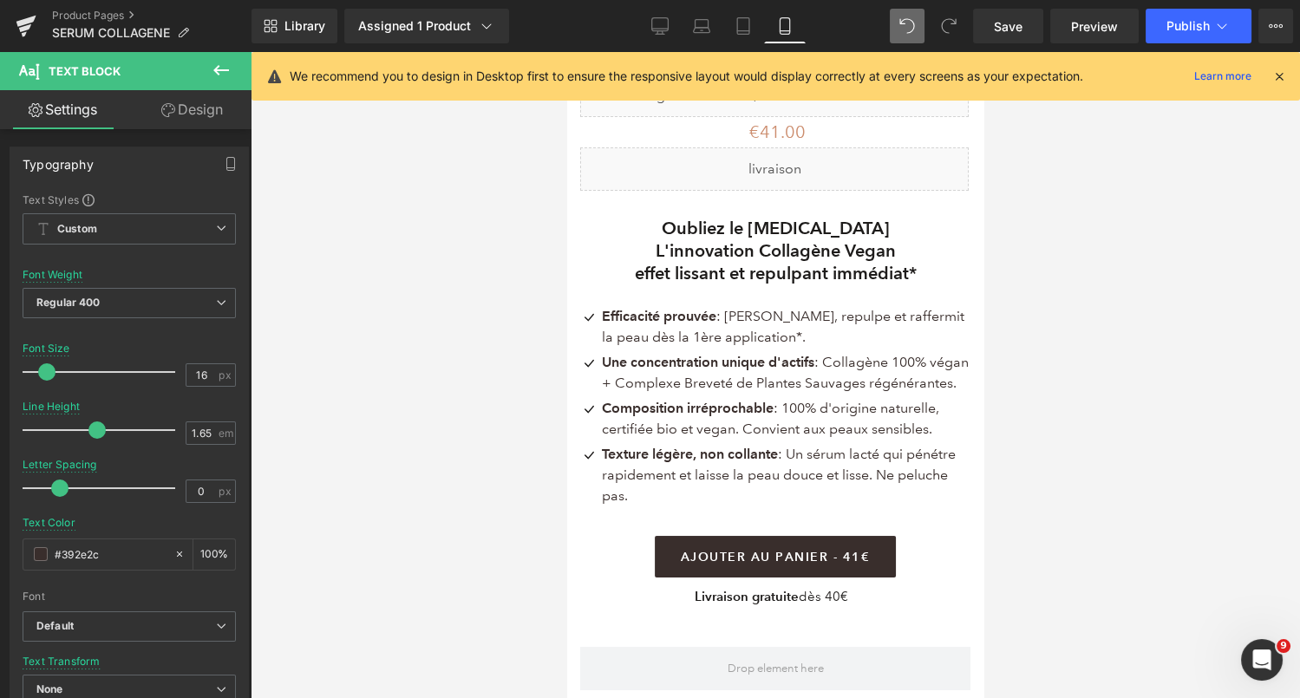
scroll to position [582, 0]
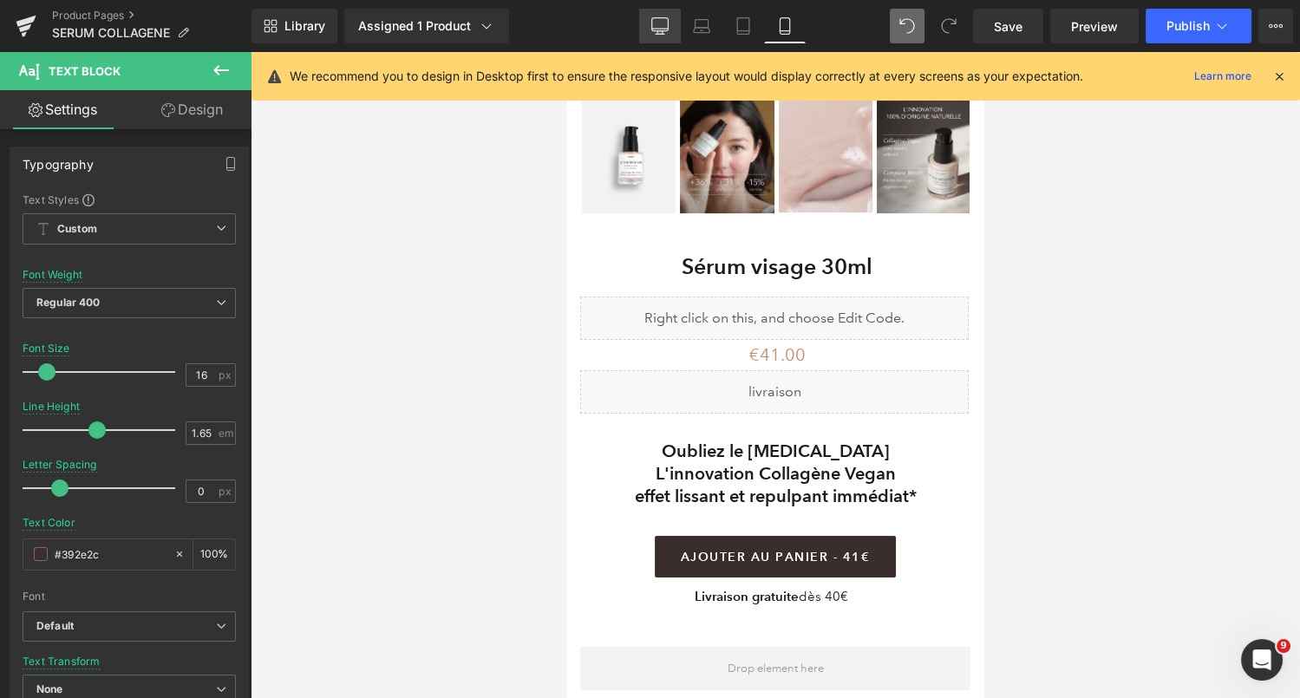
click at [648, 23] on link "Desktop" at bounding box center [660, 26] width 42 height 35
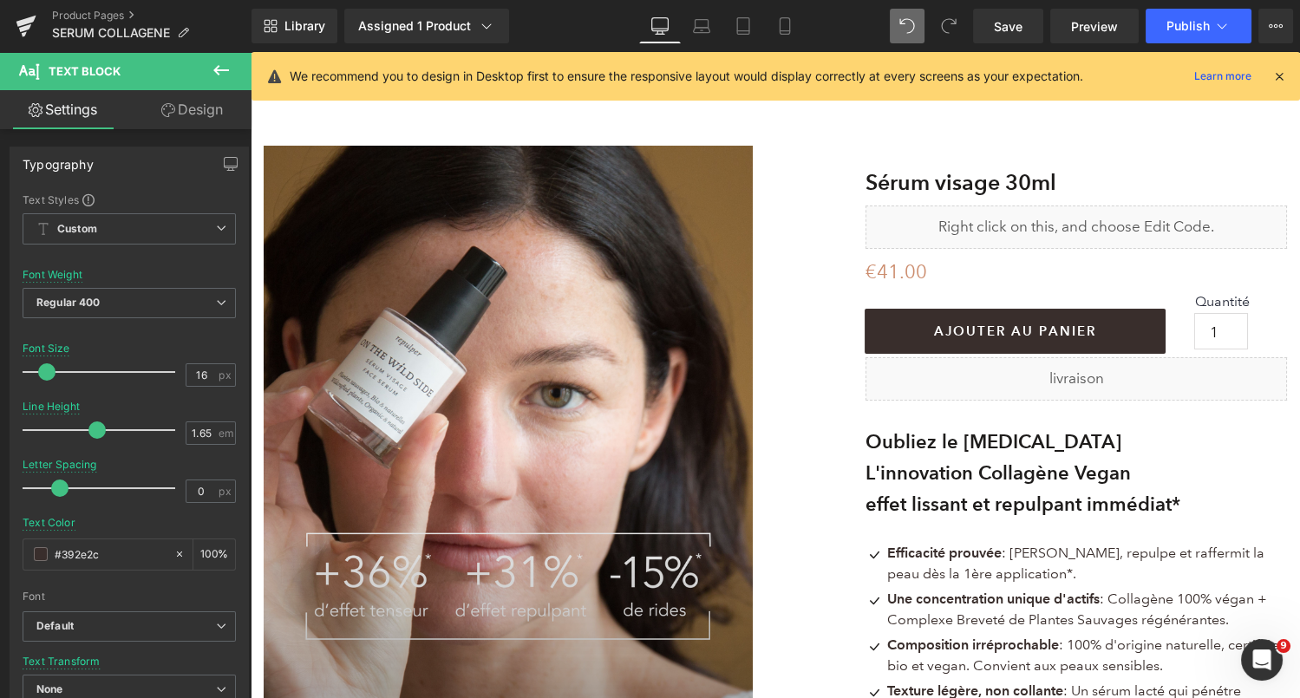
scroll to position [241, 0]
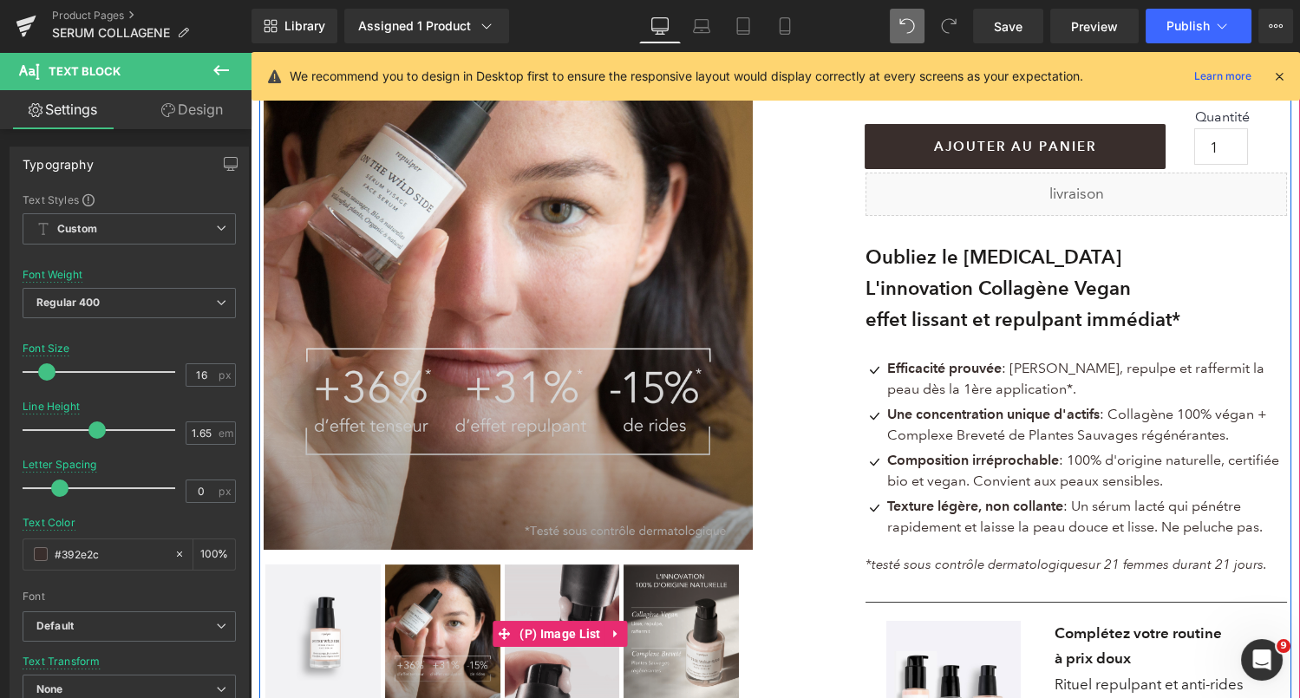
click at [529, 593] on img at bounding box center [562, 634] width 115 height 139
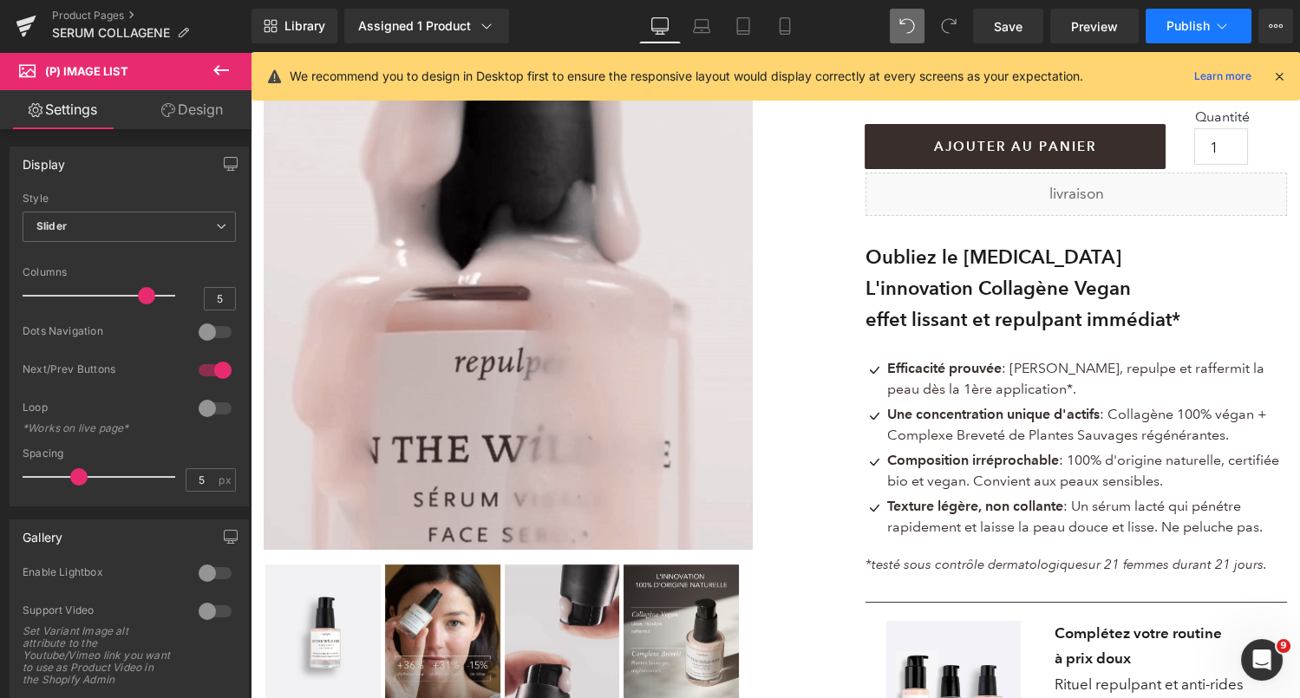
click at [1191, 32] on span "Publish" at bounding box center [1187, 26] width 43 height 14
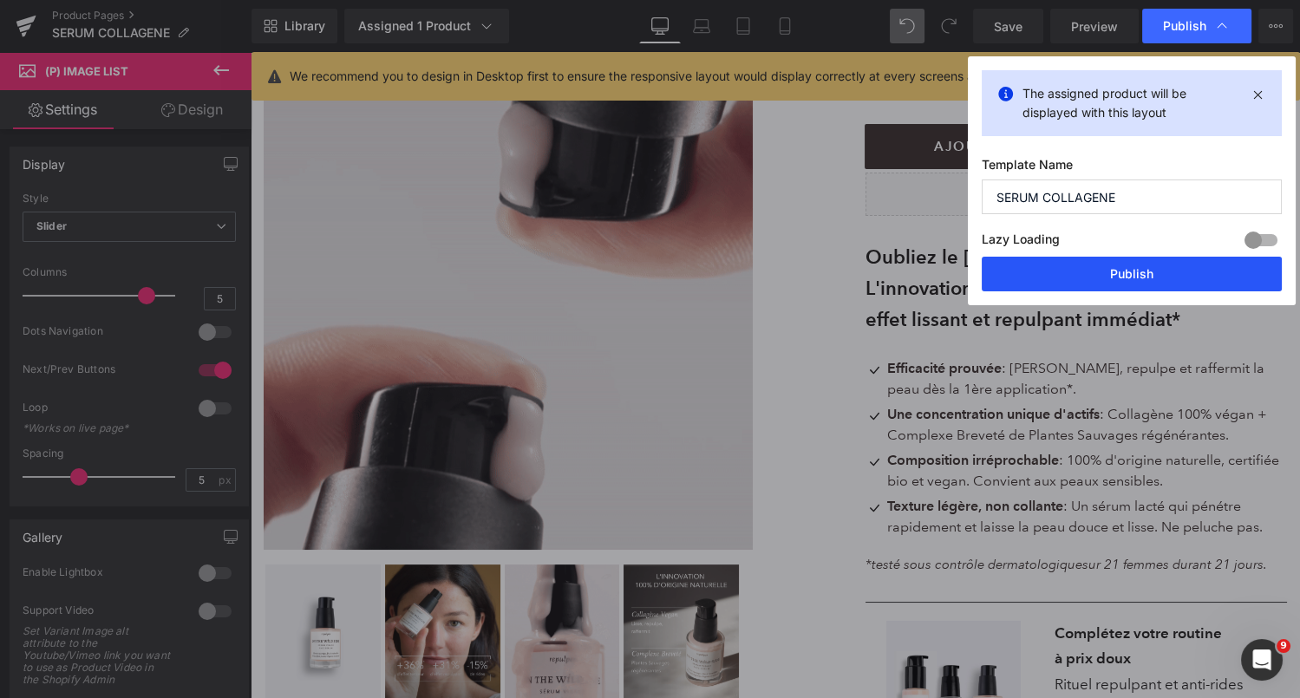
click at [1103, 278] on button "Publish" at bounding box center [1132, 274] width 300 height 35
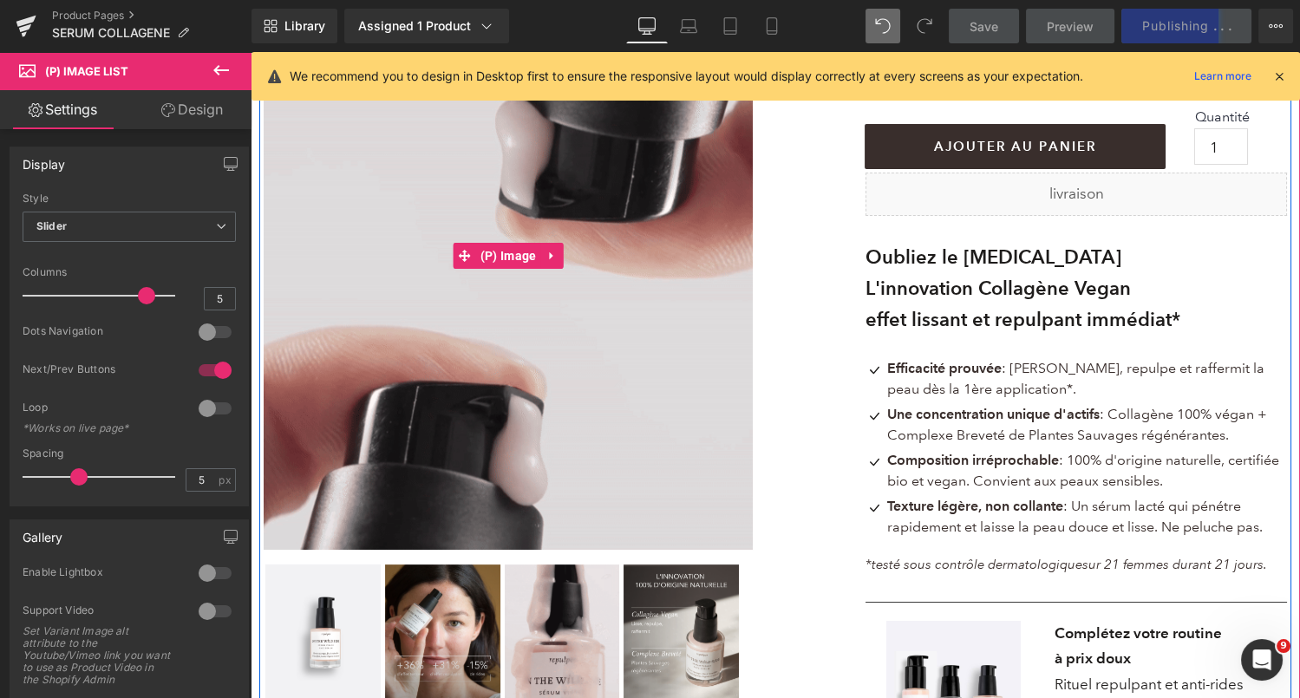
scroll to position [134, 0]
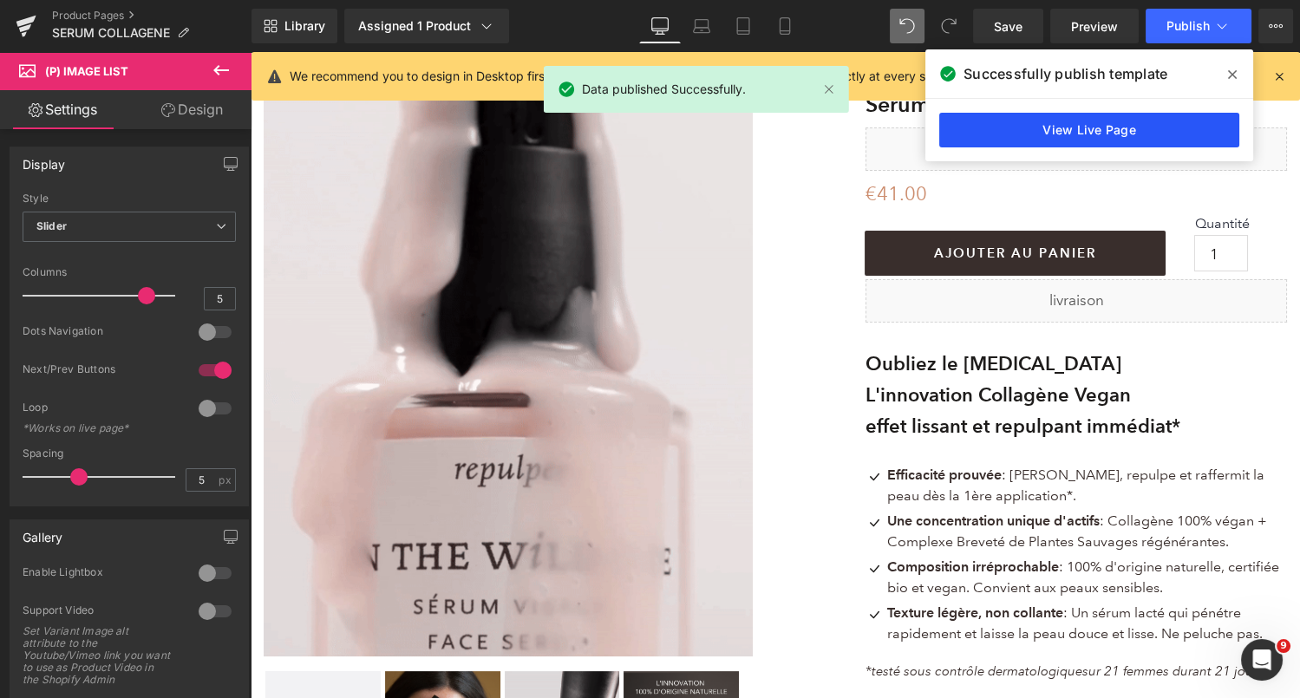
click at [1032, 113] on link "View Live Page" at bounding box center [1089, 130] width 300 height 35
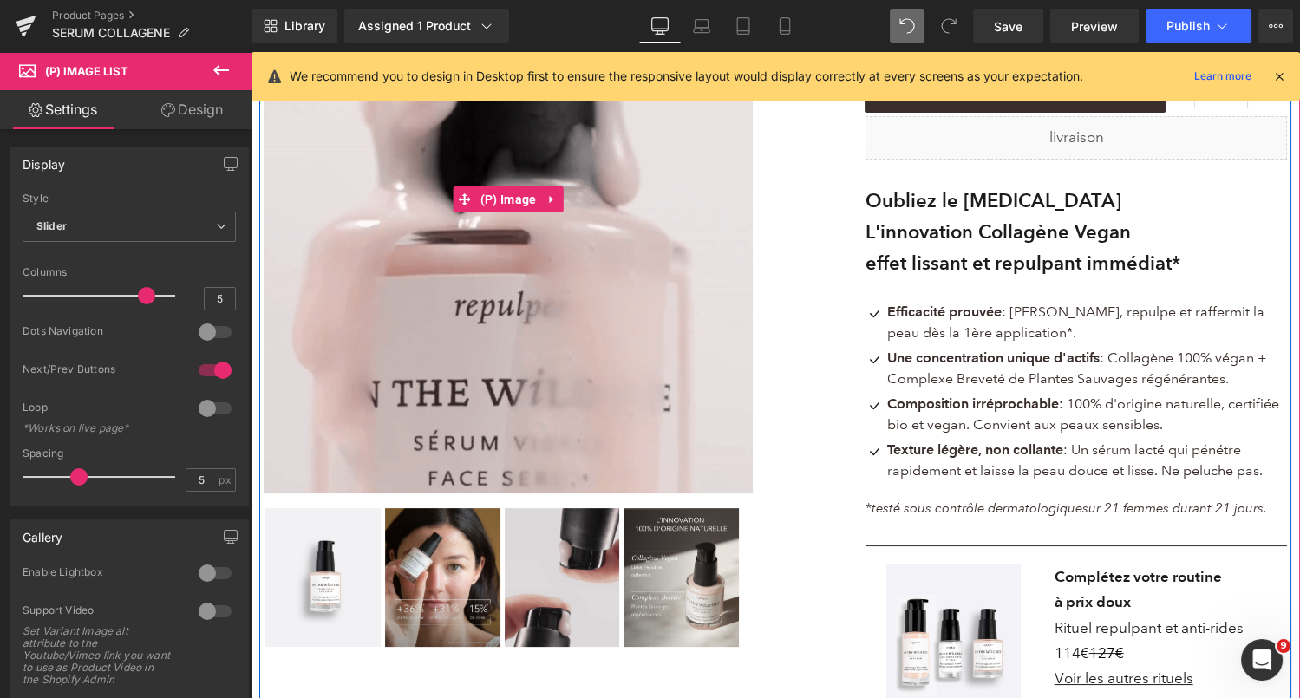
scroll to position [298, 0]
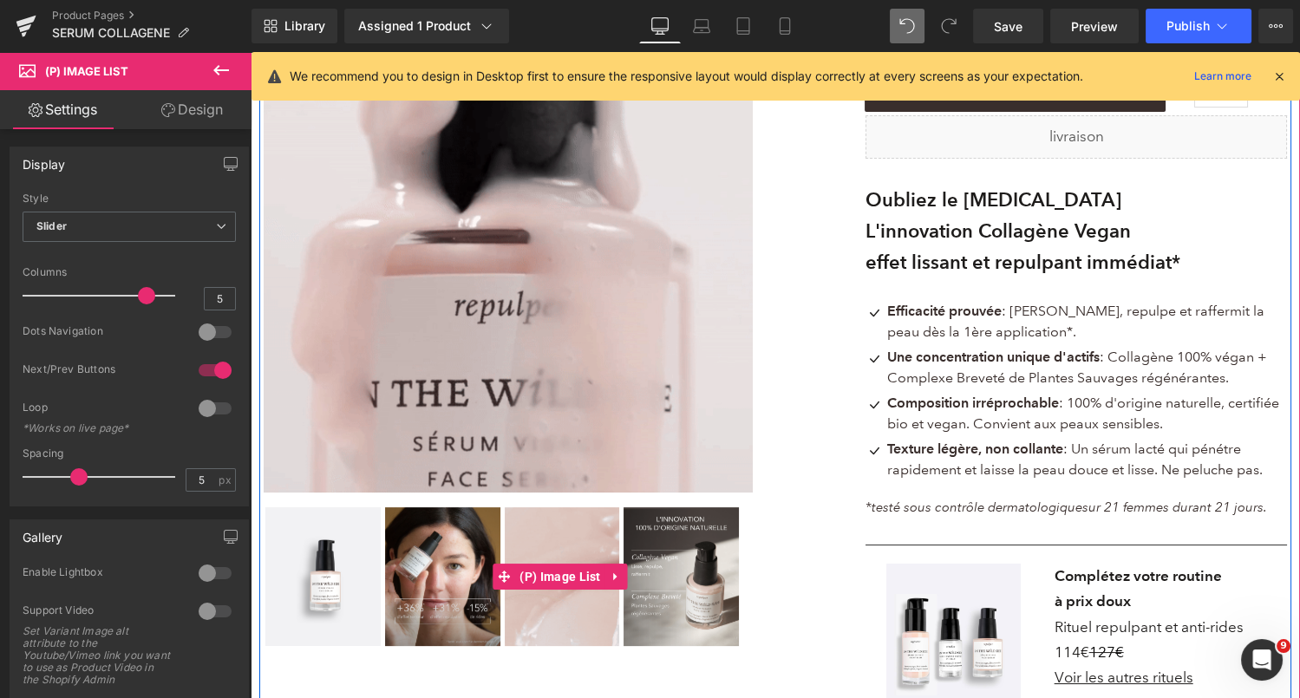
click at [657, 562] on img at bounding box center [681, 576] width 115 height 139
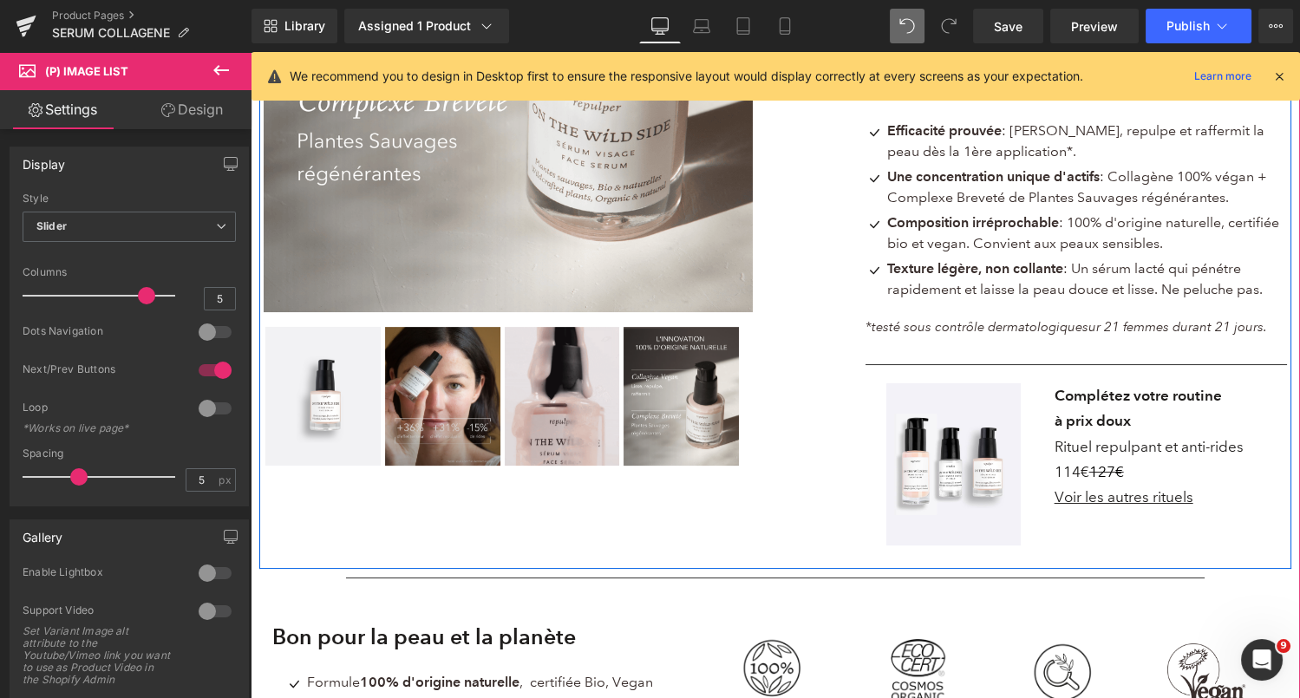
scroll to position [483, 0]
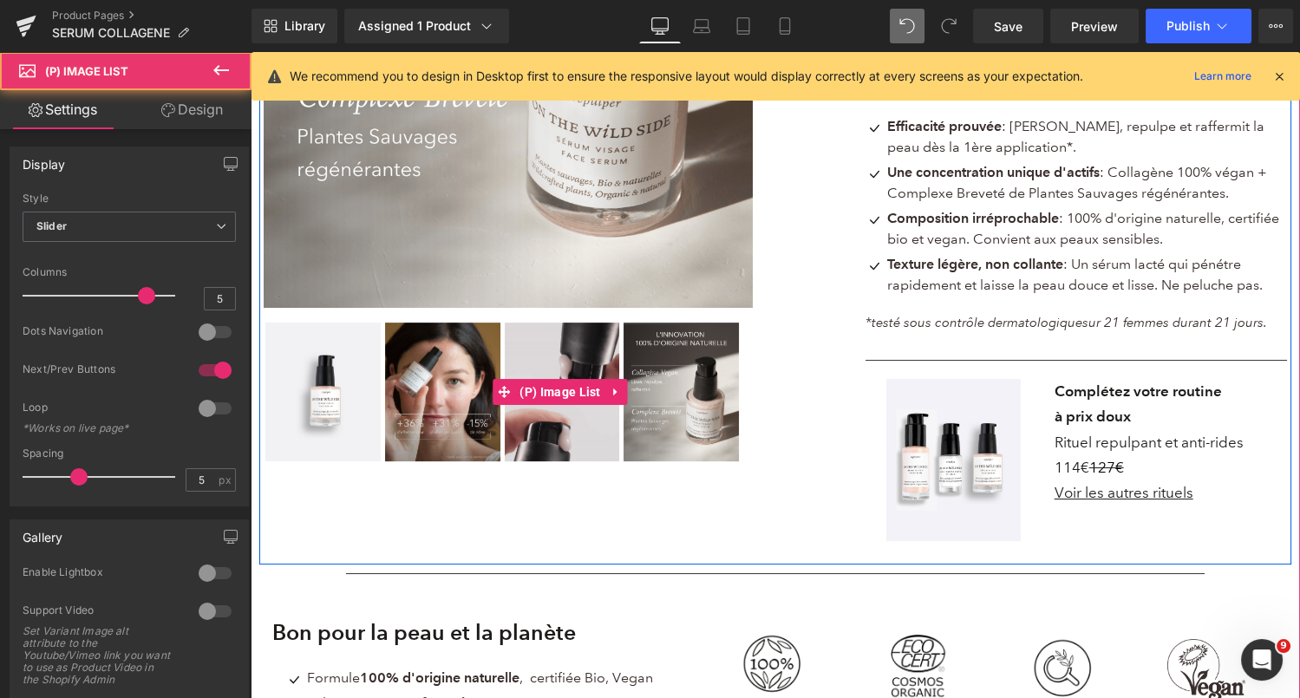
click at [435, 403] on img at bounding box center [442, 392] width 115 height 139
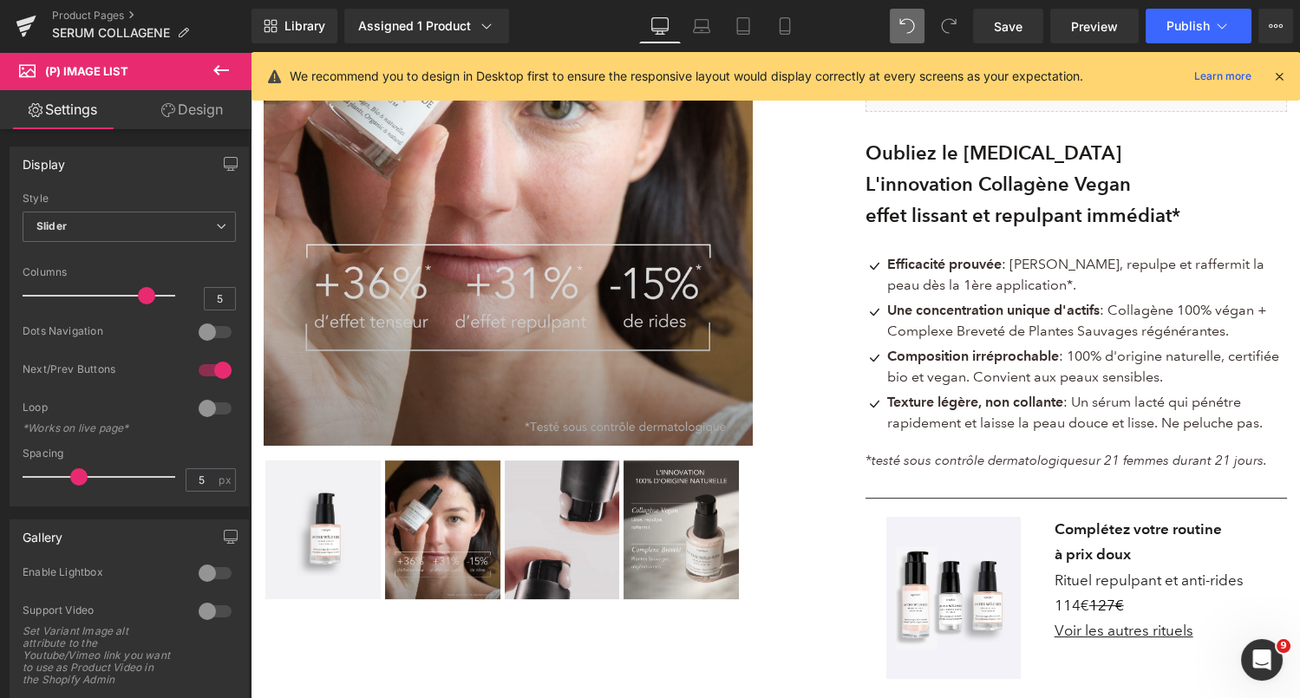
scroll to position [67, 0]
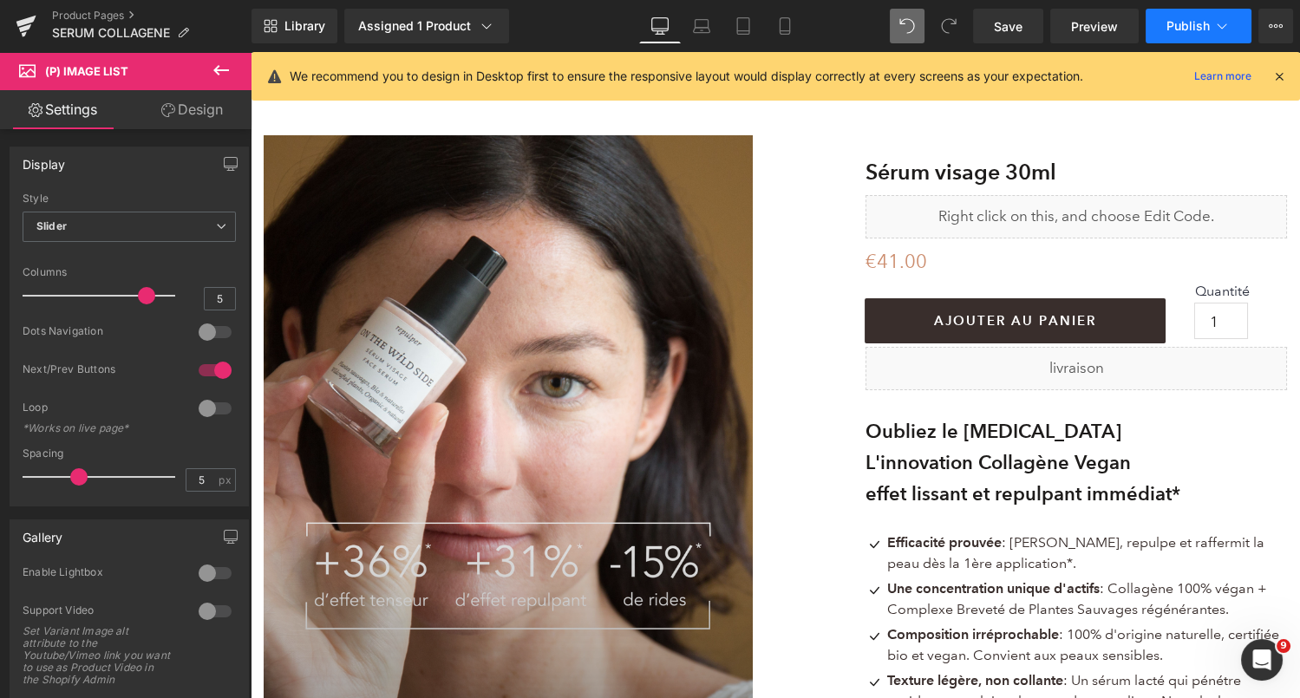
click at [1196, 23] on span "Publish" at bounding box center [1187, 26] width 43 height 14
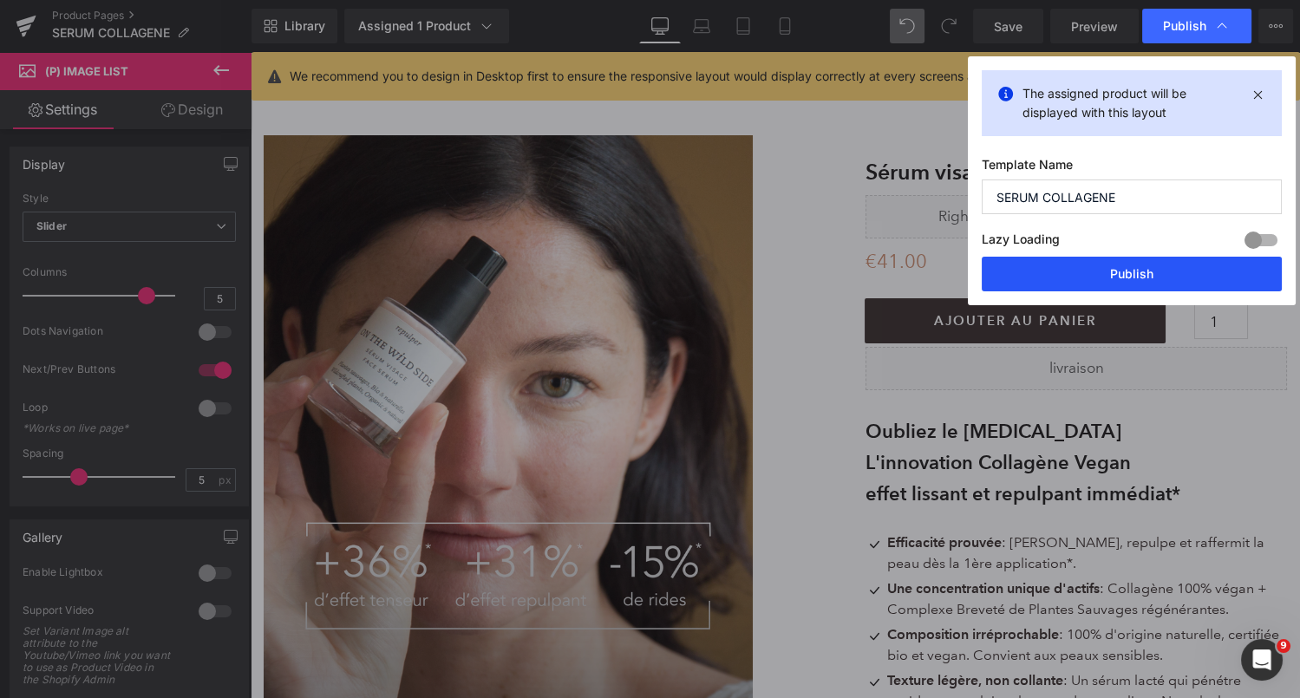
drag, startPoint x: 1105, startPoint y: 267, endPoint x: 1044, endPoint y: 232, distance: 69.9
click at [1105, 267] on button "Publish" at bounding box center [1132, 274] width 300 height 35
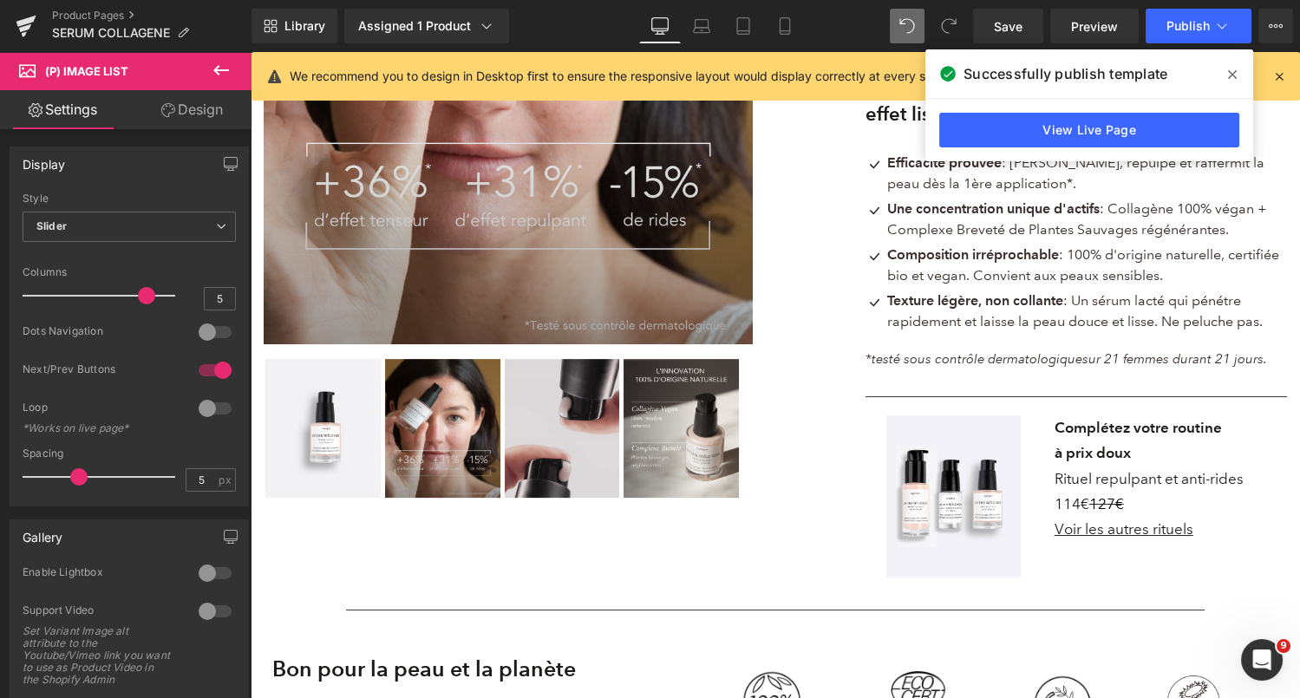
scroll to position [405, 0]
